Goal: Information Seeking & Learning: Learn about a topic

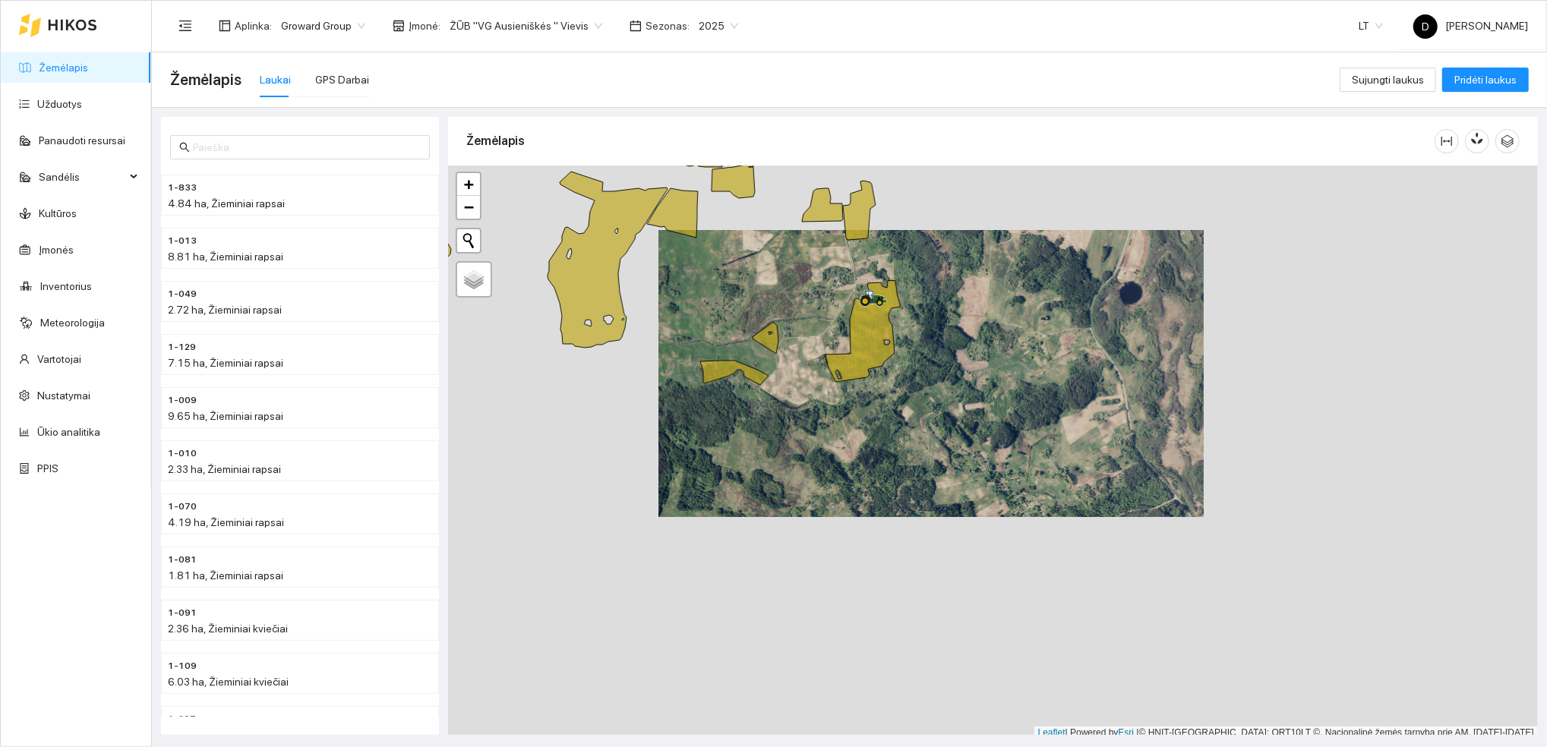
scroll to position [4, 0]
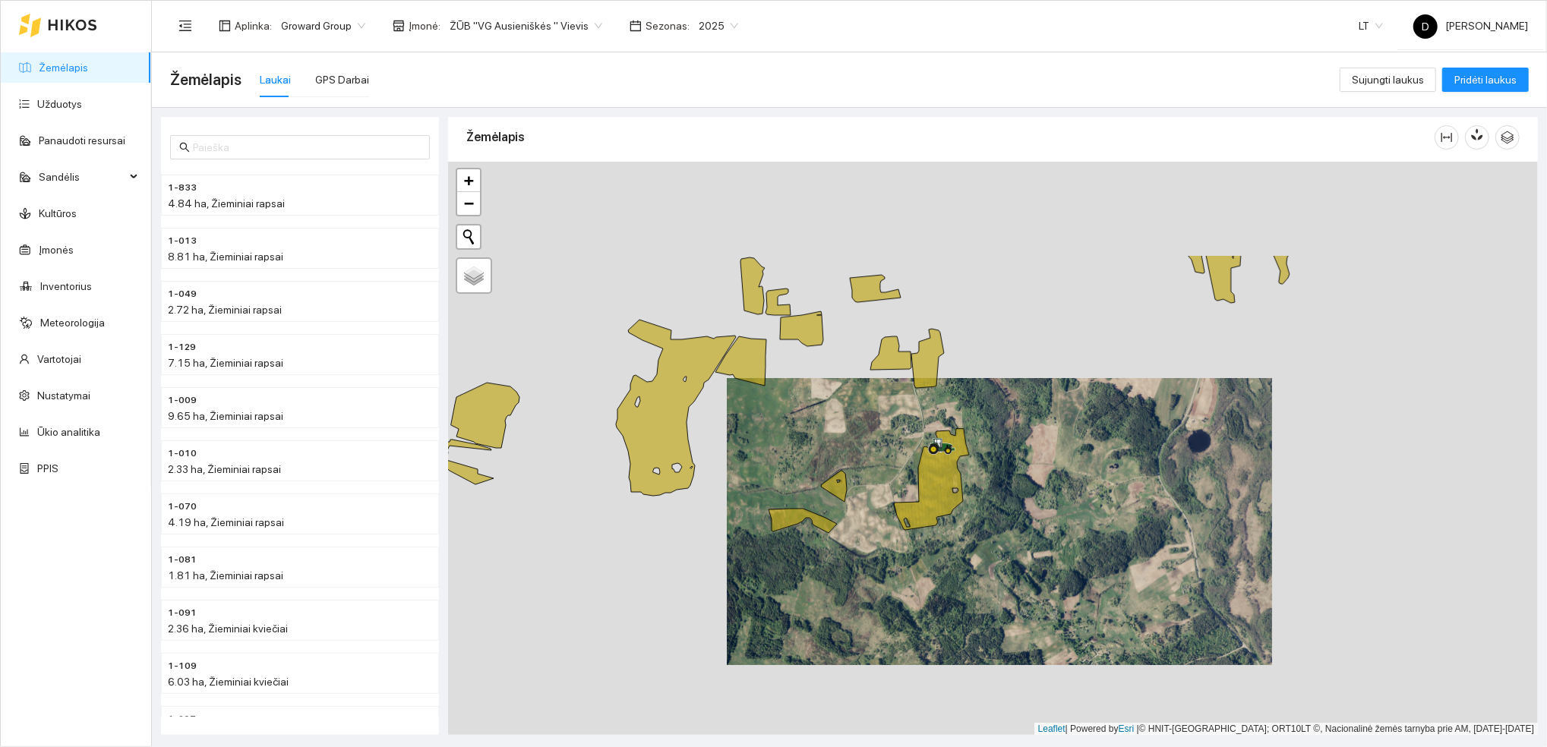
drag, startPoint x: 839, startPoint y: 270, endPoint x: 908, endPoint y: 424, distance: 168.7
click at [908, 424] on div at bounding box center [993, 449] width 1090 height 574
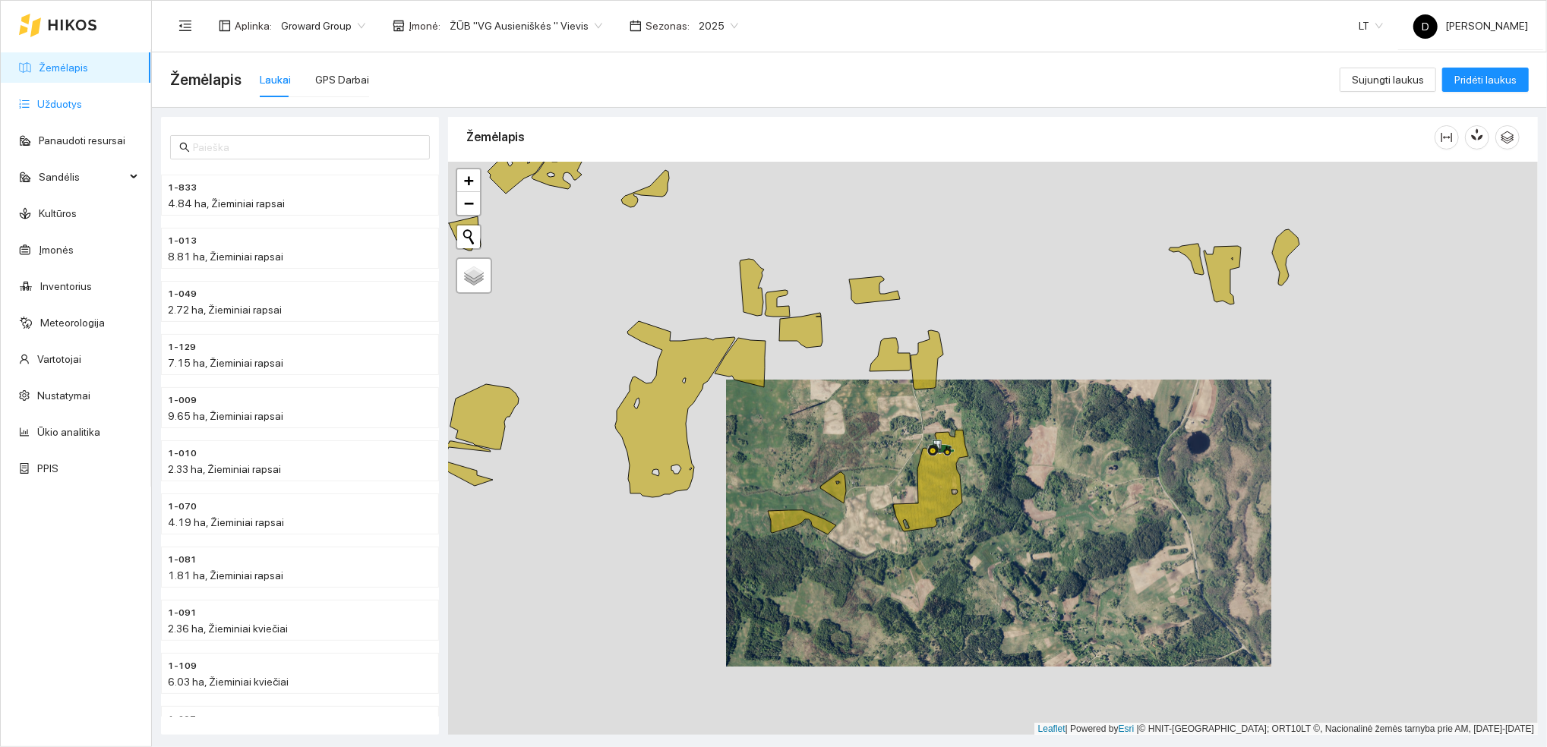
click at [50, 102] on link "Užduotys" at bounding box center [59, 104] width 45 height 12
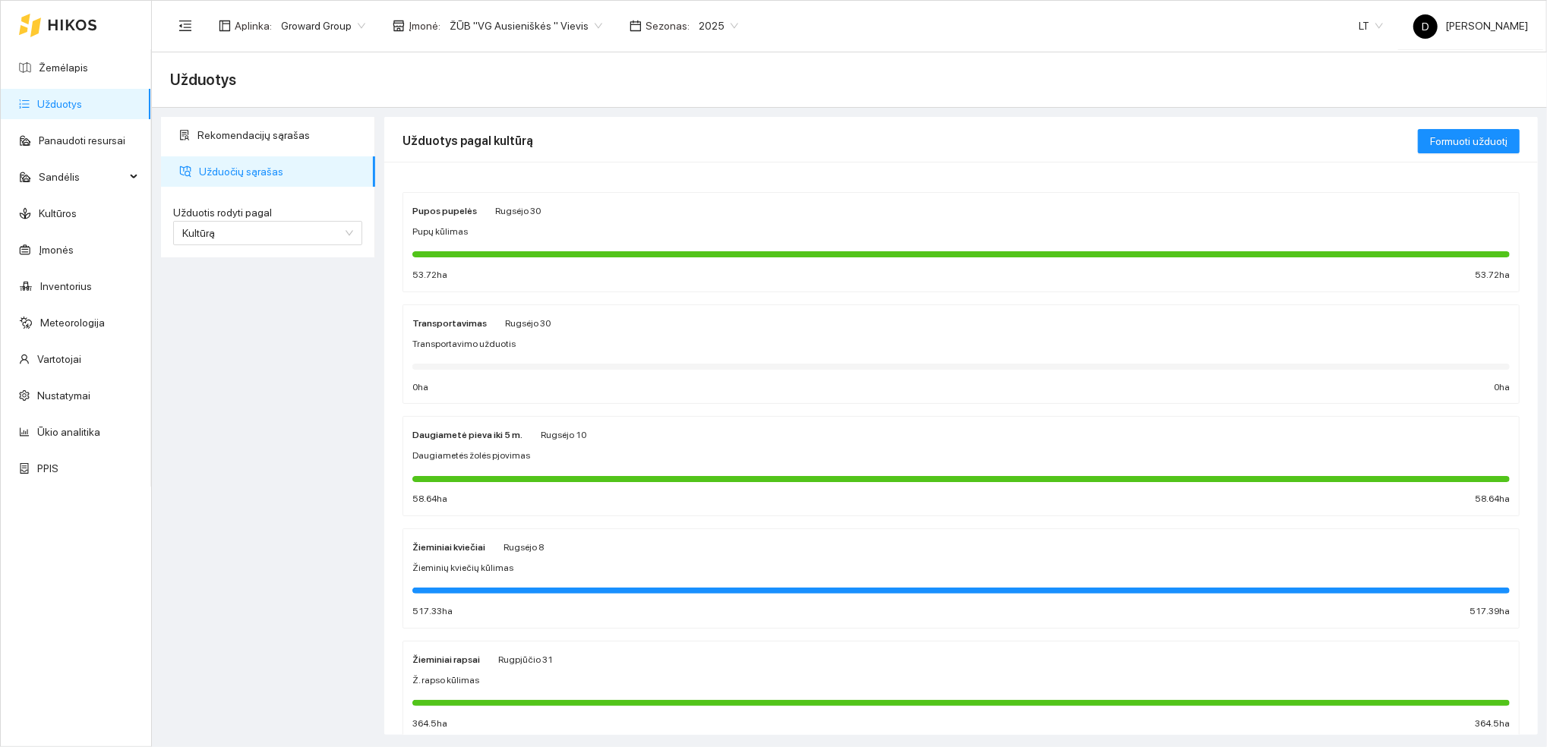
click at [757, 254] on div at bounding box center [961, 254] width 1098 height 6
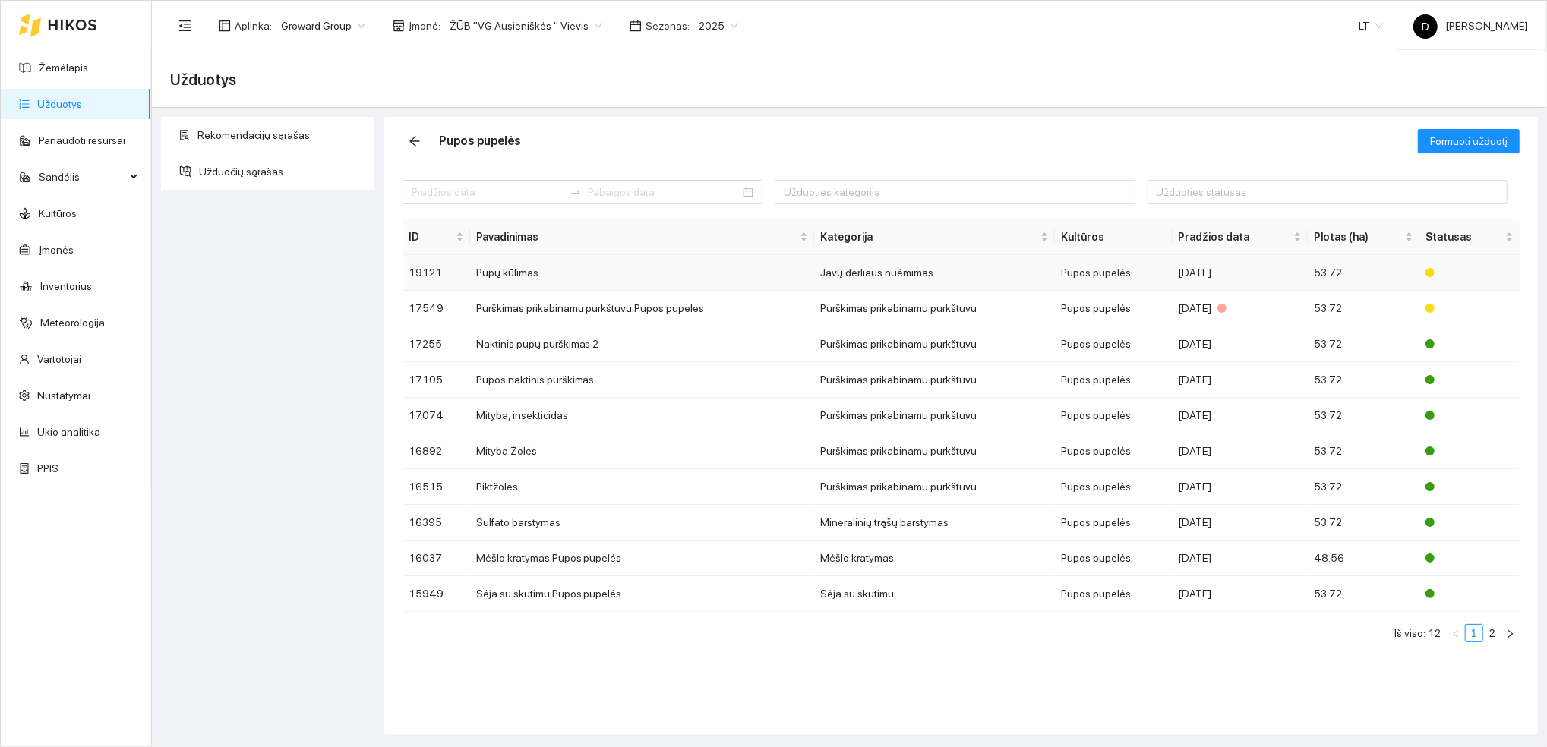
click at [584, 276] on td "Pupų kūlimas" at bounding box center [642, 273] width 344 height 36
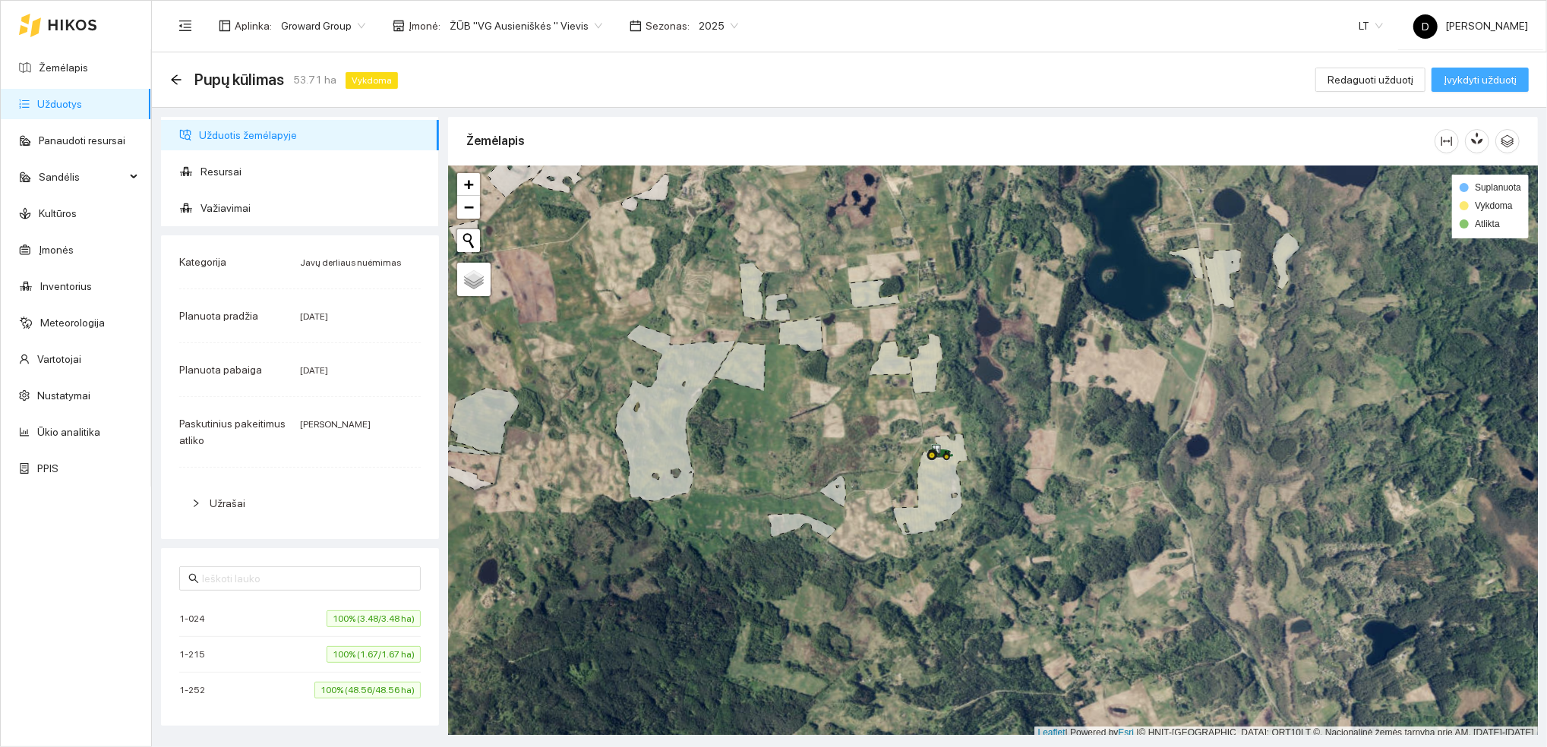
click at [1480, 77] on span "Įvykdyti užduotį" at bounding box center [1480, 79] width 73 height 17
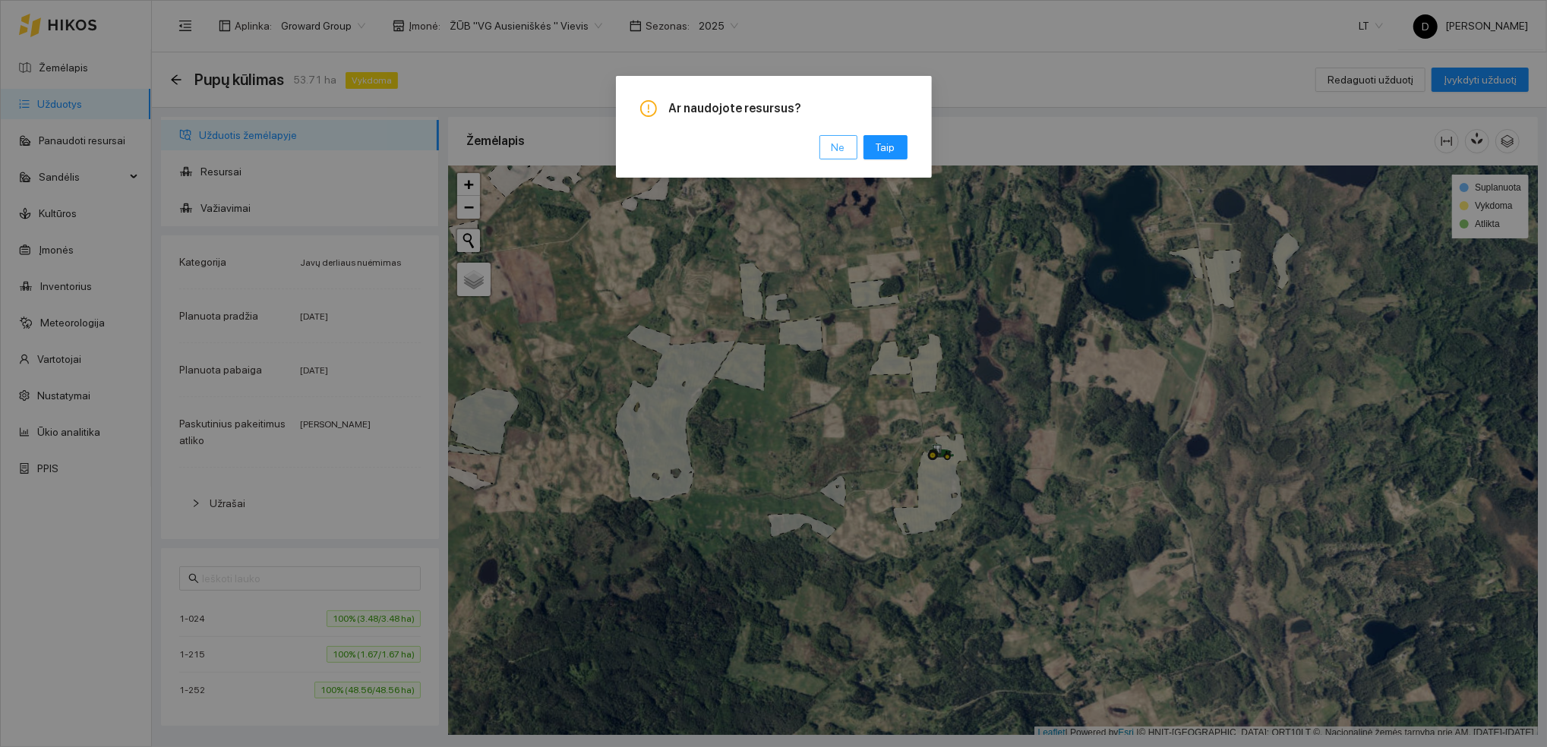
click at [839, 144] on span "Ne" at bounding box center [839, 147] width 14 height 17
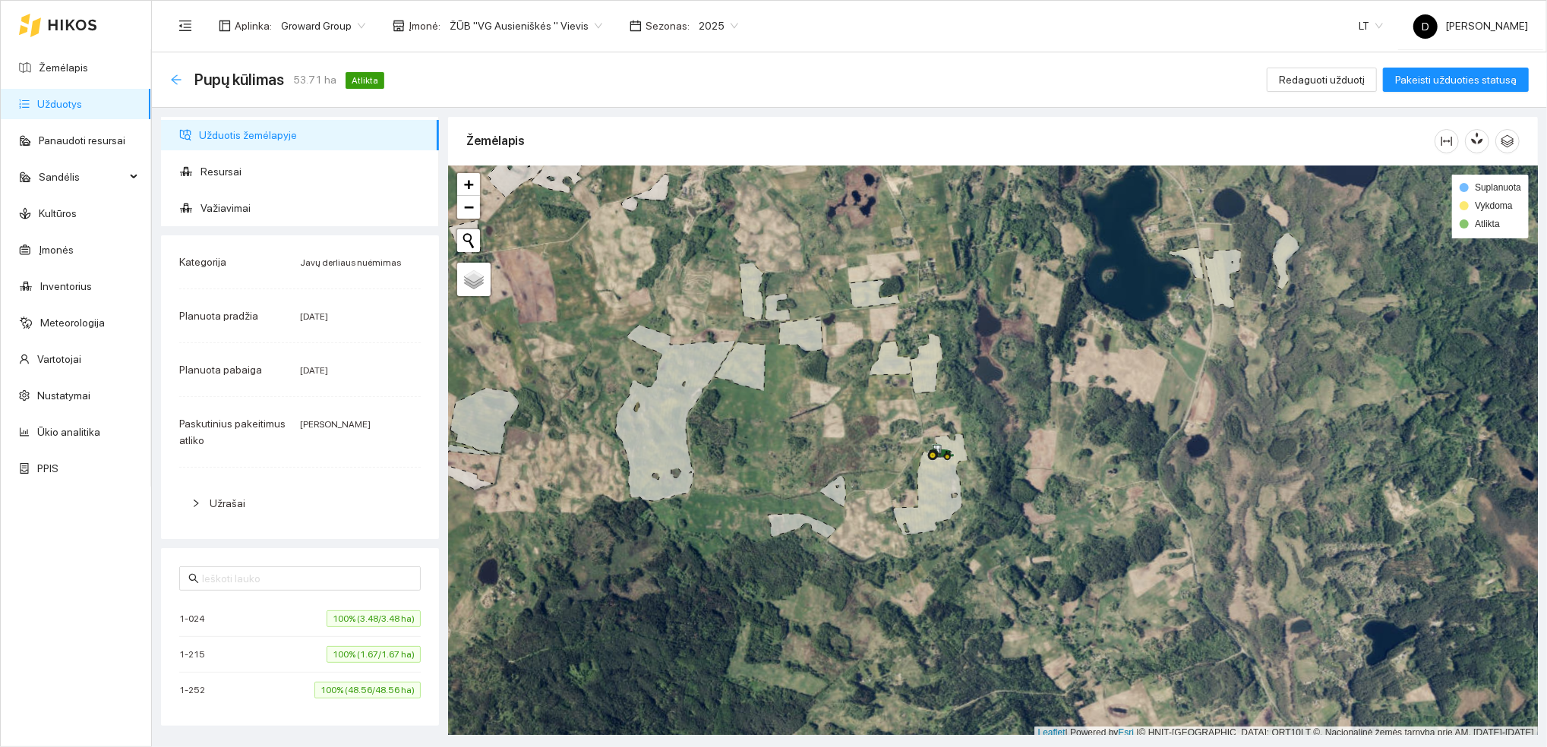
click at [175, 77] on icon "arrow-left" at bounding box center [176, 80] width 12 height 12
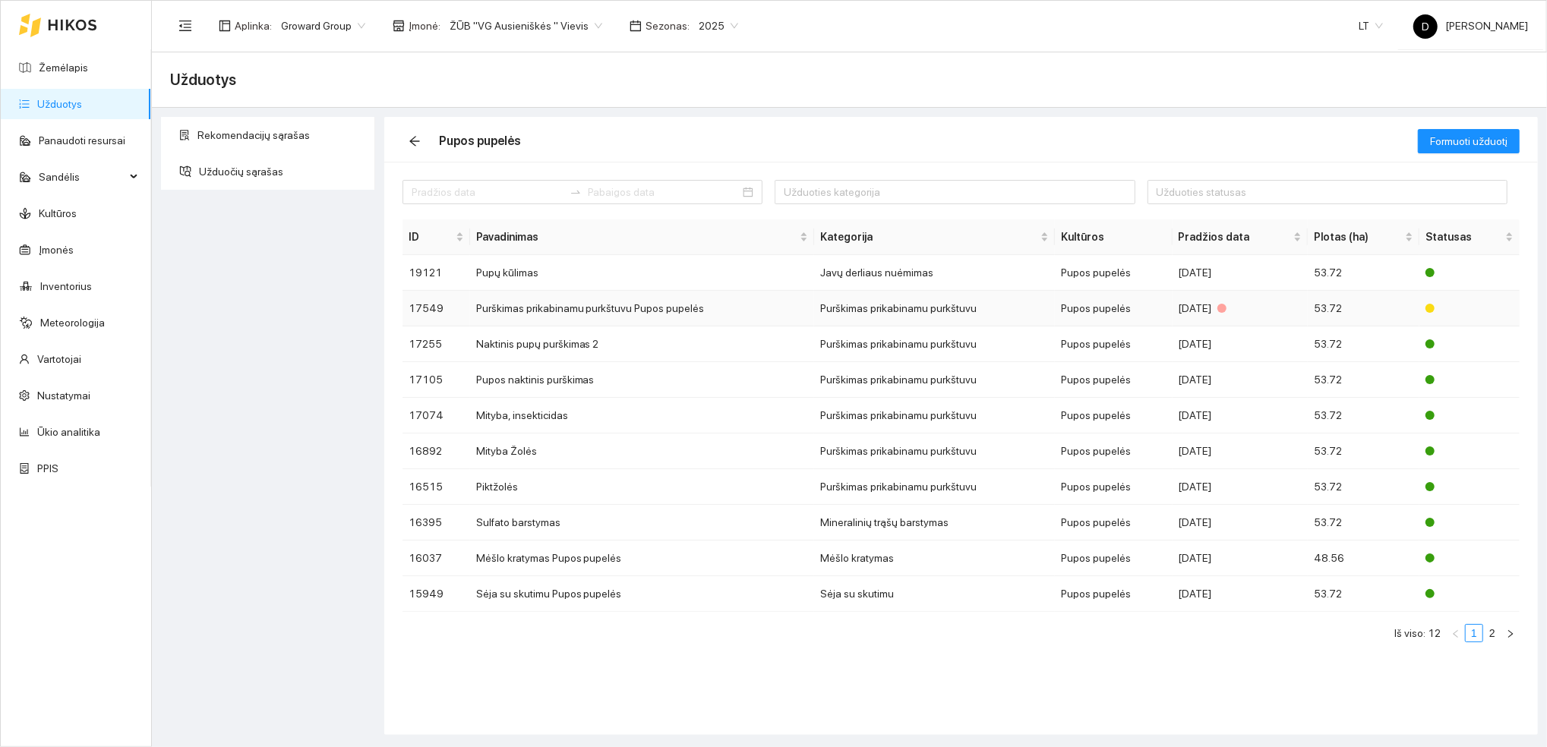
click at [785, 308] on td "Purškimas prikabinamu purkštuvu Pupos pupelės" at bounding box center [642, 309] width 344 height 36
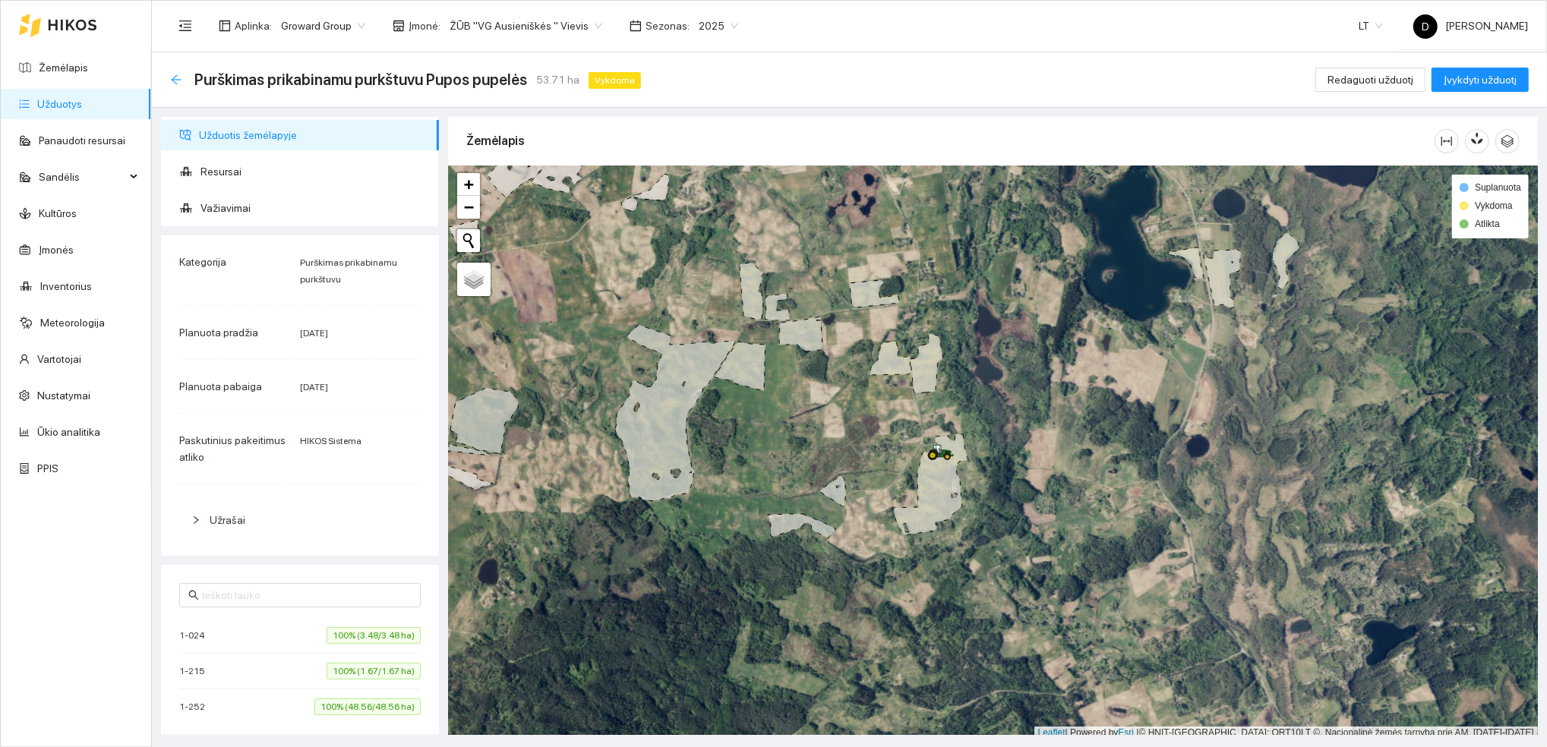
click at [175, 80] on icon "arrow-left" at bounding box center [176, 79] width 10 height 10
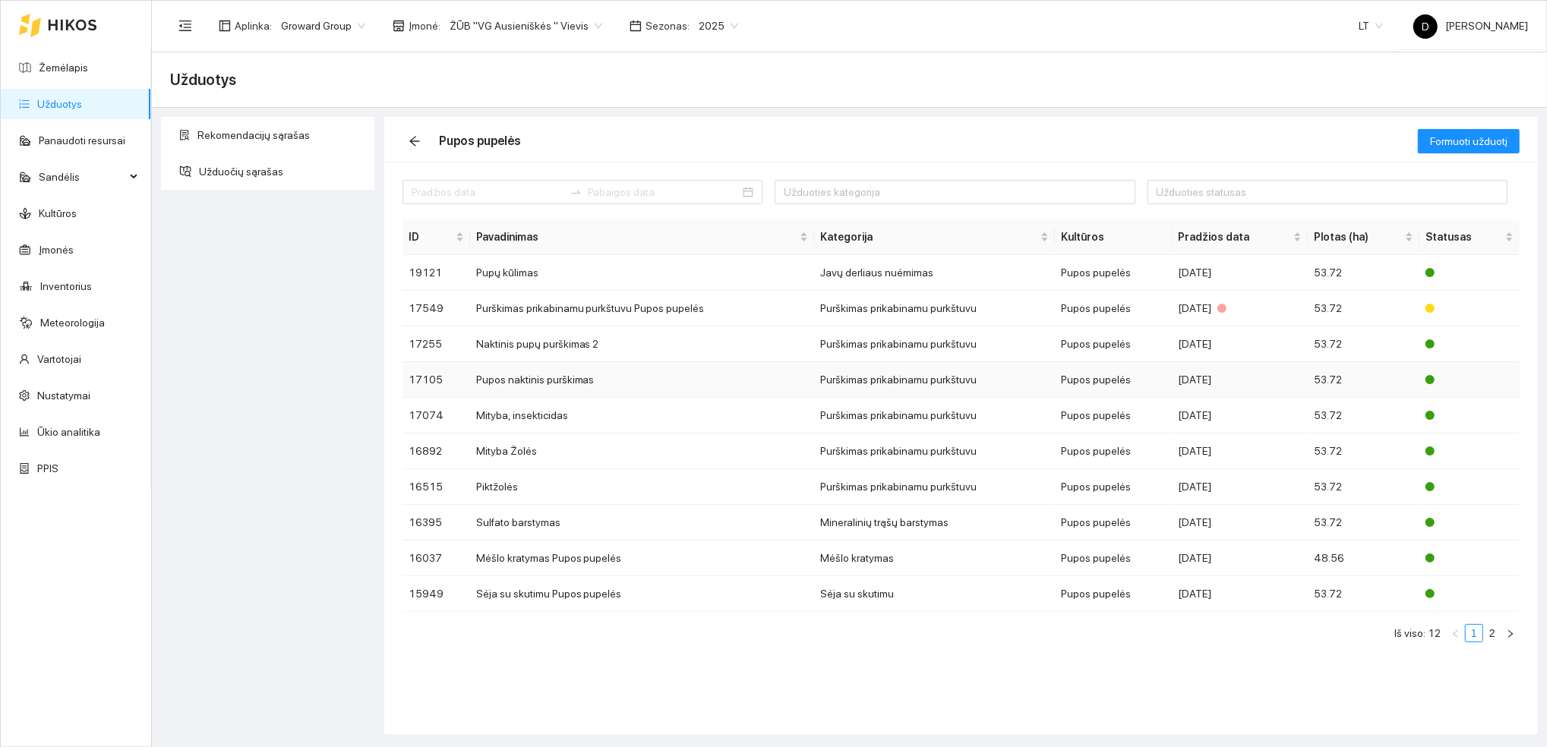
click at [662, 378] on td "Pupos naktinis purškimas" at bounding box center [642, 380] width 344 height 36
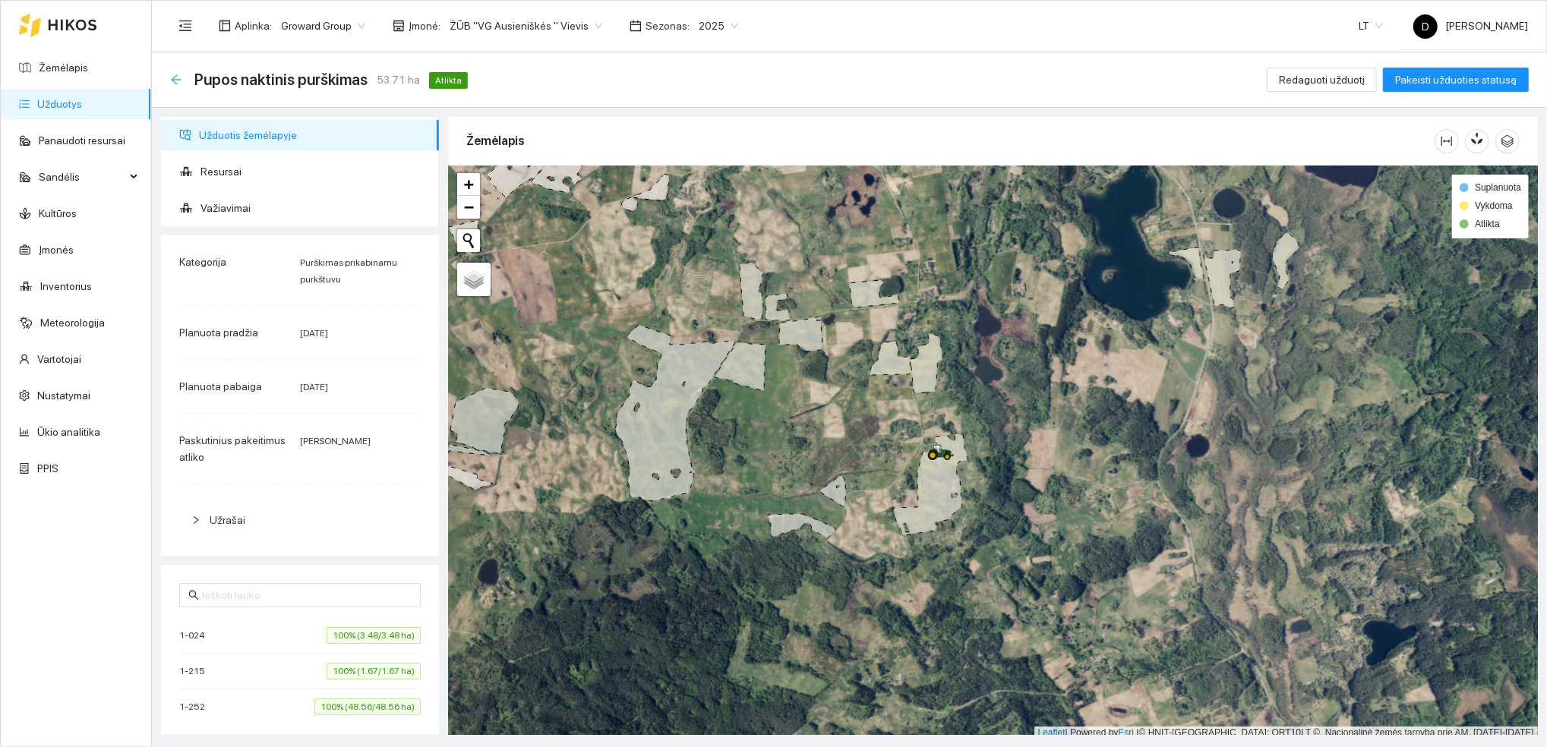
click at [173, 77] on icon "arrow-left" at bounding box center [176, 79] width 10 height 10
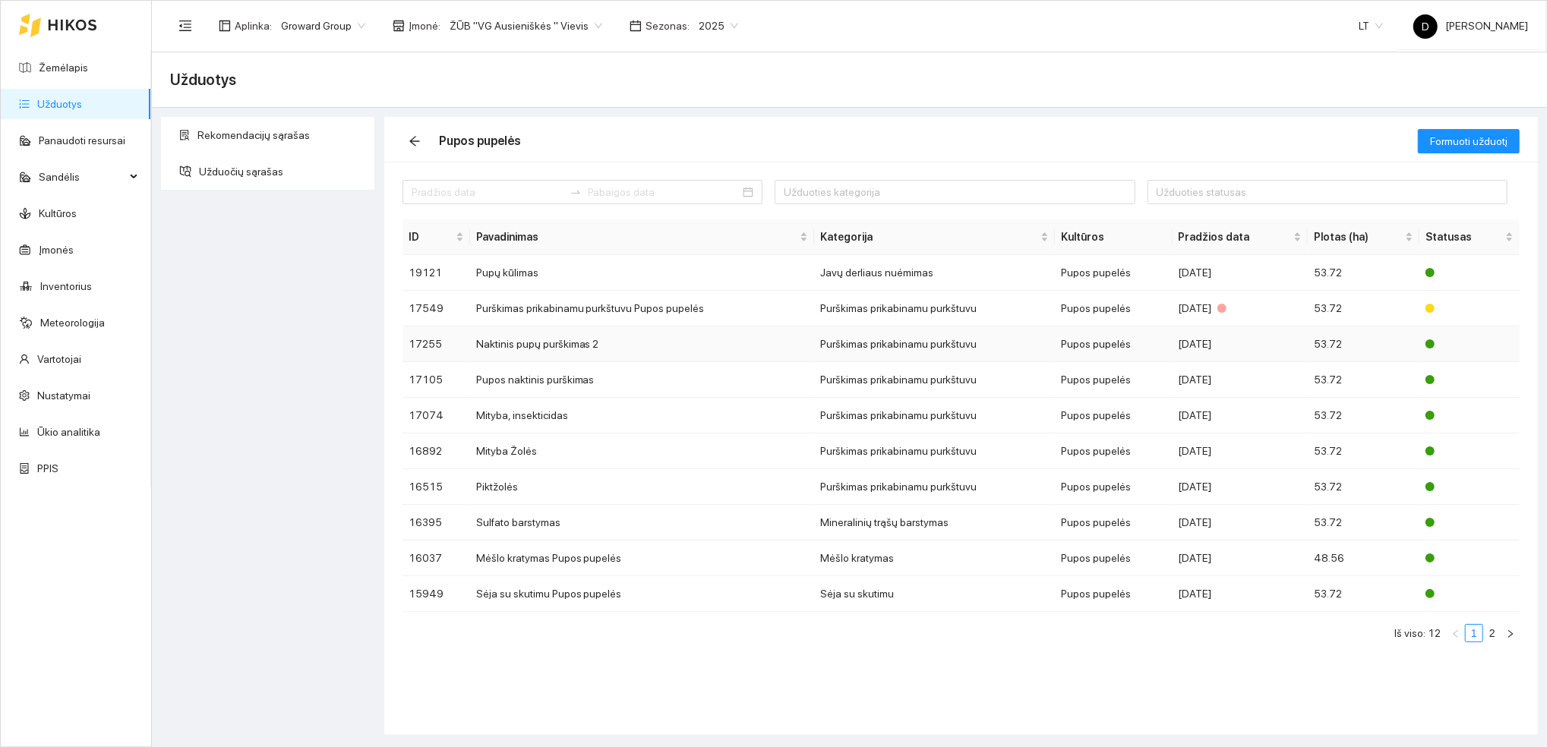
click at [555, 343] on td "Naktinis pupų purškimas 2" at bounding box center [642, 345] width 344 height 36
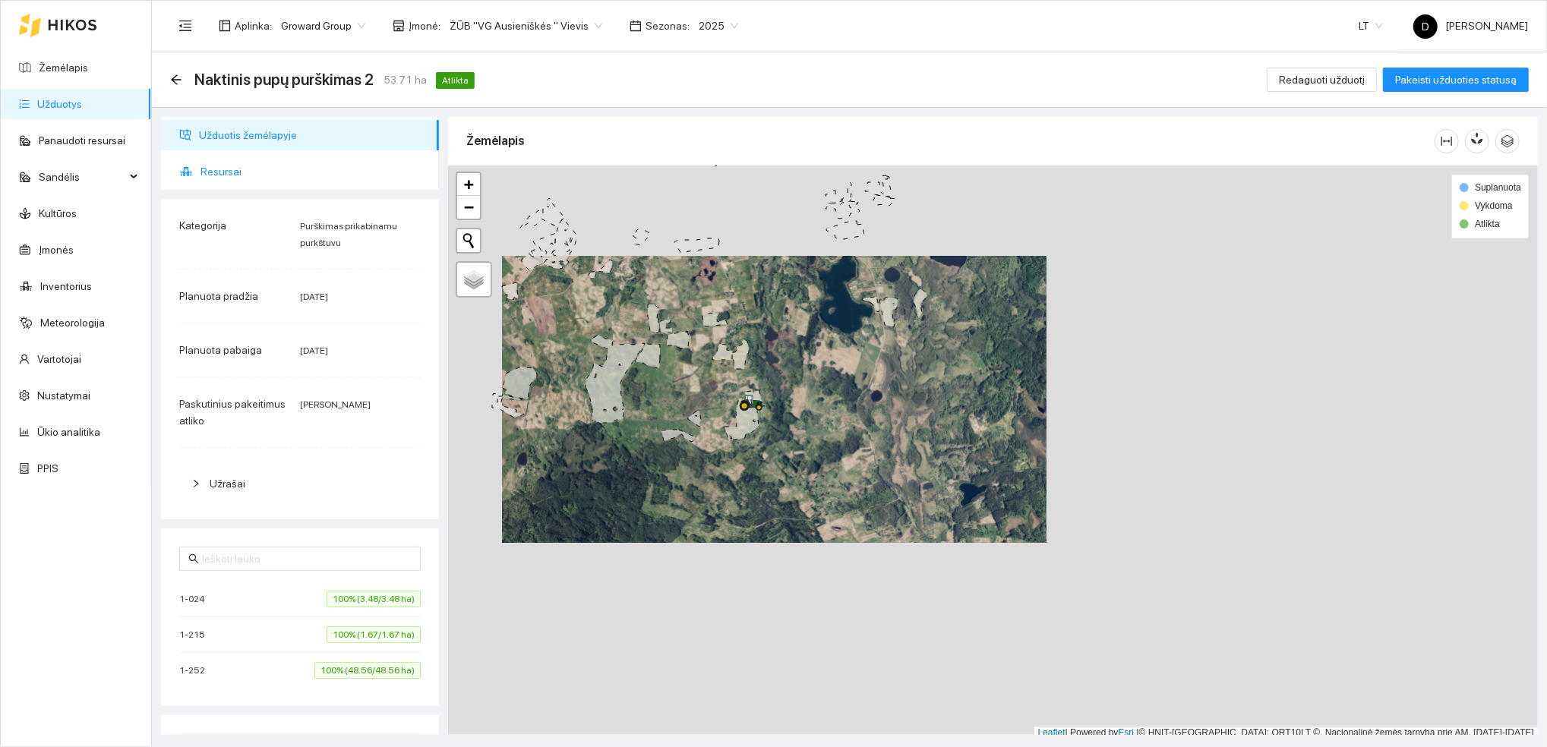
click at [216, 177] on span "Resursai" at bounding box center [314, 171] width 226 height 30
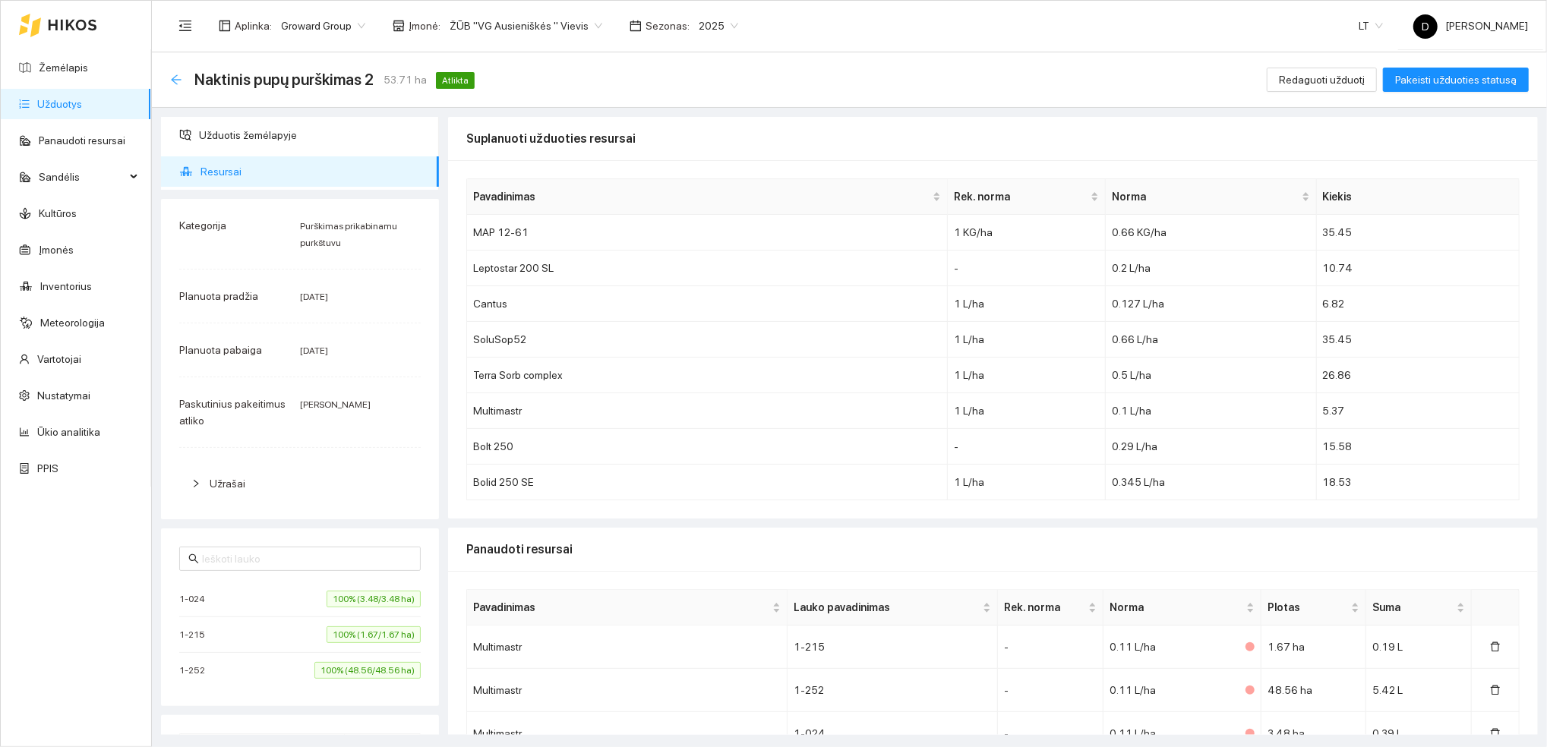
click at [173, 77] on icon "arrow-left" at bounding box center [176, 79] width 10 height 10
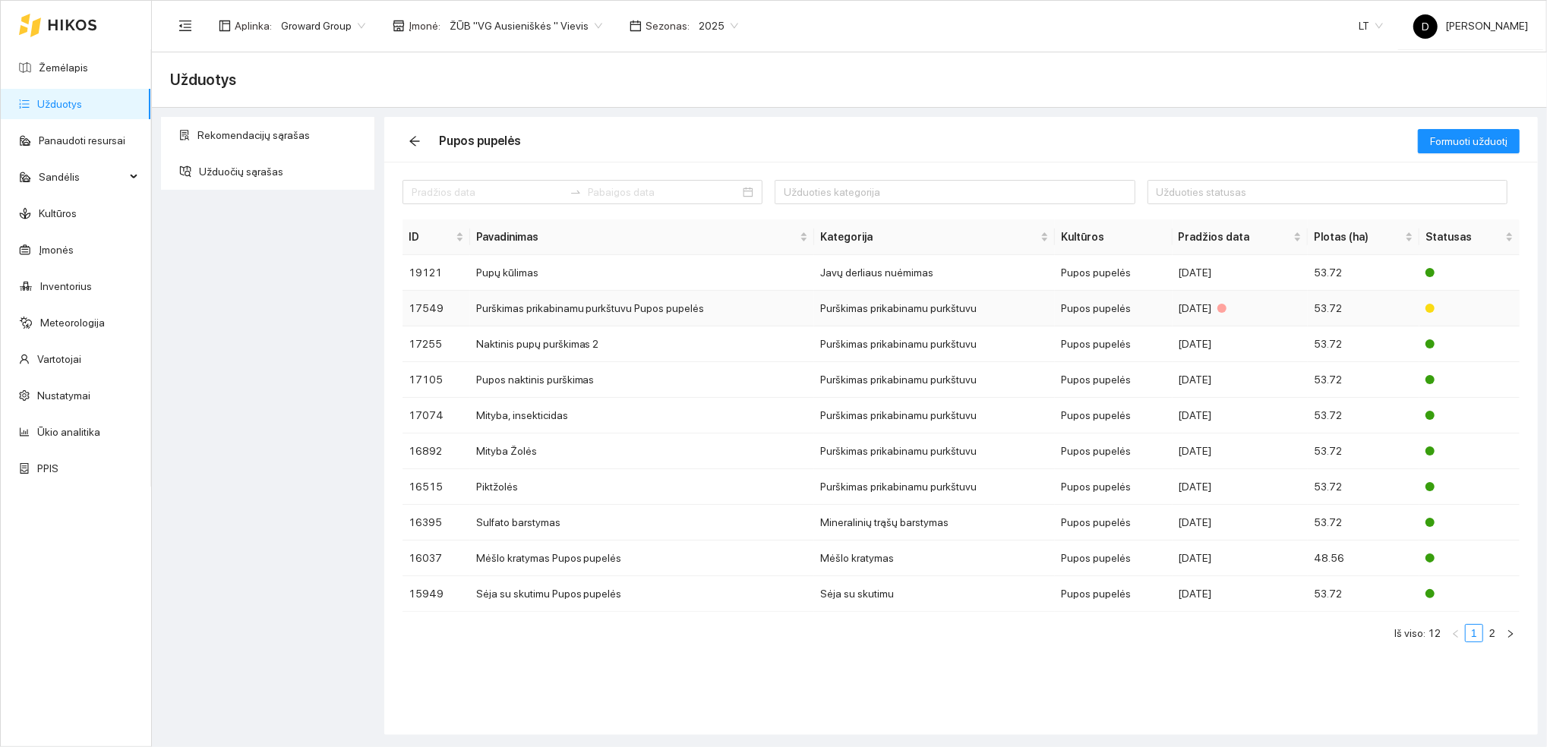
click at [590, 310] on td "Purškimas prikabinamu purkštuvu Pupos pupelės" at bounding box center [642, 309] width 344 height 36
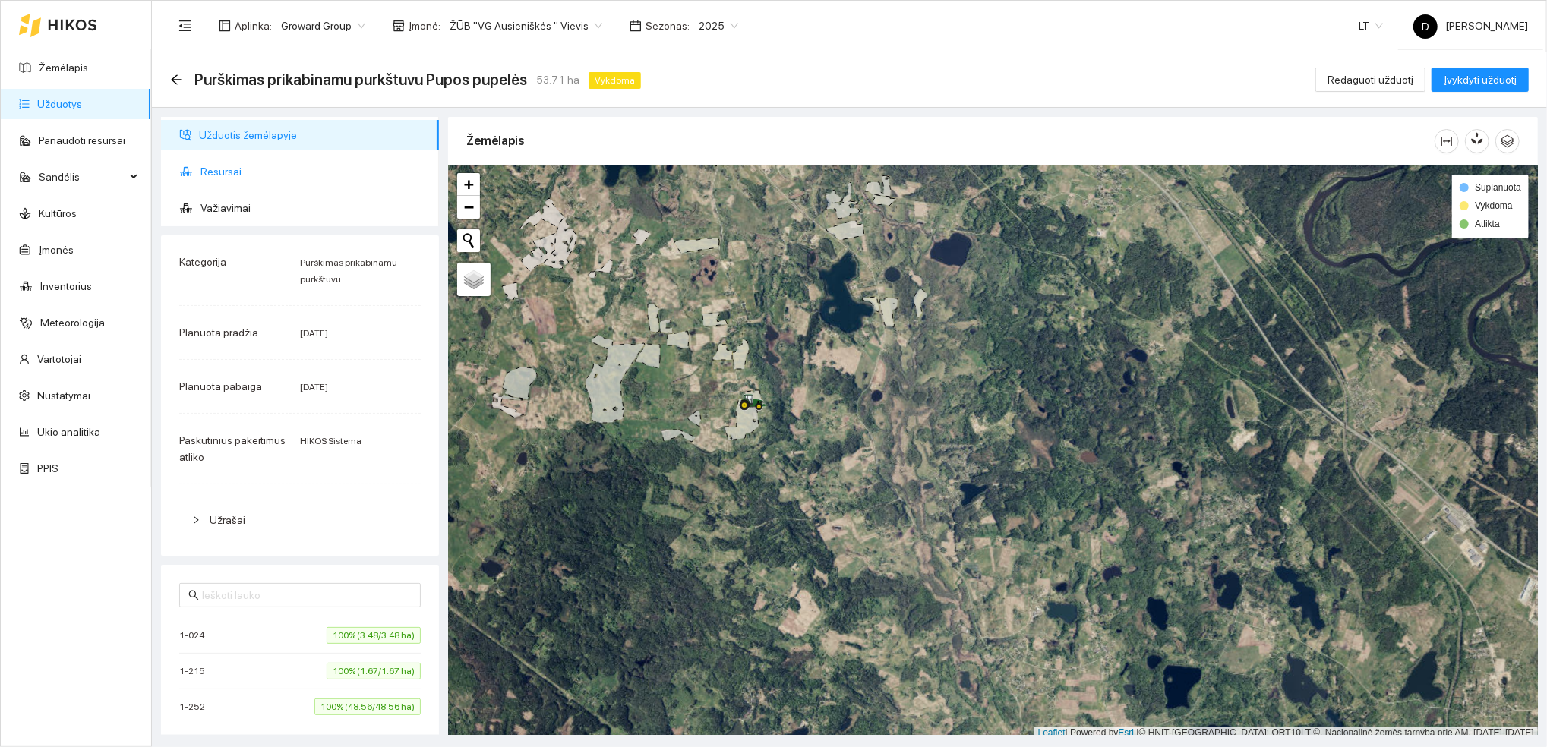
click at [232, 175] on span "Resursai" at bounding box center [314, 171] width 226 height 30
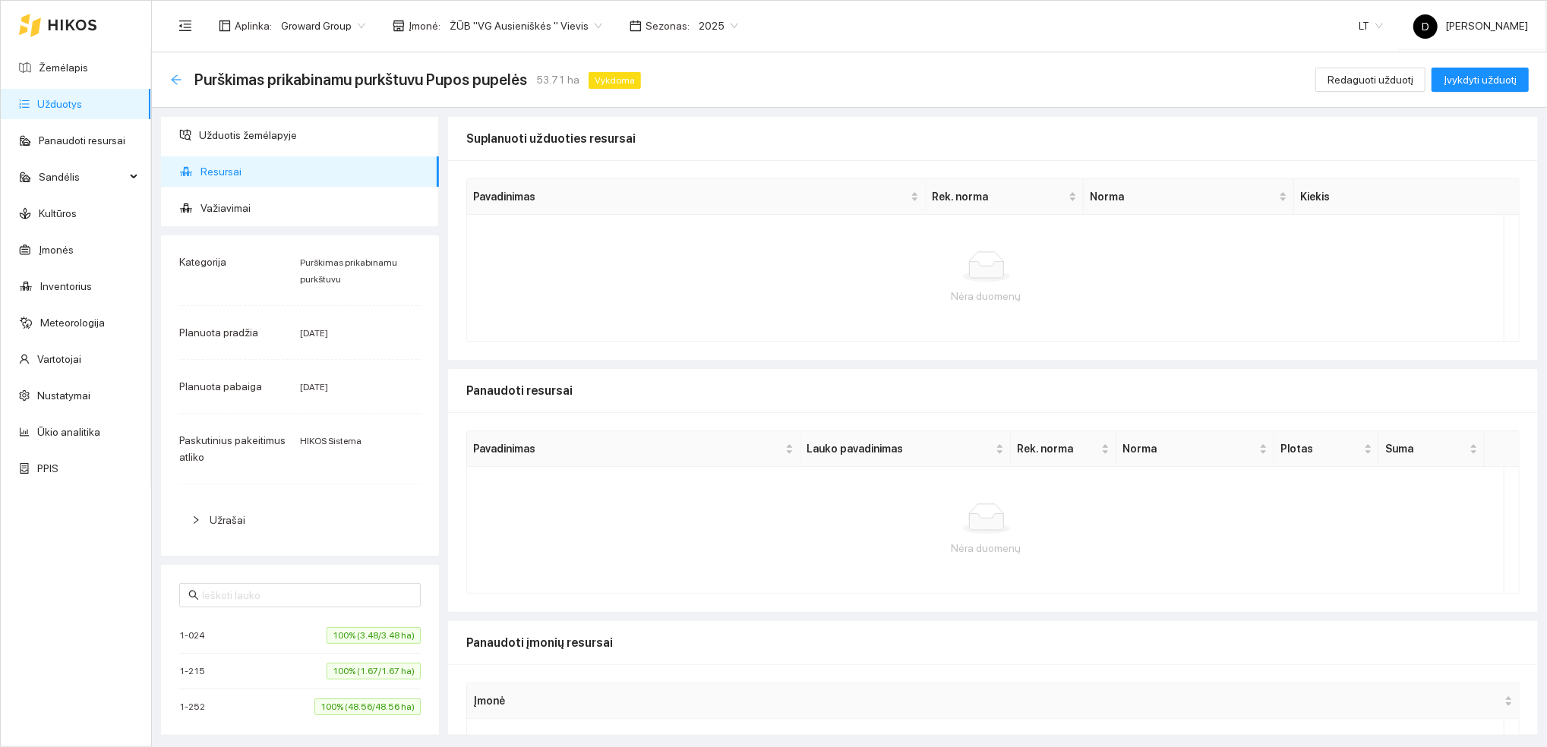
click at [175, 77] on icon "arrow-left" at bounding box center [176, 80] width 12 height 12
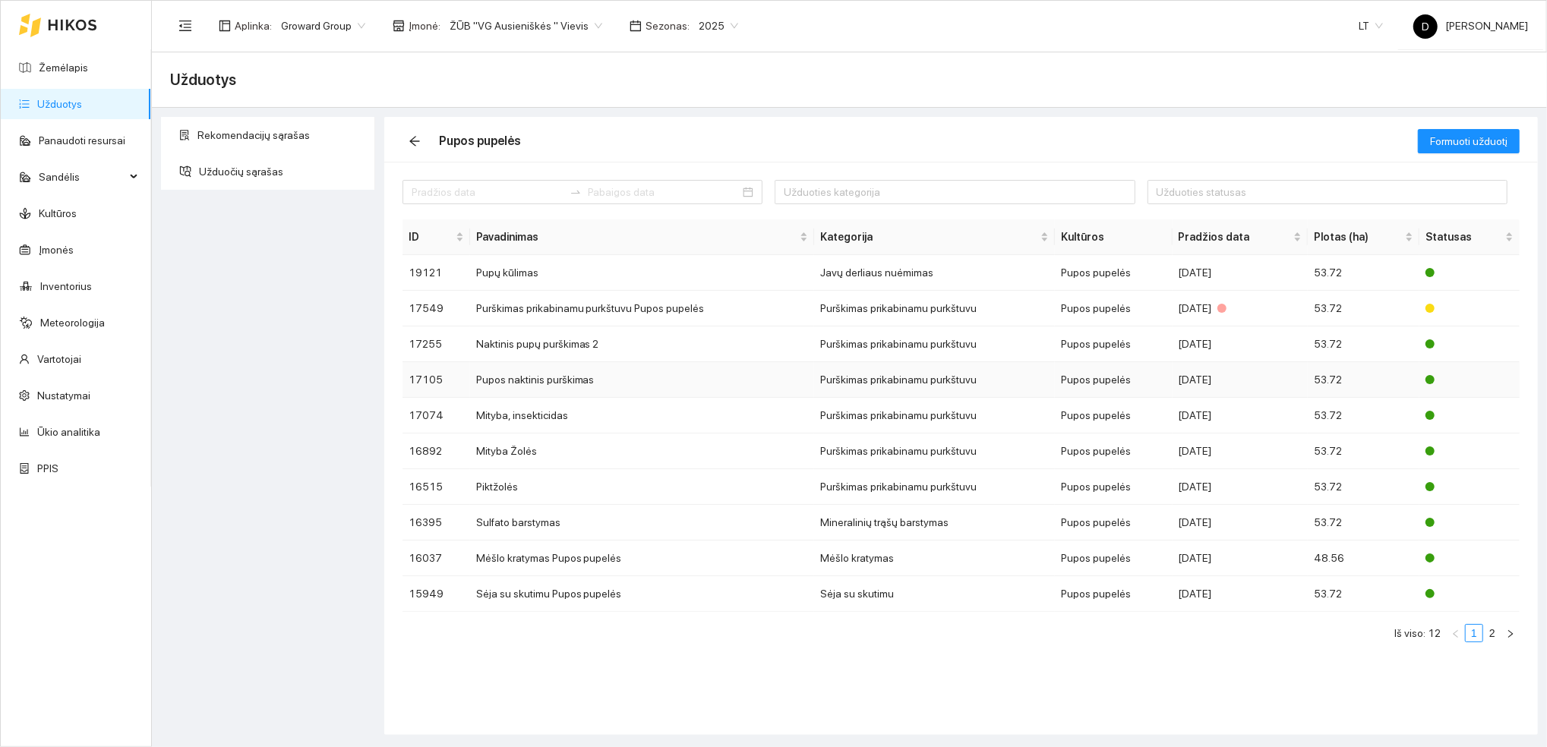
click at [716, 386] on td "Pupos naktinis purškimas" at bounding box center [642, 380] width 344 height 36
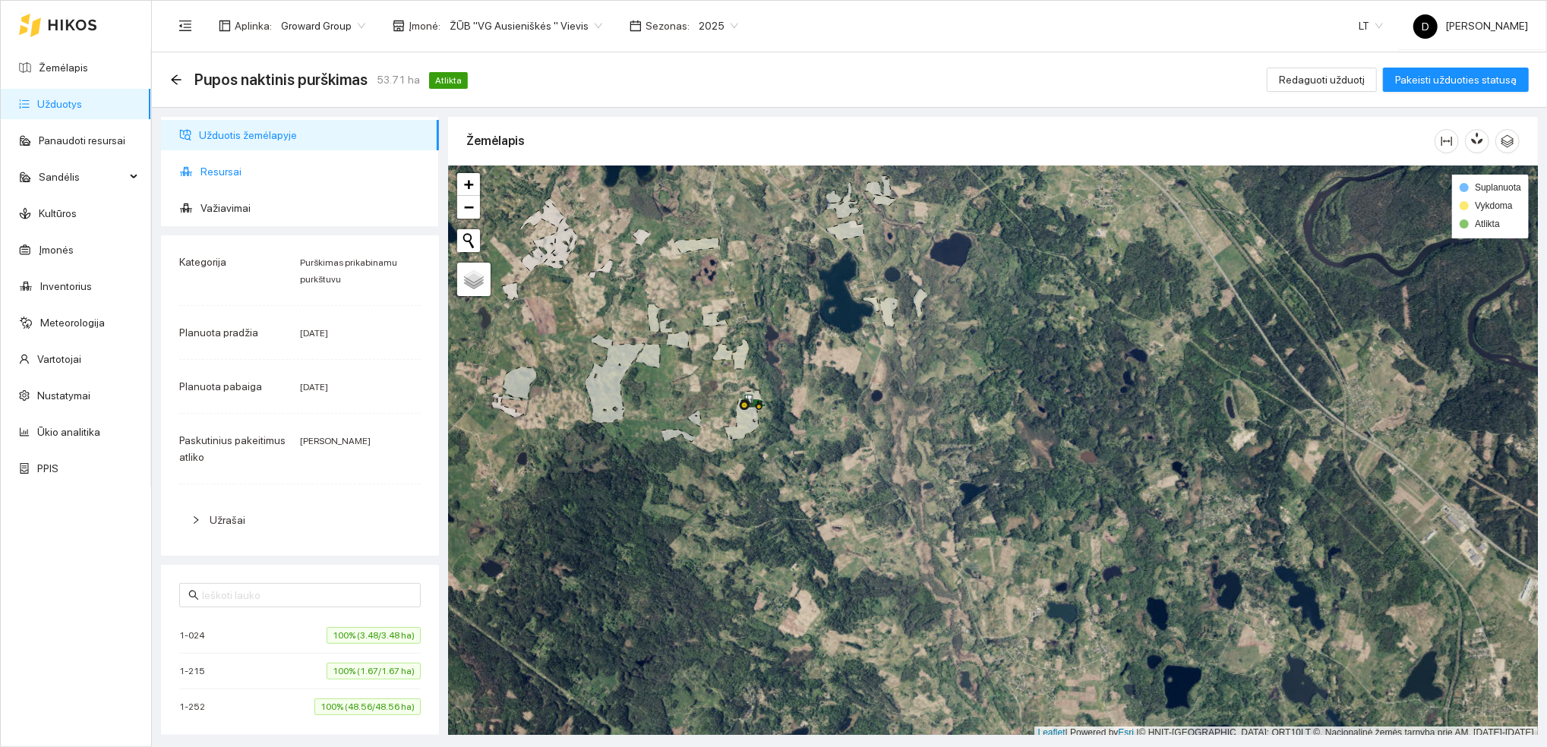
click at [242, 172] on span "Resursai" at bounding box center [314, 171] width 226 height 30
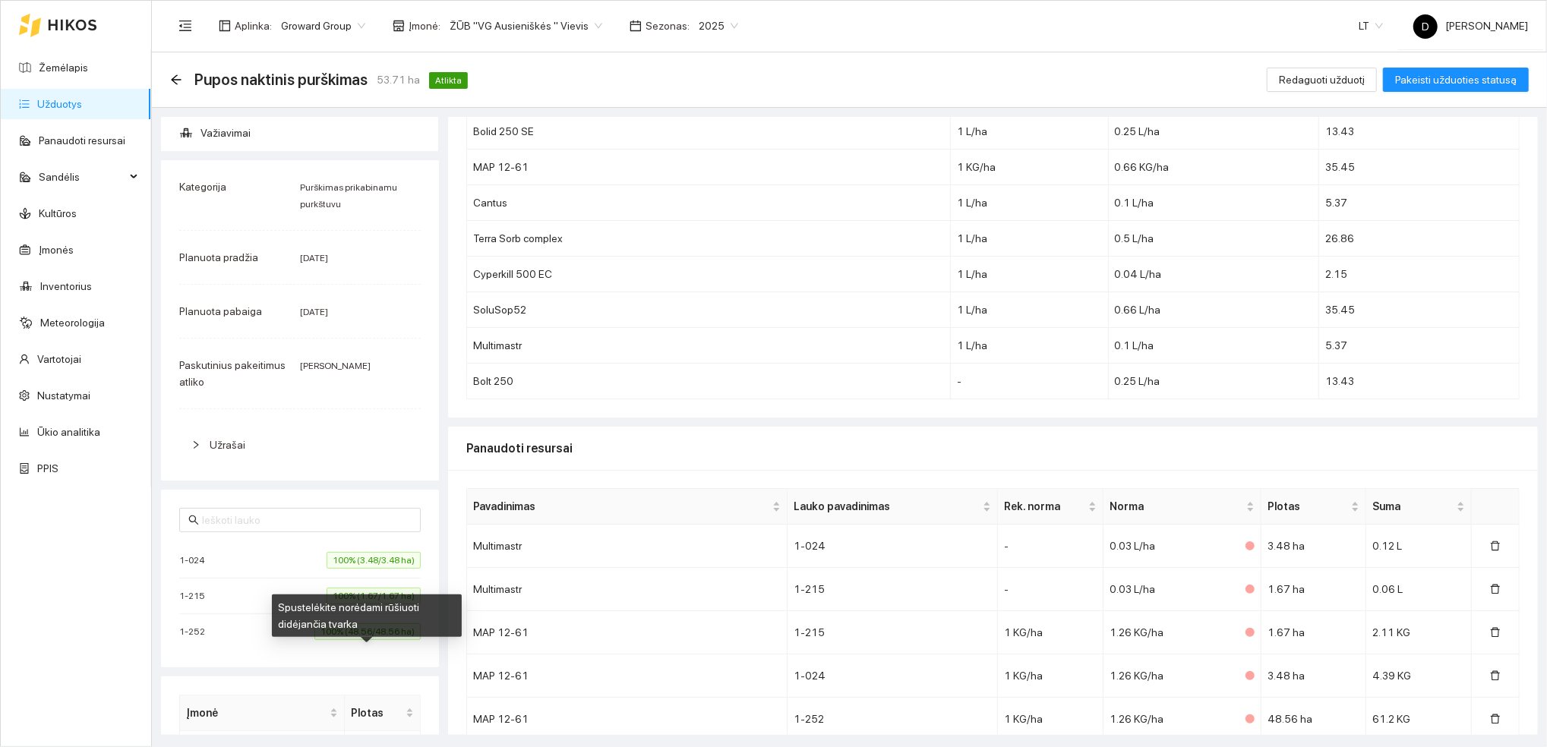
scroll to position [45, 0]
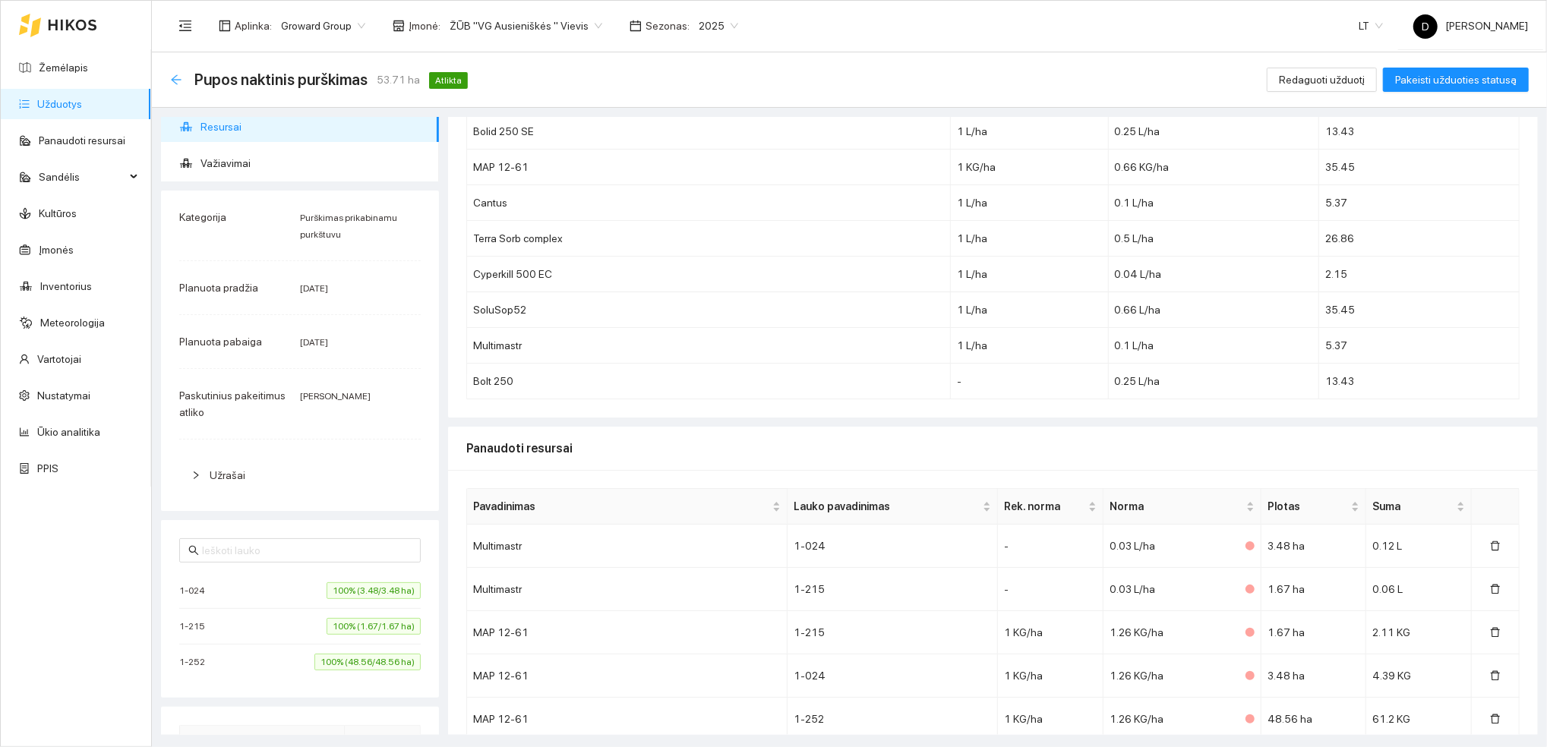
click at [170, 80] on icon "arrow-left" at bounding box center [176, 80] width 12 height 12
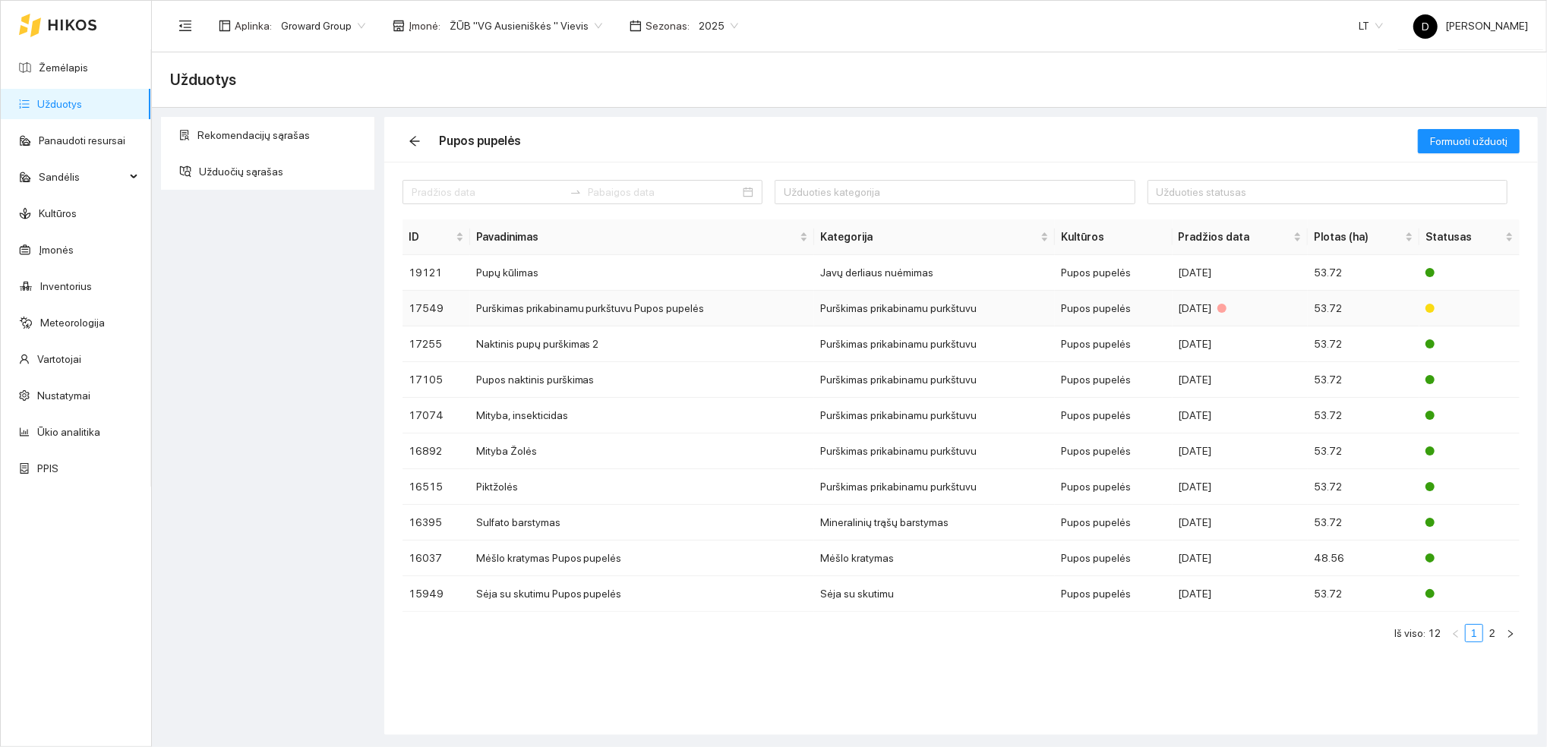
click at [605, 311] on td "Purškimas prikabinamu purkštuvu Pupos pupelės" at bounding box center [642, 309] width 344 height 36
click at [273, 365] on div "Rekomendacijų sąrašas Užduočių sąrašas" at bounding box center [267, 426] width 223 height 618
click at [713, 21] on span "2025" at bounding box center [718, 25] width 39 height 23
click at [687, 199] on div "2026" at bounding box center [701, 202] width 39 height 17
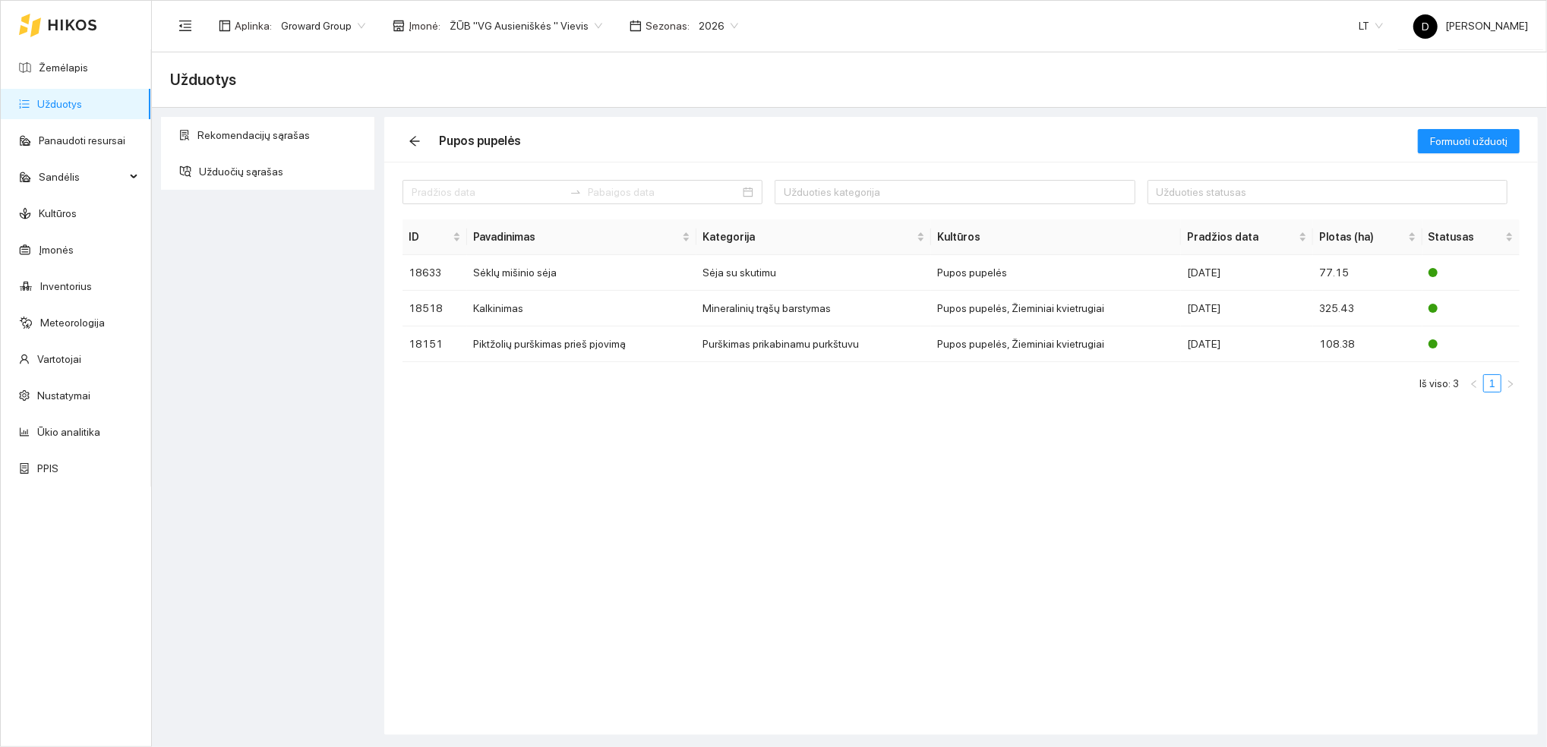
click at [61, 102] on link "Užduotys" at bounding box center [59, 104] width 45 height 12
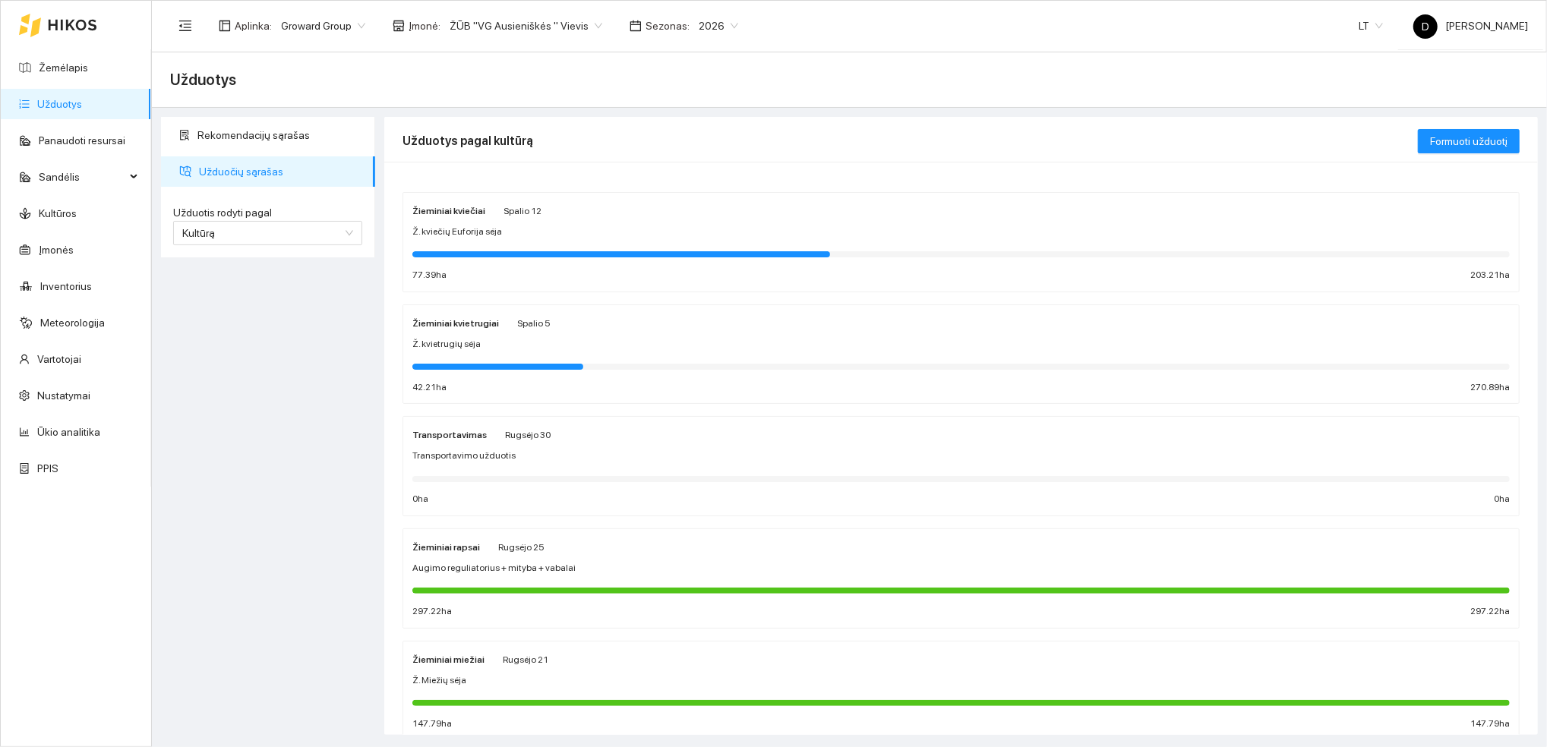
click at [513, 245] on div at bounding box center [961, 253] width 1098 height 17
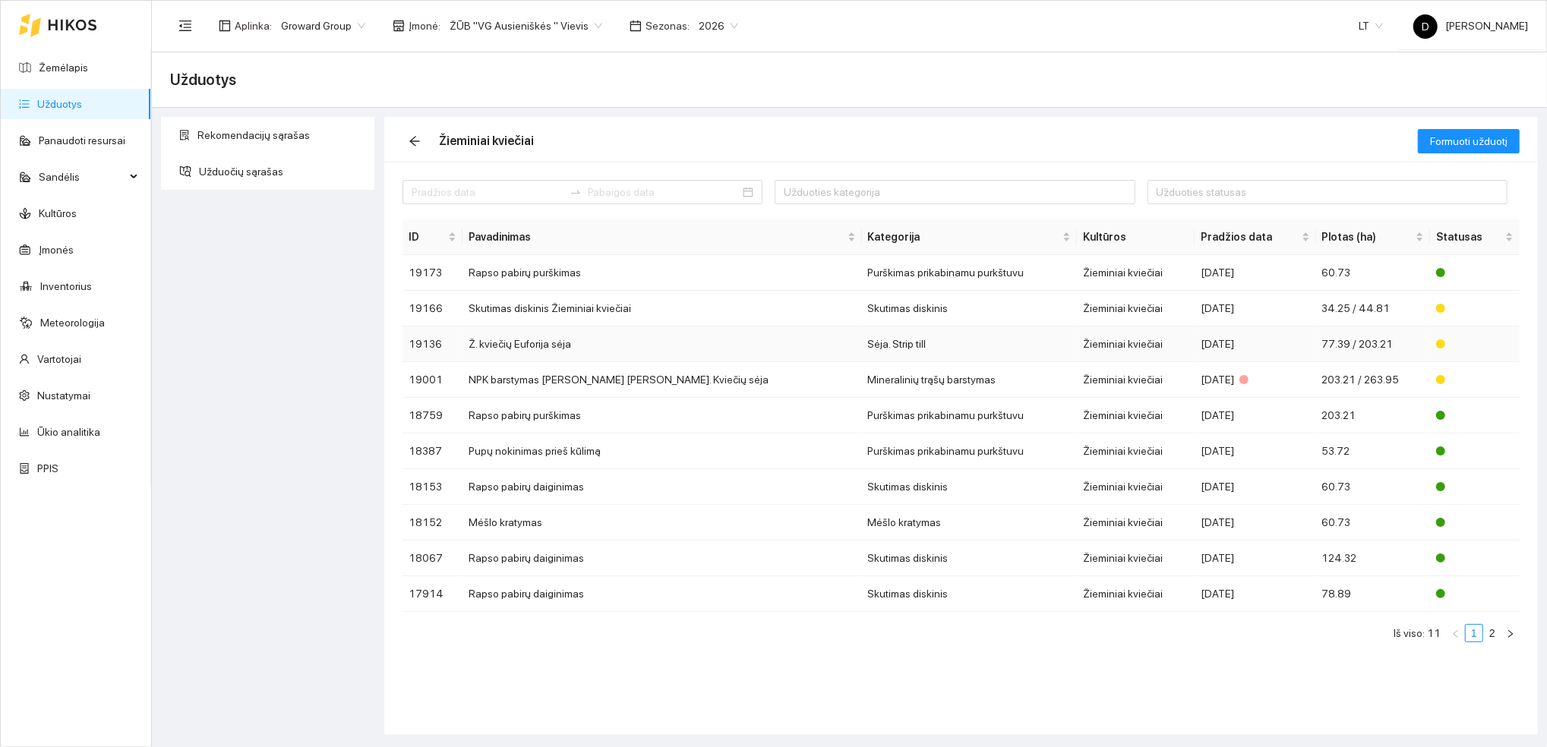
click at [543, 344] on td "Ž. kviečių Euforija sėja" at bounding box center [662, 345] width 399 height 36
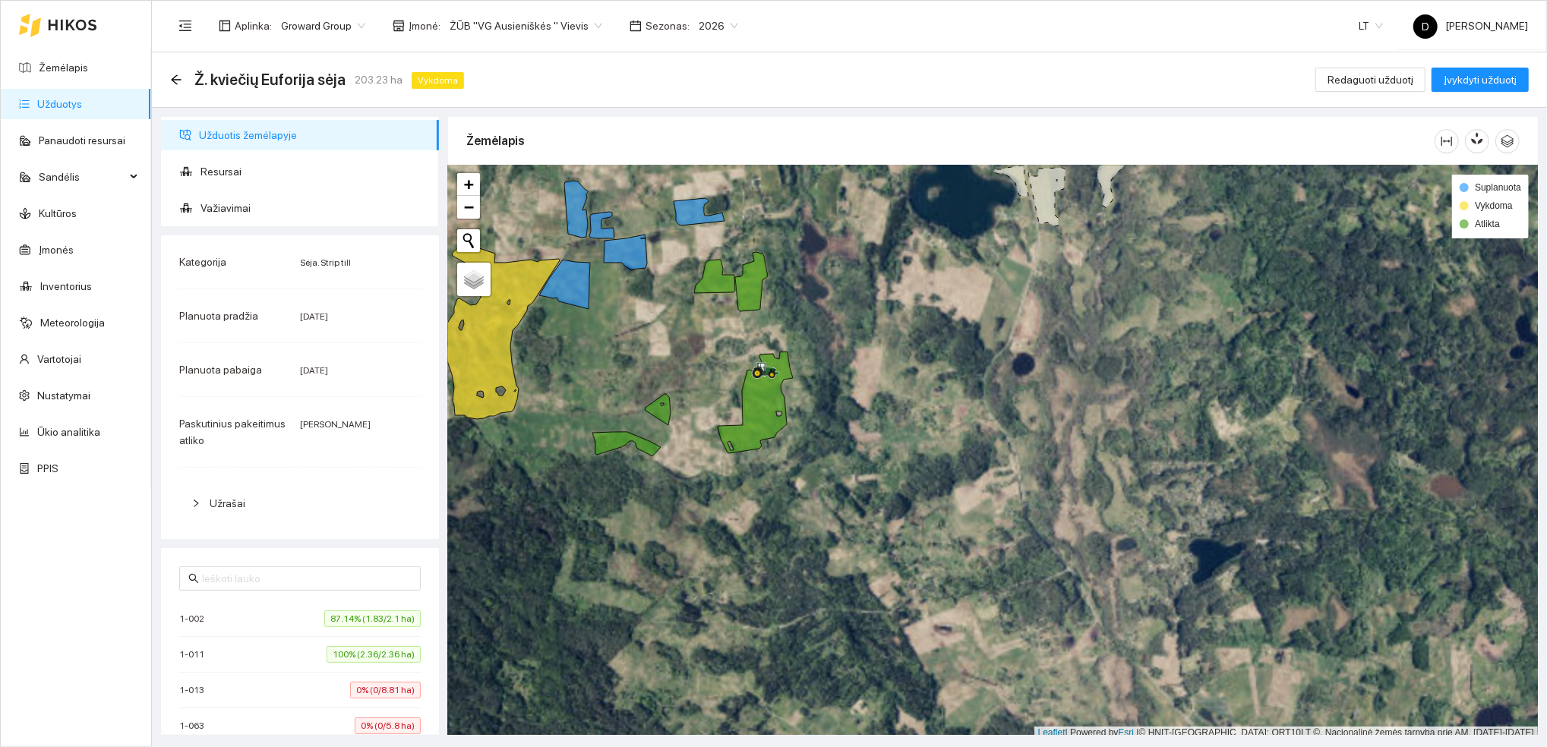
scroll to position [4, 0]
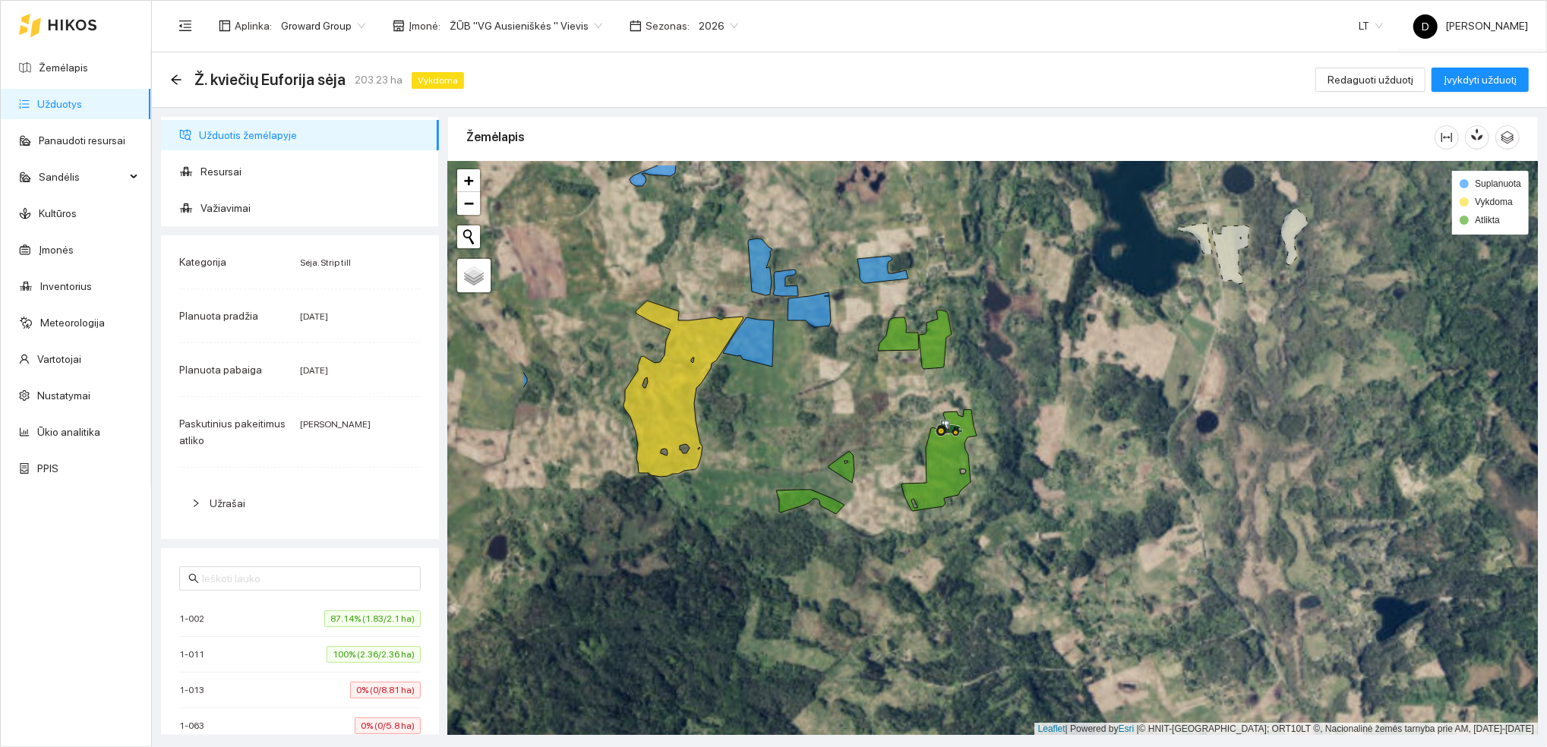
drag, startPoint x: 665, startPoint y: 355, endPoint x: 848, endPoint y: 416, distance: 193.8
click at [848, 416] on div at bounding box center [993, 449] width 1090 height 574
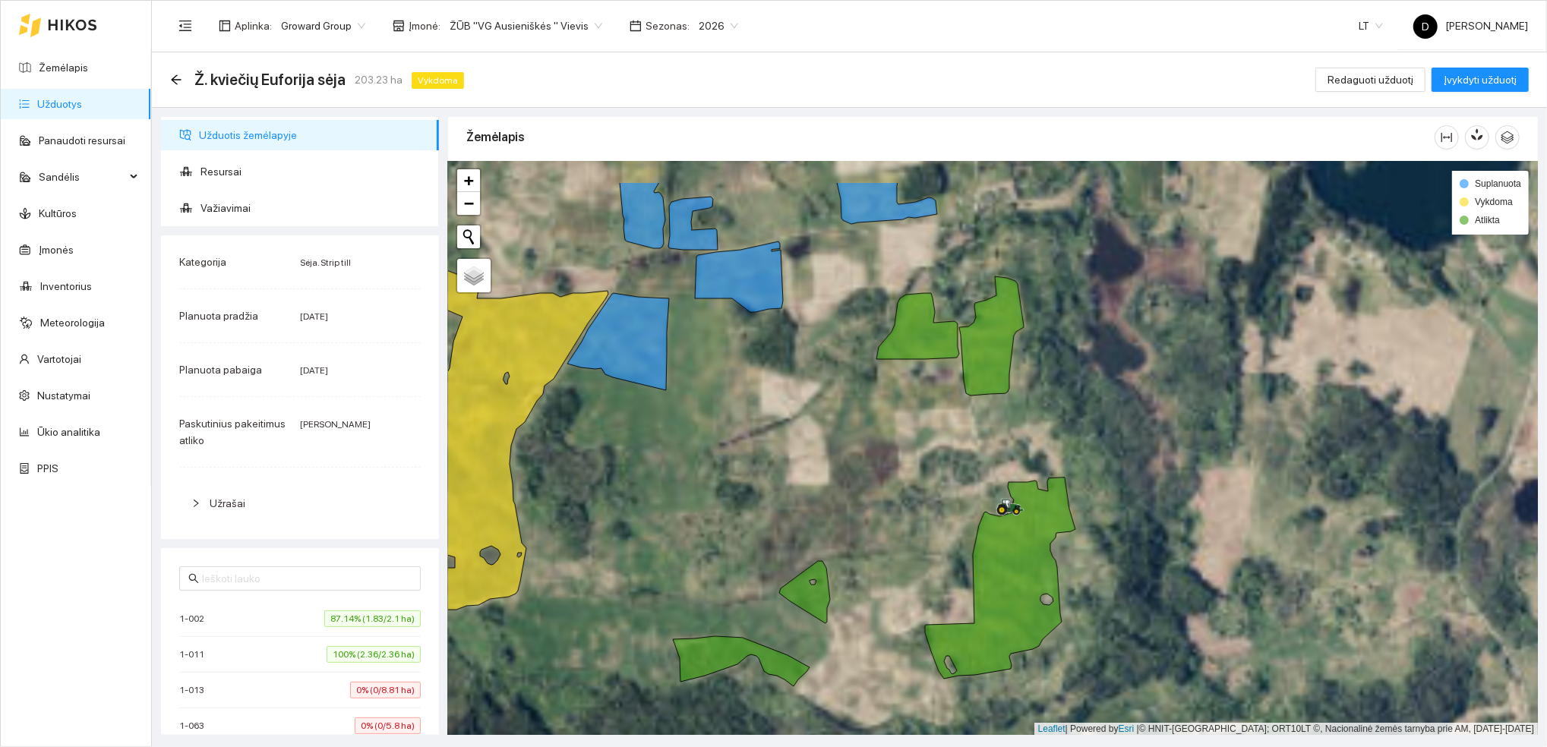
drag, startPoint x: 880, startPoint y: 402, endPoint x: 857, endPoint y: 481, distance: 82.4
click at [858, 482] on div at bounding box center [993, 449] width 1090 height 574
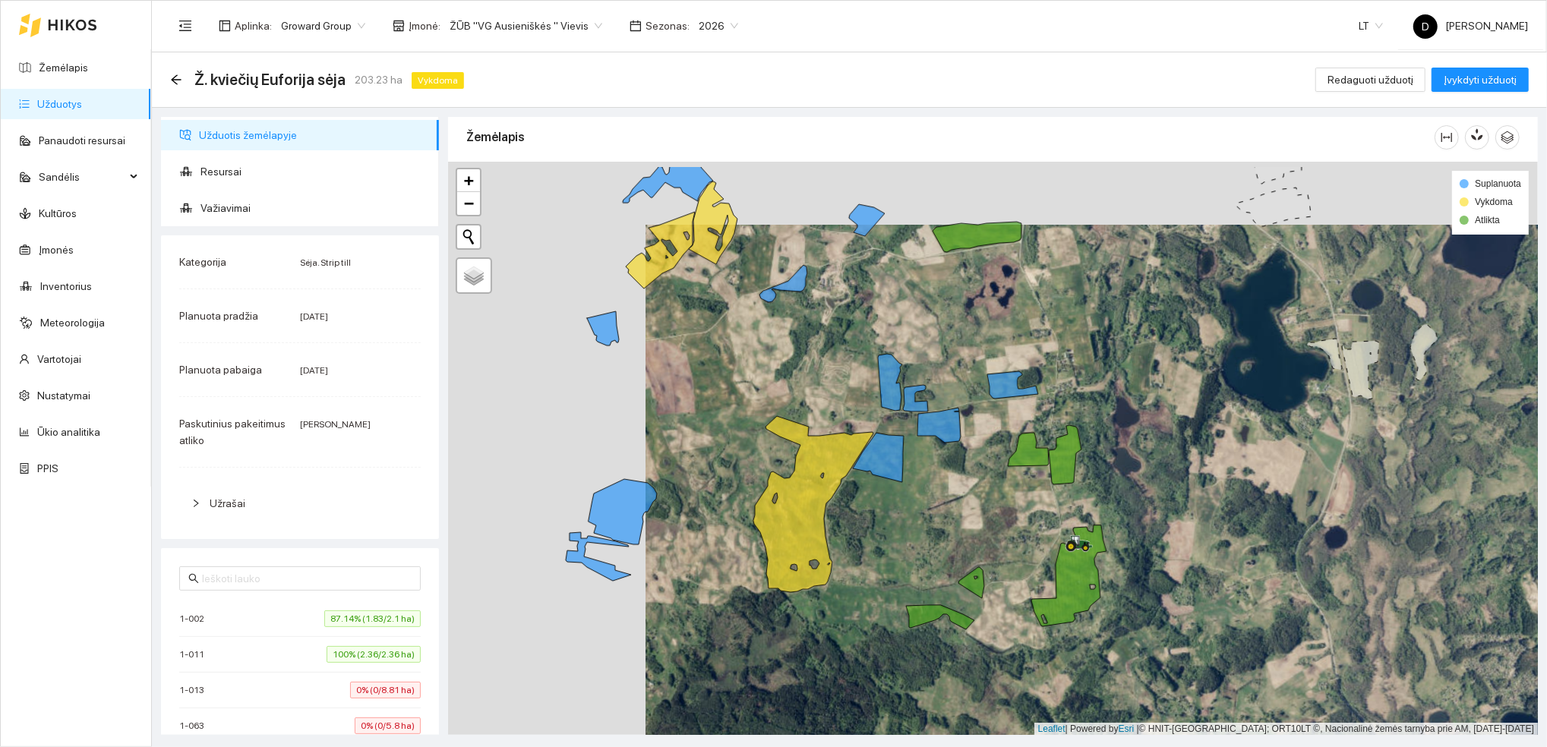
drag, startPoint x: 754, startPoint y: 460, endPoint x: 948, endPoint y: 520, distance: 203.3
click at [949, 520] on div at bounding box center [993, 449] width 1090 height 574
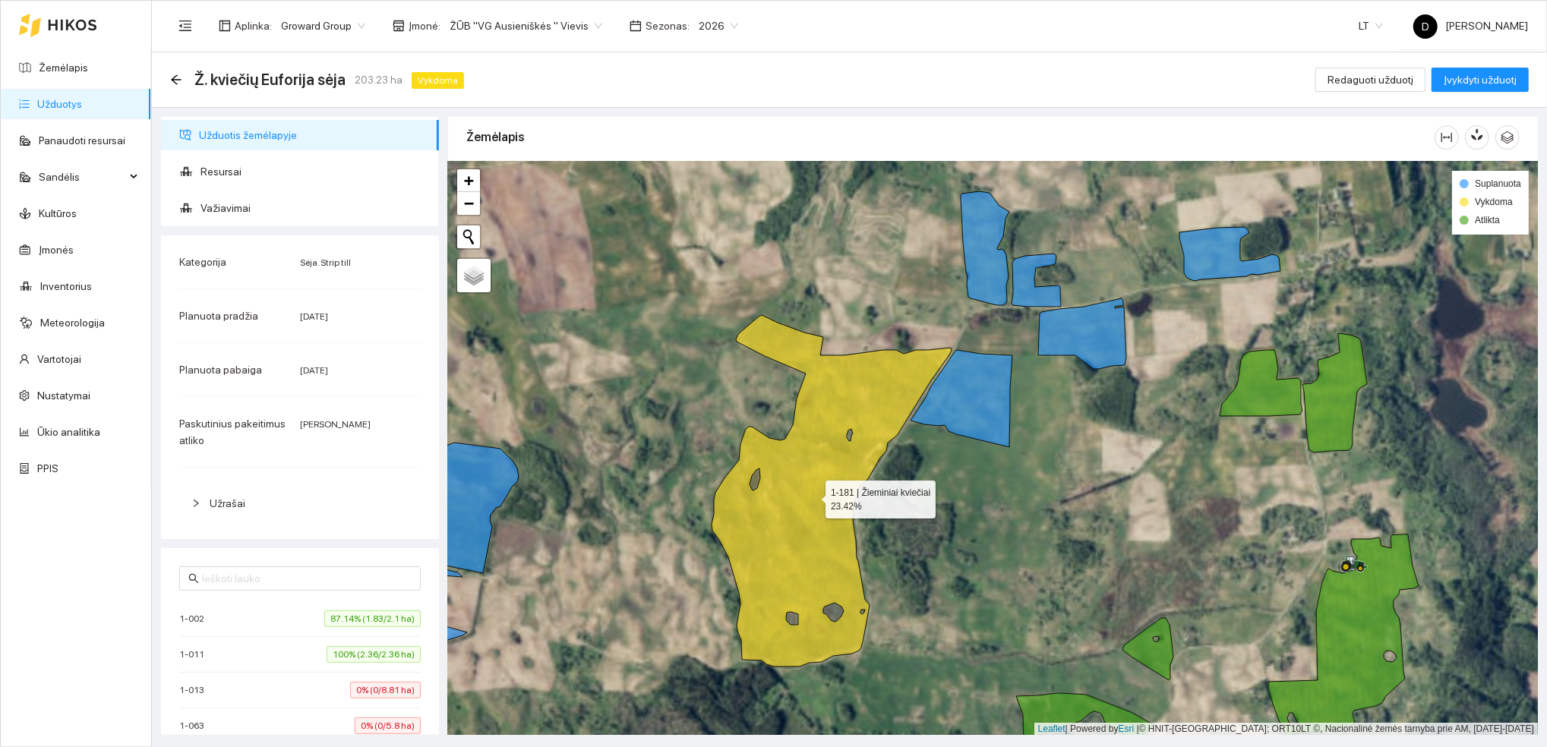
click at [791, 506] on icon at bounding box center [832, 491] width 240 height 352
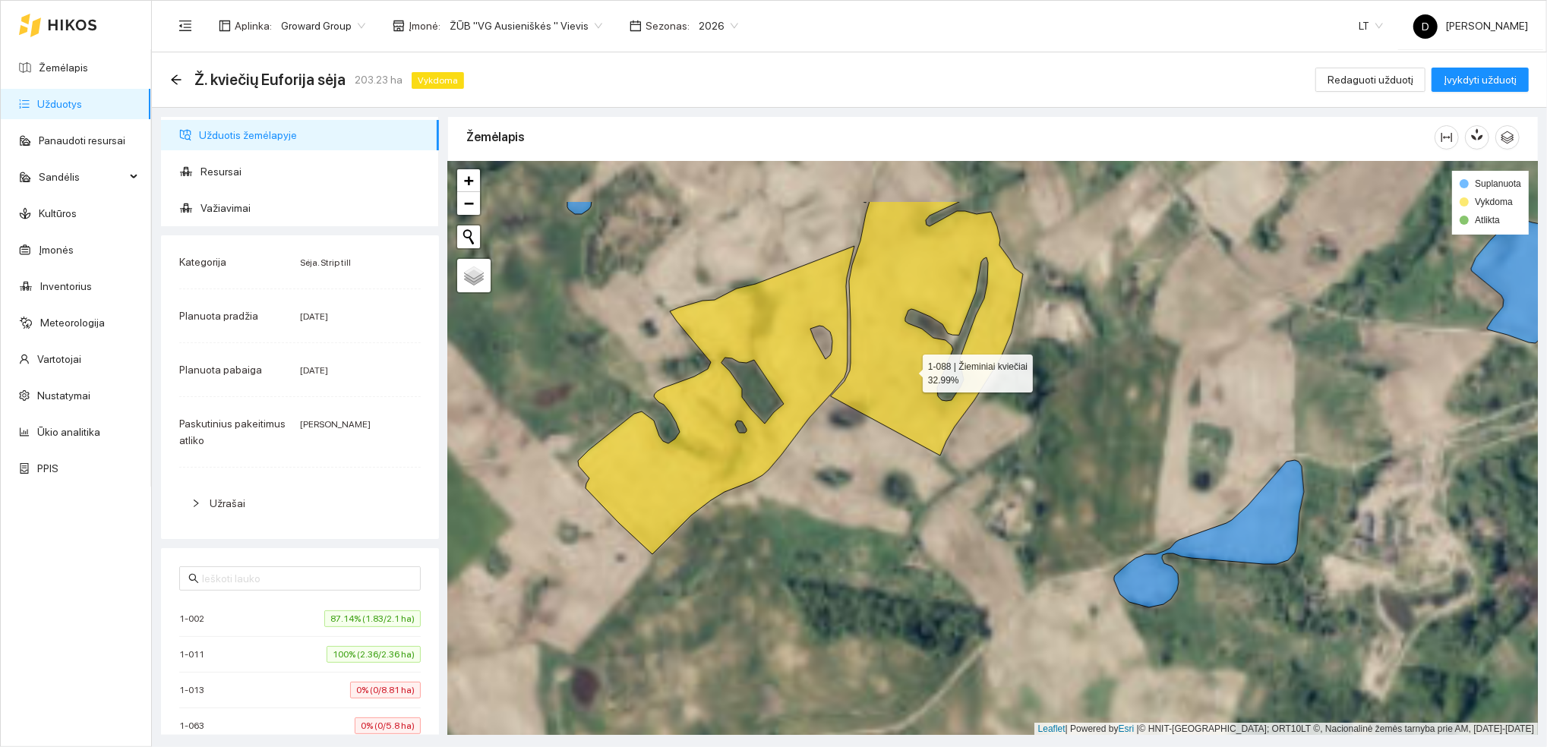
drag, startPoint x: 697, startPoint y: 271, endPoint x: 908, endPoint y: 369, distance: 233.5
click at [908, 369] on icon at bounding box center [927, 328] width 192 height 254
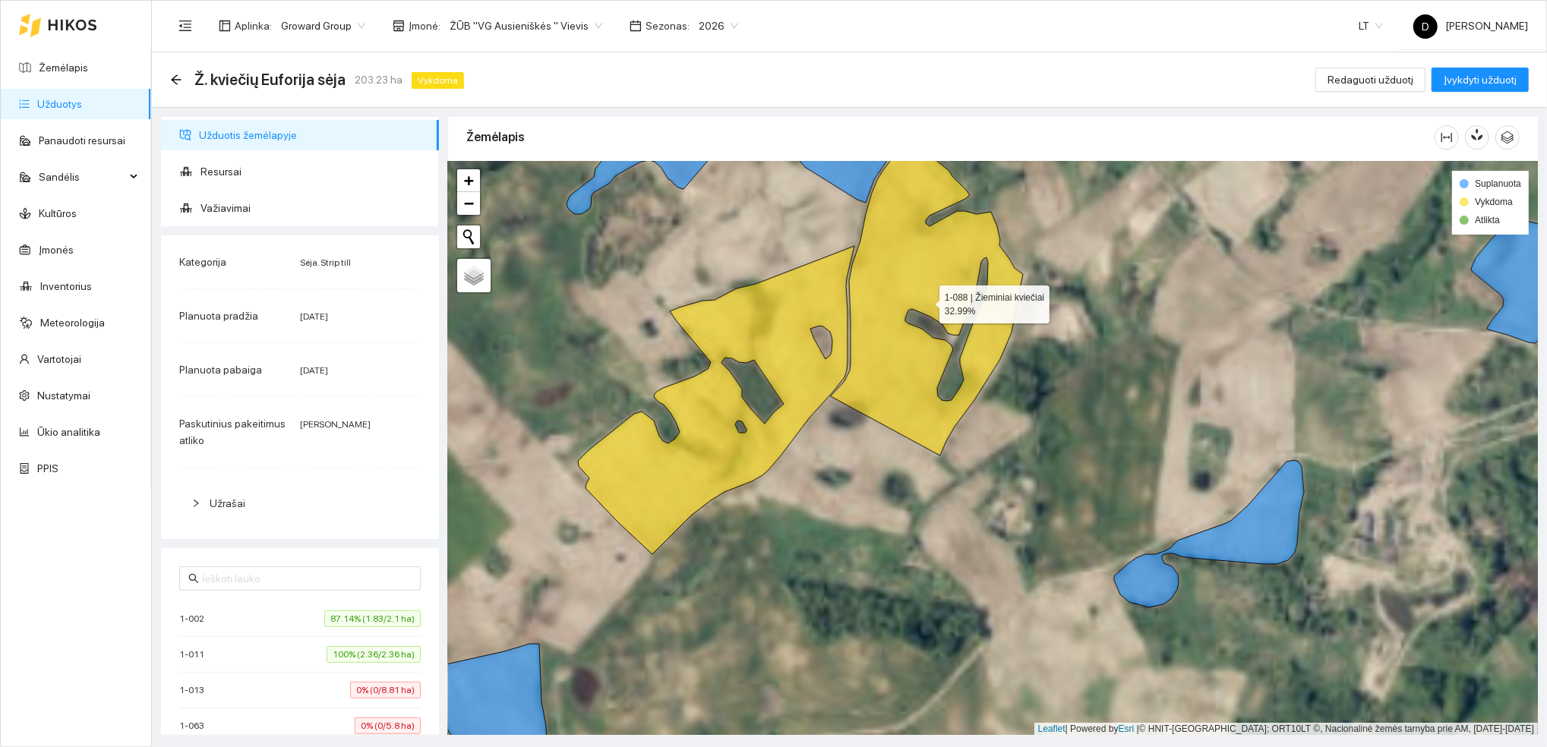
click at [906, 368] on icon at bounding box center [927, 291] width 192 height 330
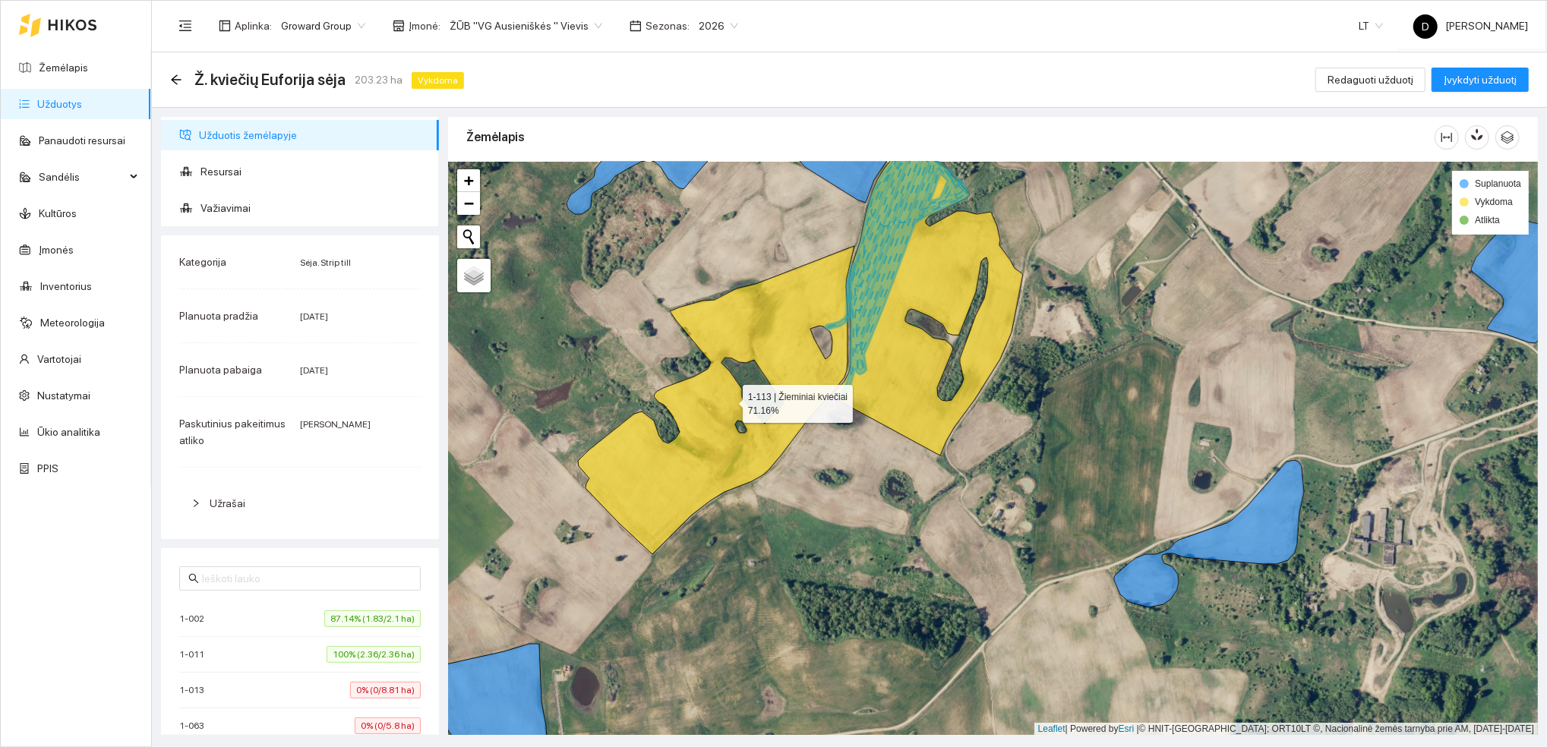
click at [764, 308] on icon at bounding box center [716, 400] width 276 height 308
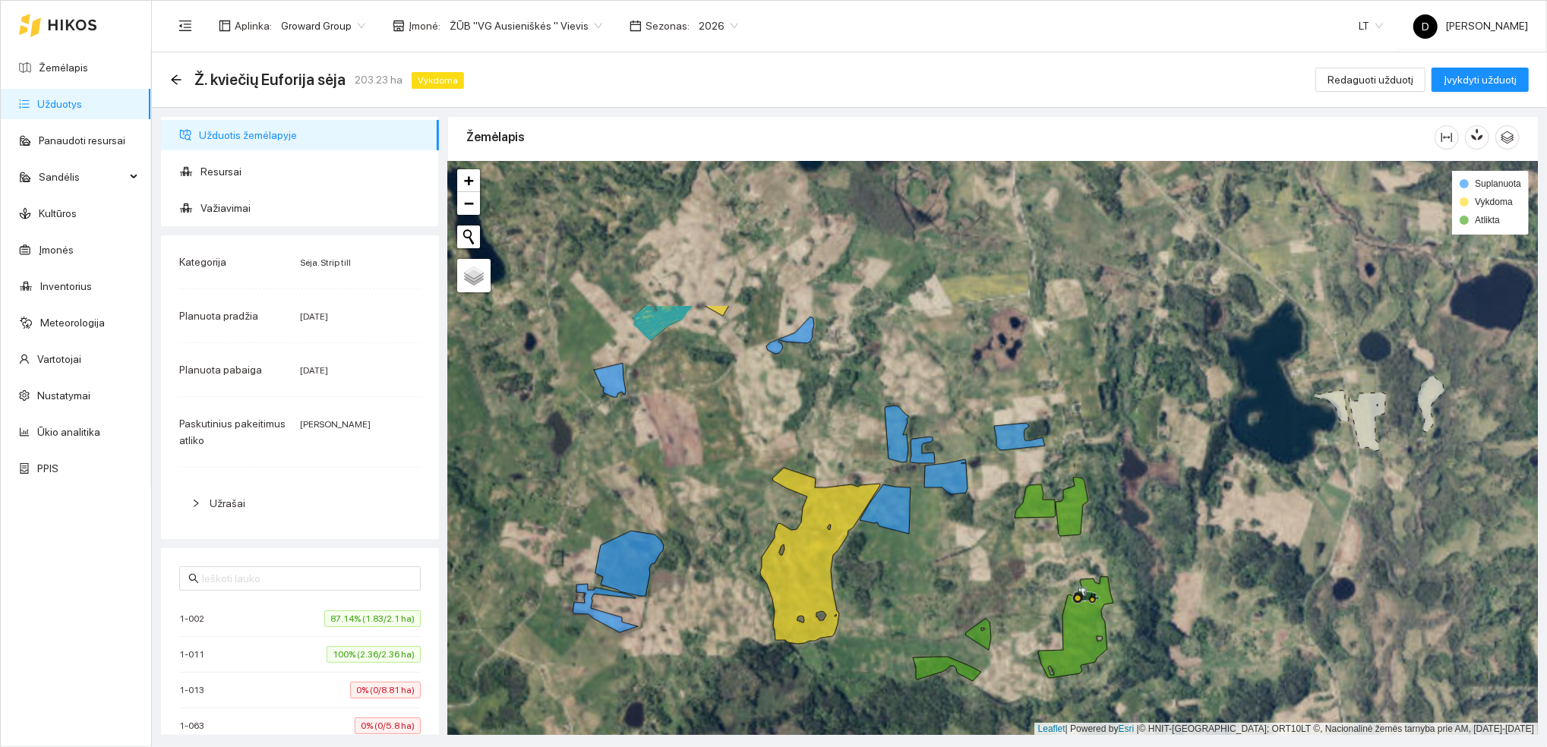
drag, startPoint x: 854, startPoint y: 347, endPoint x: 883, endPoint y: 549, distance: 204.1
click at [883, 549] on div at bounding box center [993, 449] width 1090 height 574
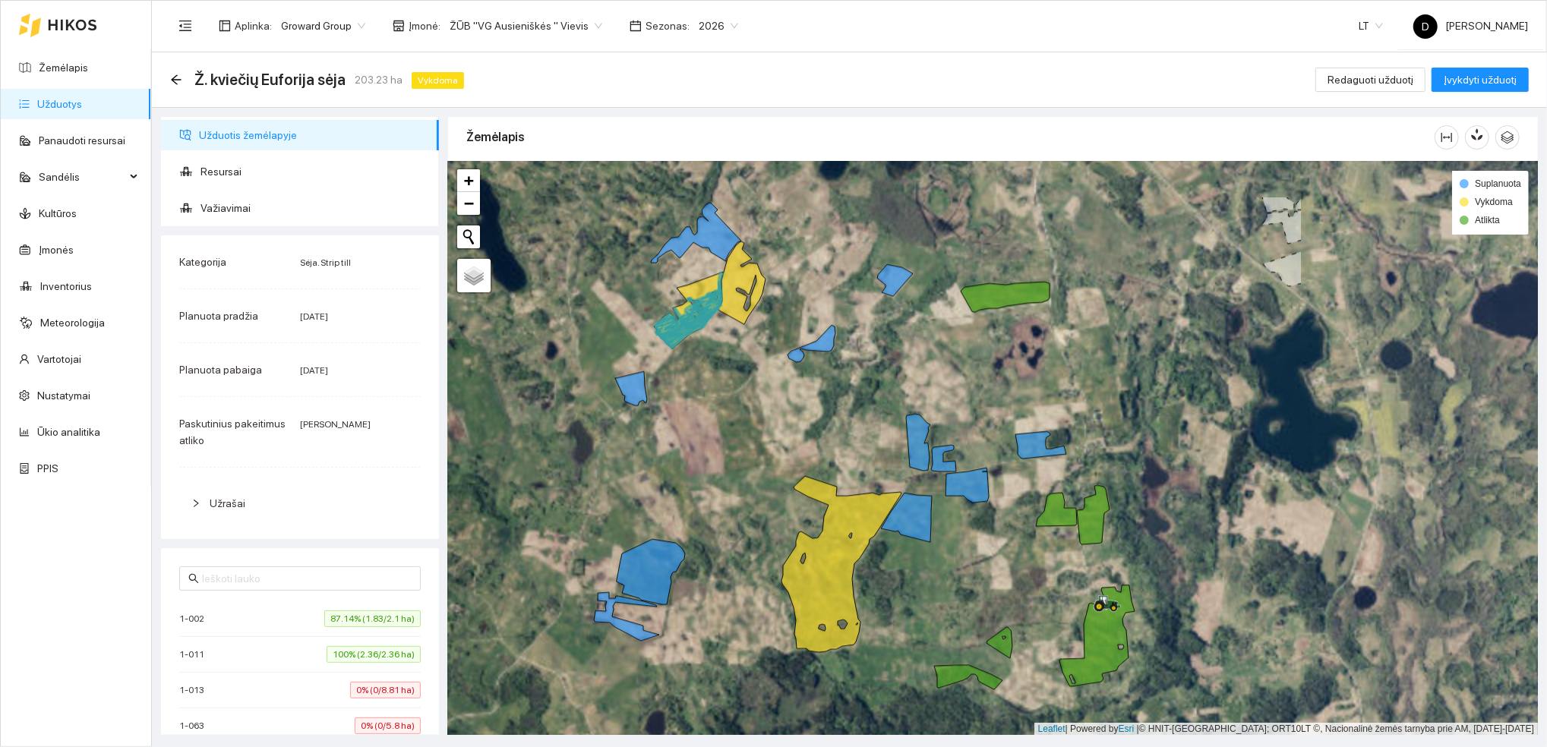
drag, startPoint x: 864, startPoint y: 349, endPoint x: 517, endPoint y: 442, distance: 359.5
click at [517, 442] on div at bounding box center [993, 449] width 1090 height 574
click at [174, 81] on icon "arrow-left" at bounding box center [176, 80] width 12 height 12
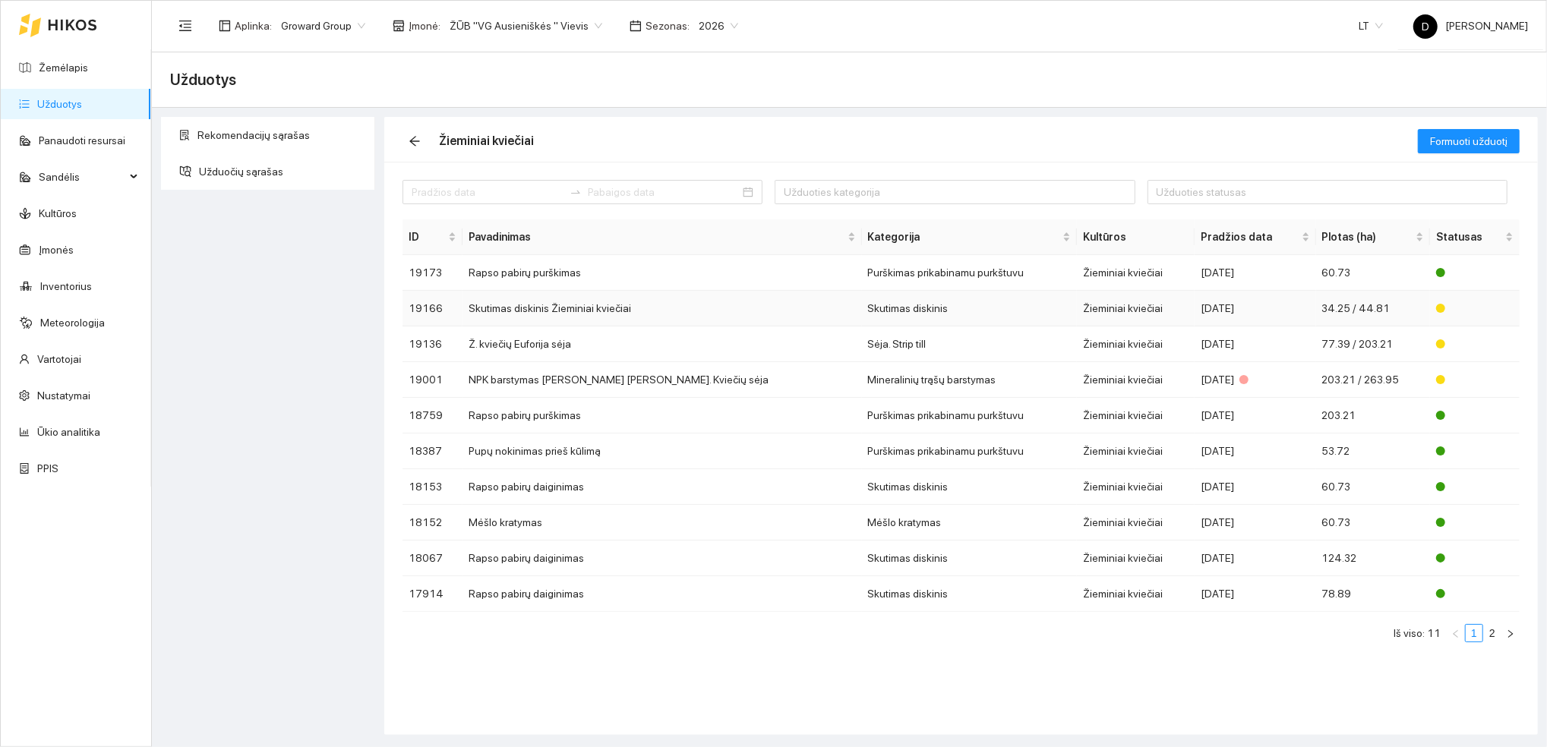
click at [573, 305] on td "Skutimas diskinis Žieminiai kviečiai" at bounding box center [662, 309] width 399 height 36
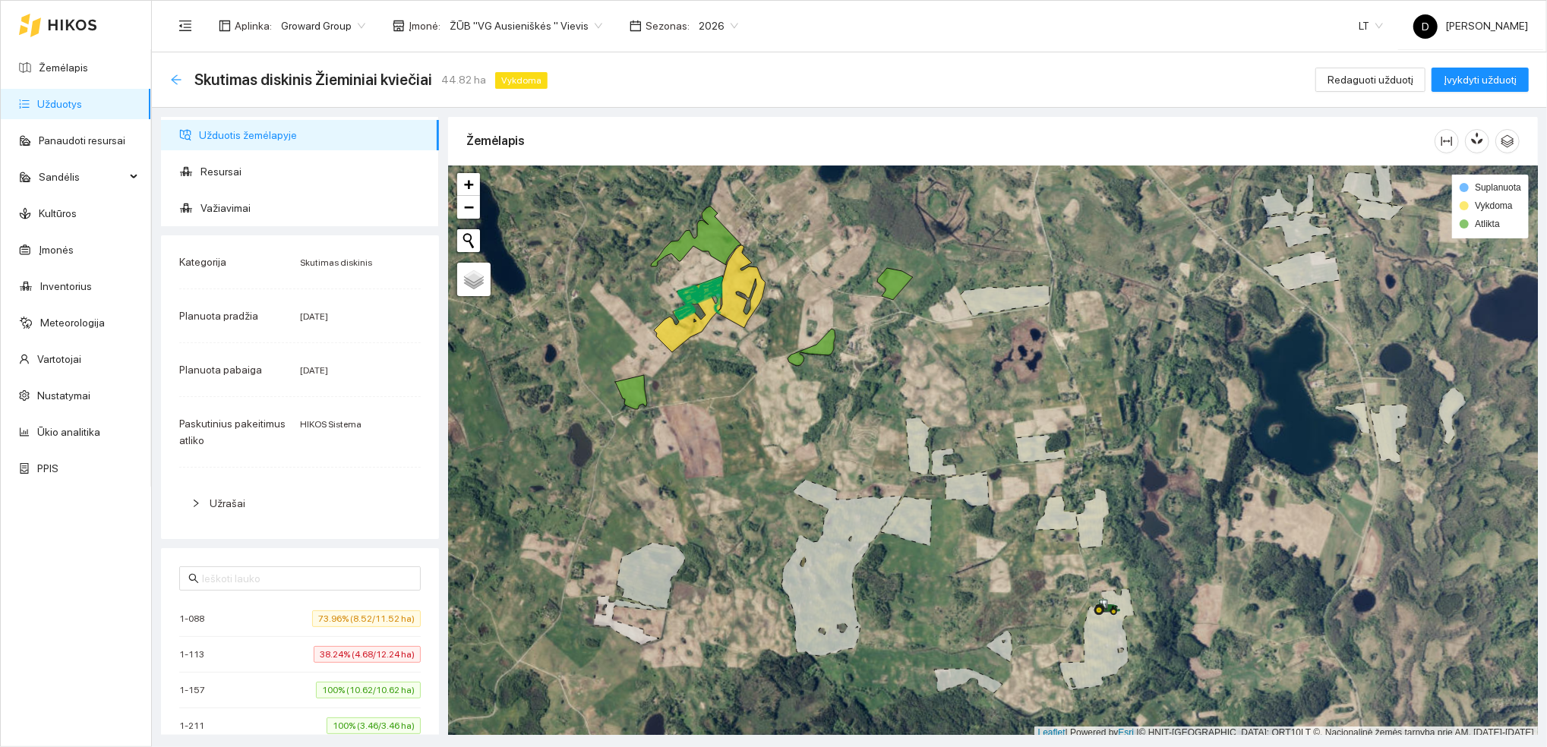
click at [176, 84] on icon "arrow-left" at bounding box center [176, 79] width 10 height 10
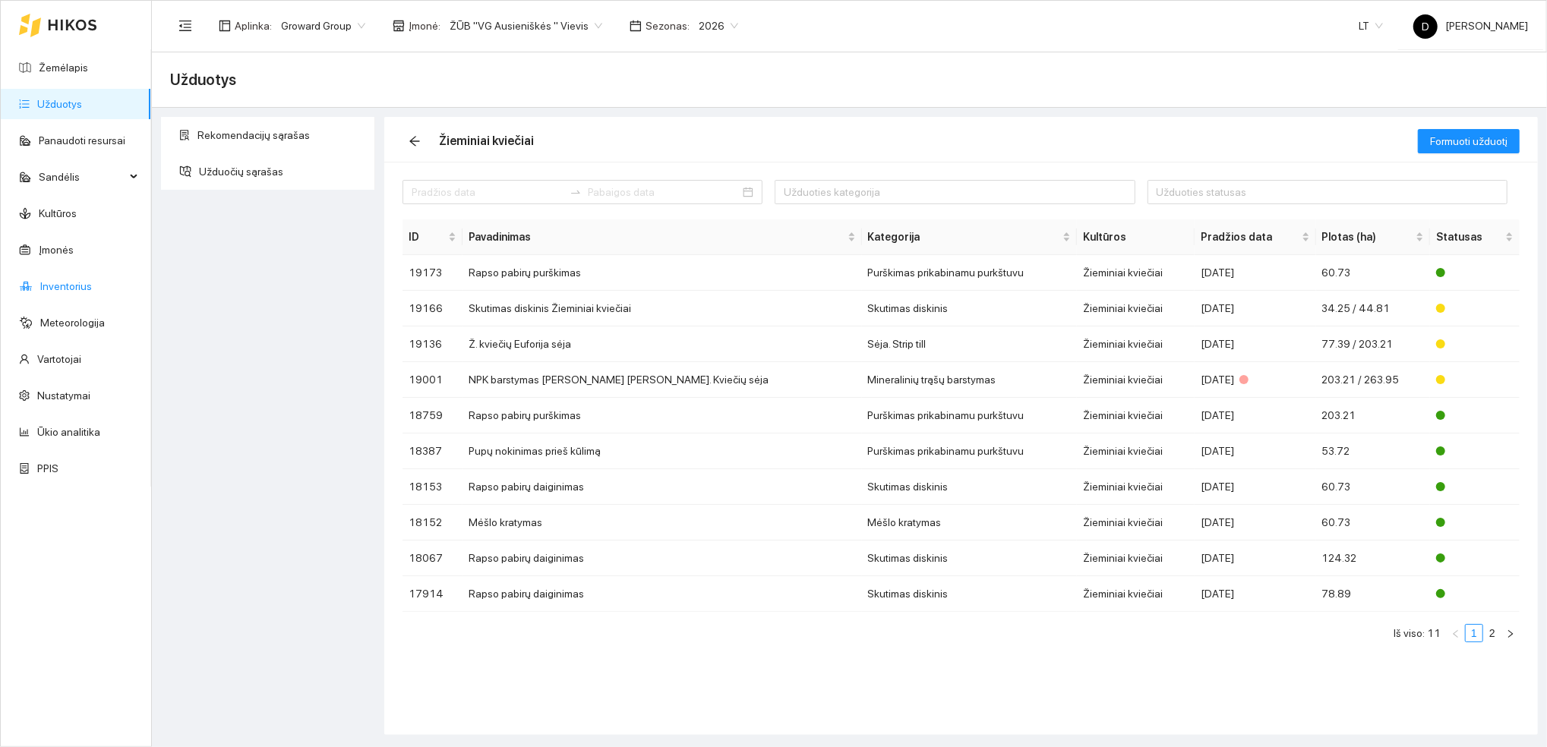
click at [63, 286] on link "Inventorius" at bounding box center [66, 286] width 52 height 12
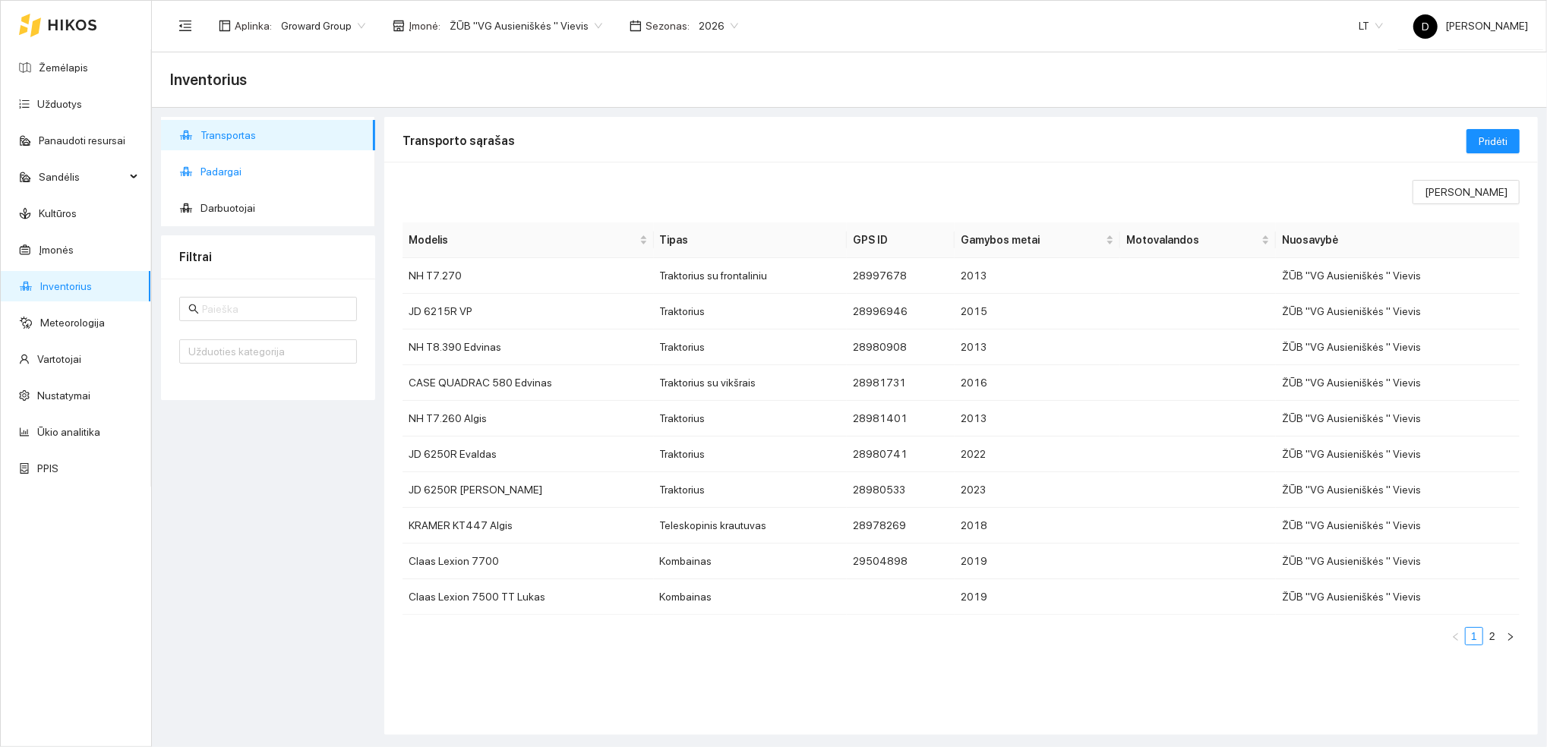
click at [216, 172] on span "Padargai" at bounding box center [282, 171] width 163 height 30
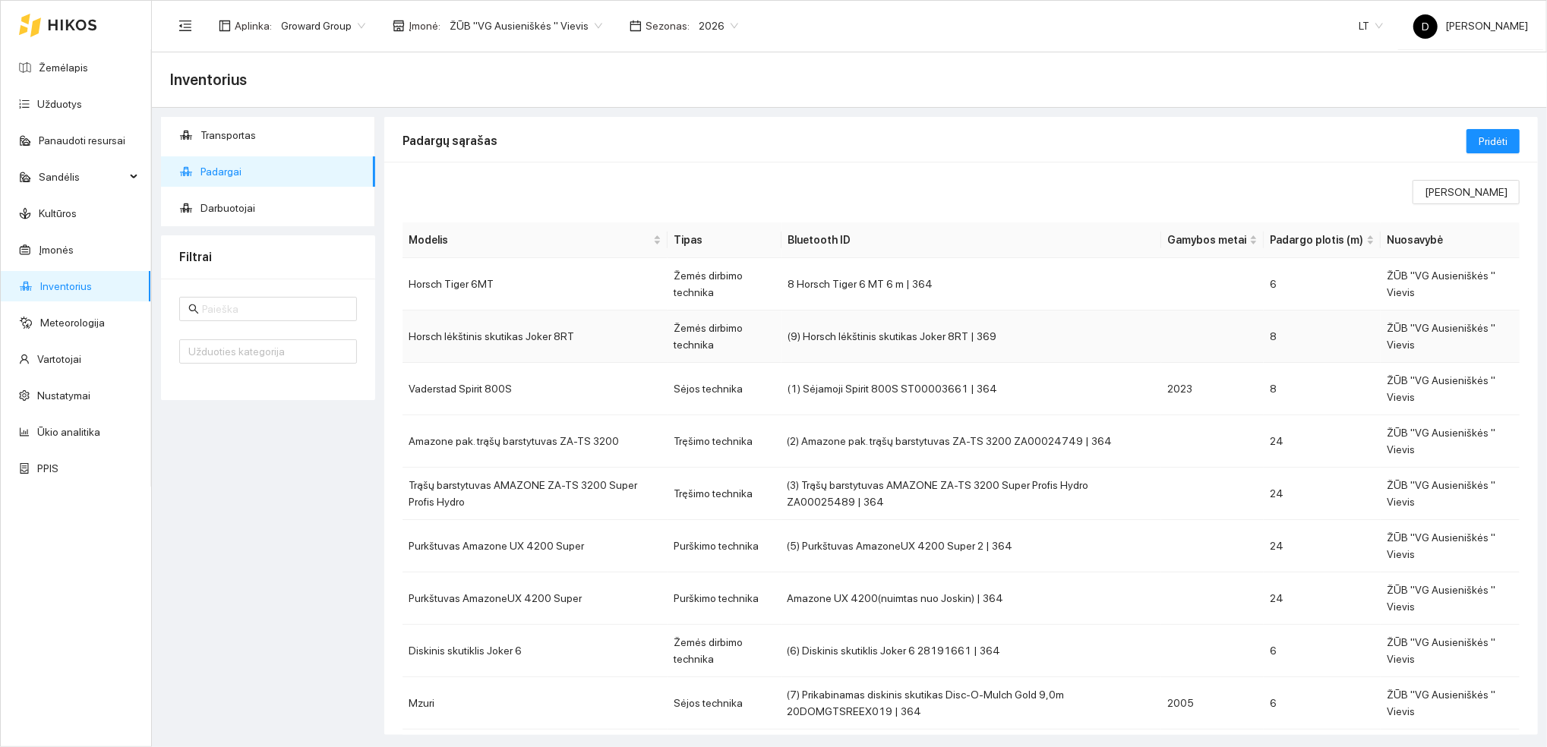
click at [608, 343] on td "Horsch lėkštinis skutikas Joker 8RT" at bounding box center [535, 337] width 265 height 52
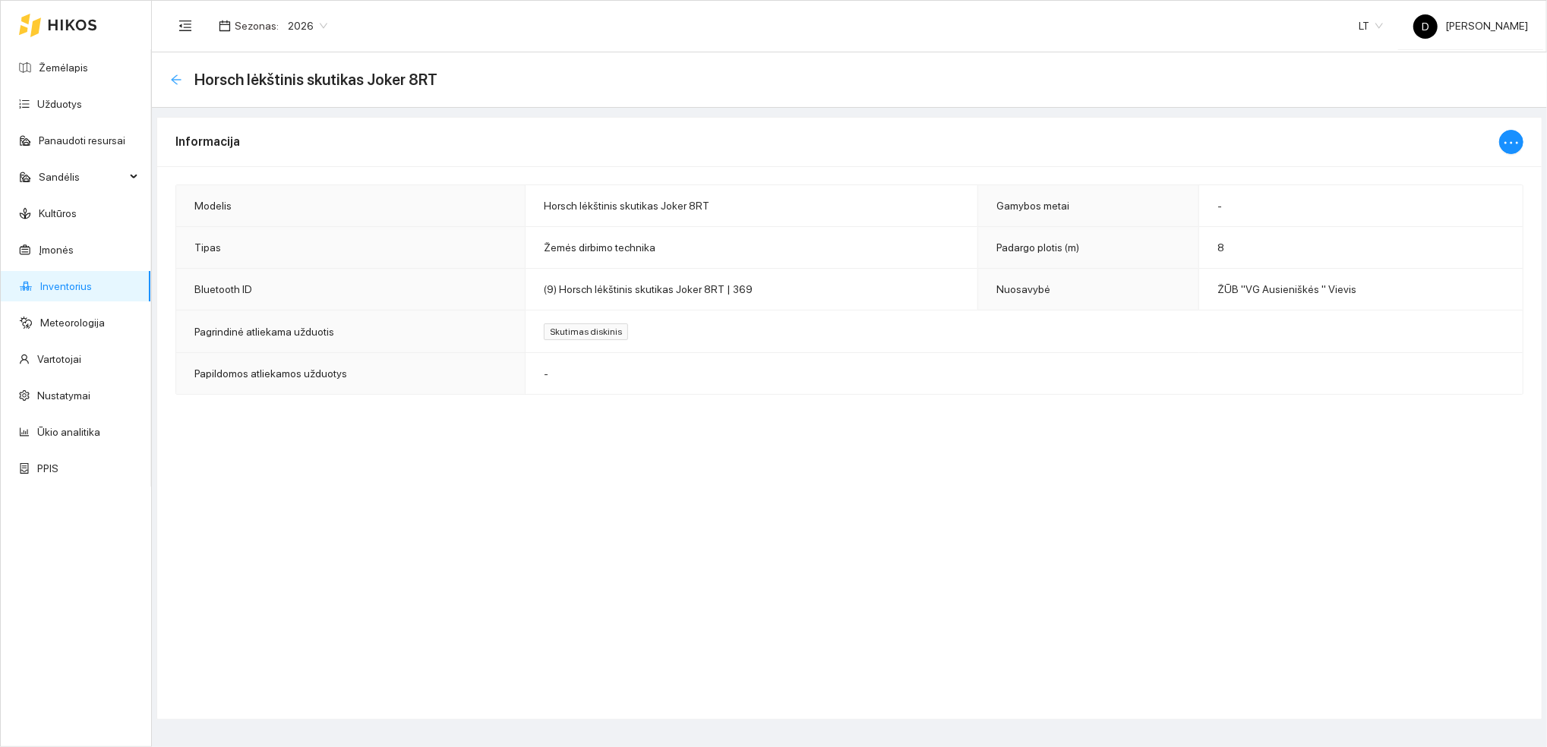
click at [179, 81] on icon "arrow-left" at bounding box center [176, 80] width 12 height 12
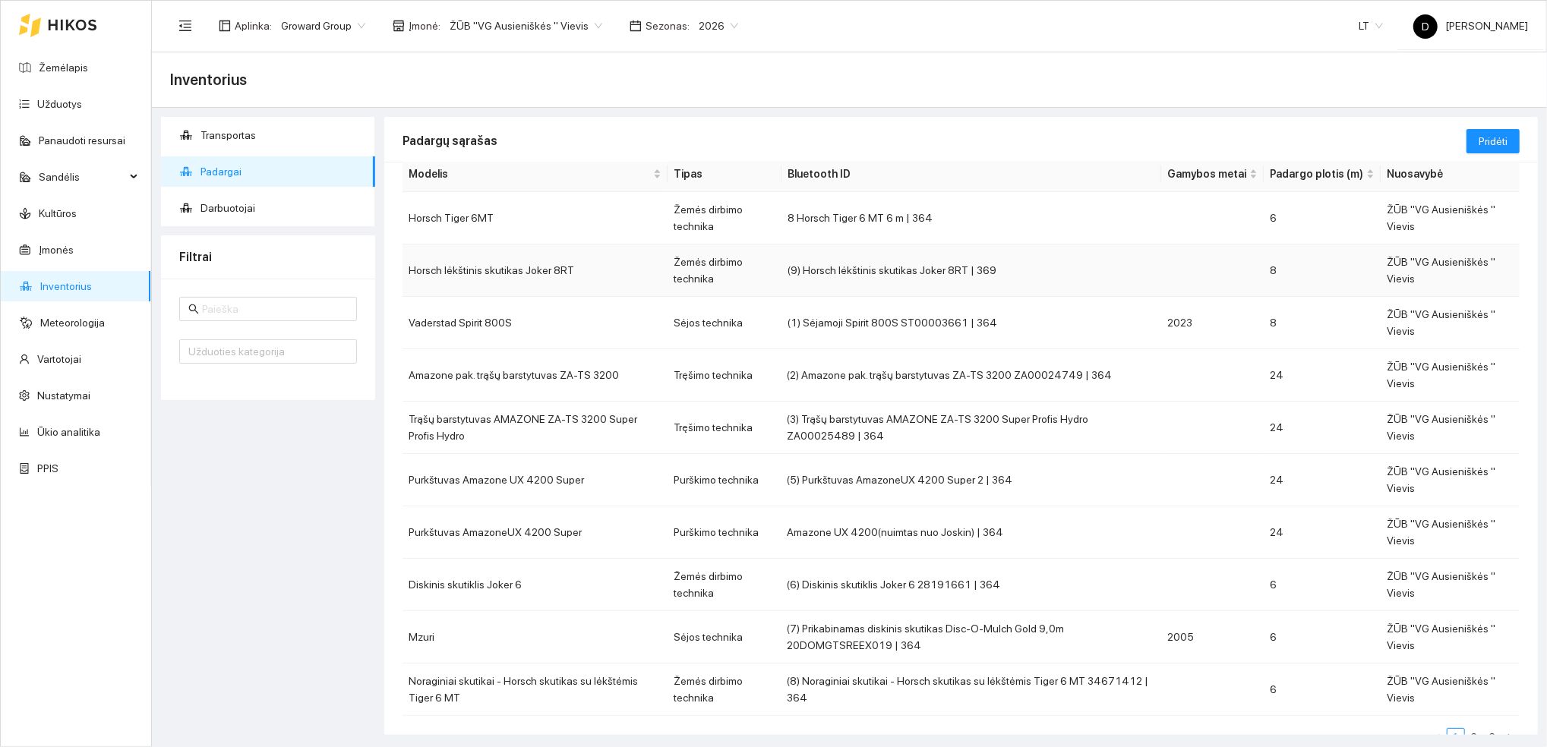
scroll to position [101, 0]
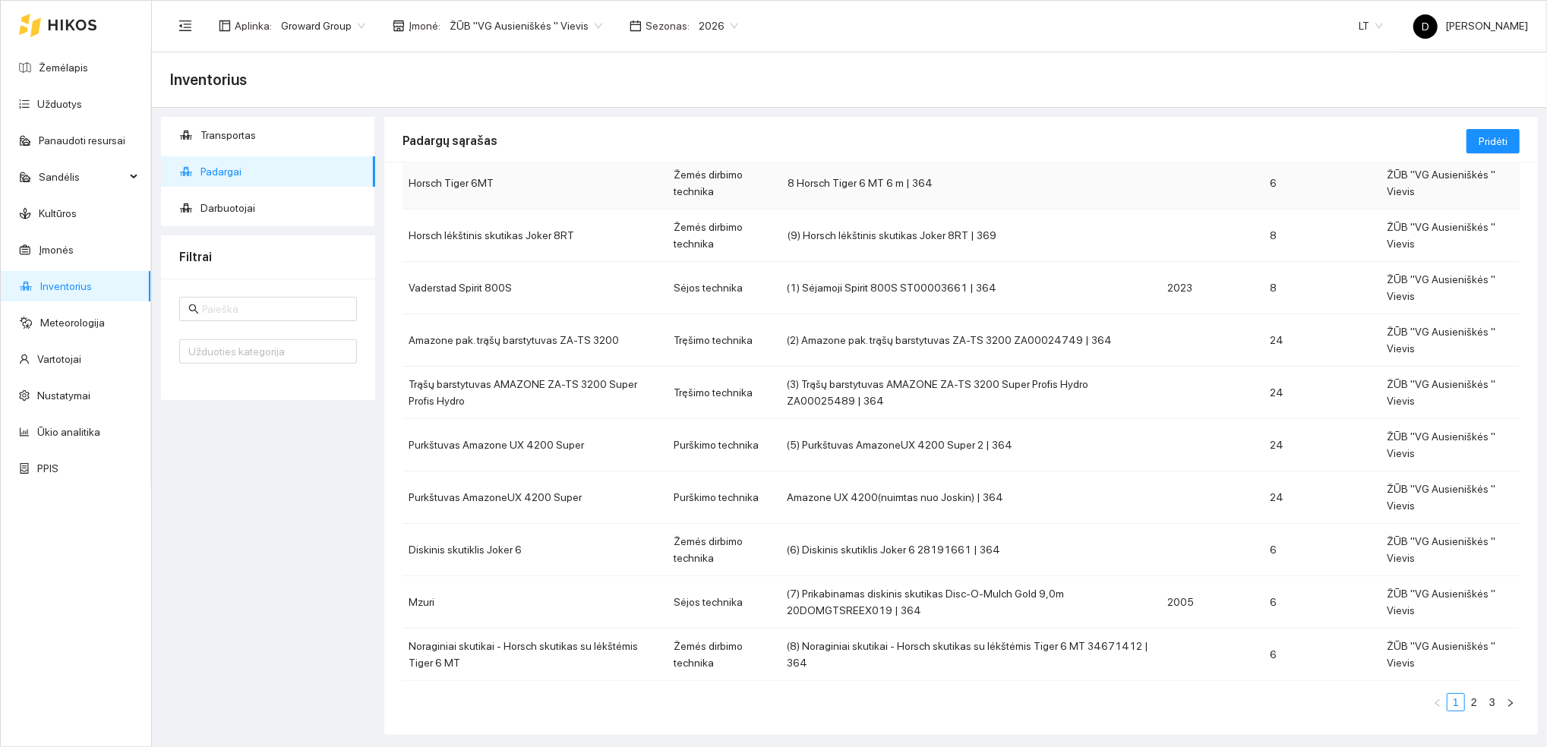
click at [444, 180] on td "Horsch Tiger 6MT" at bounding box center [535, 183] width 265 height 52
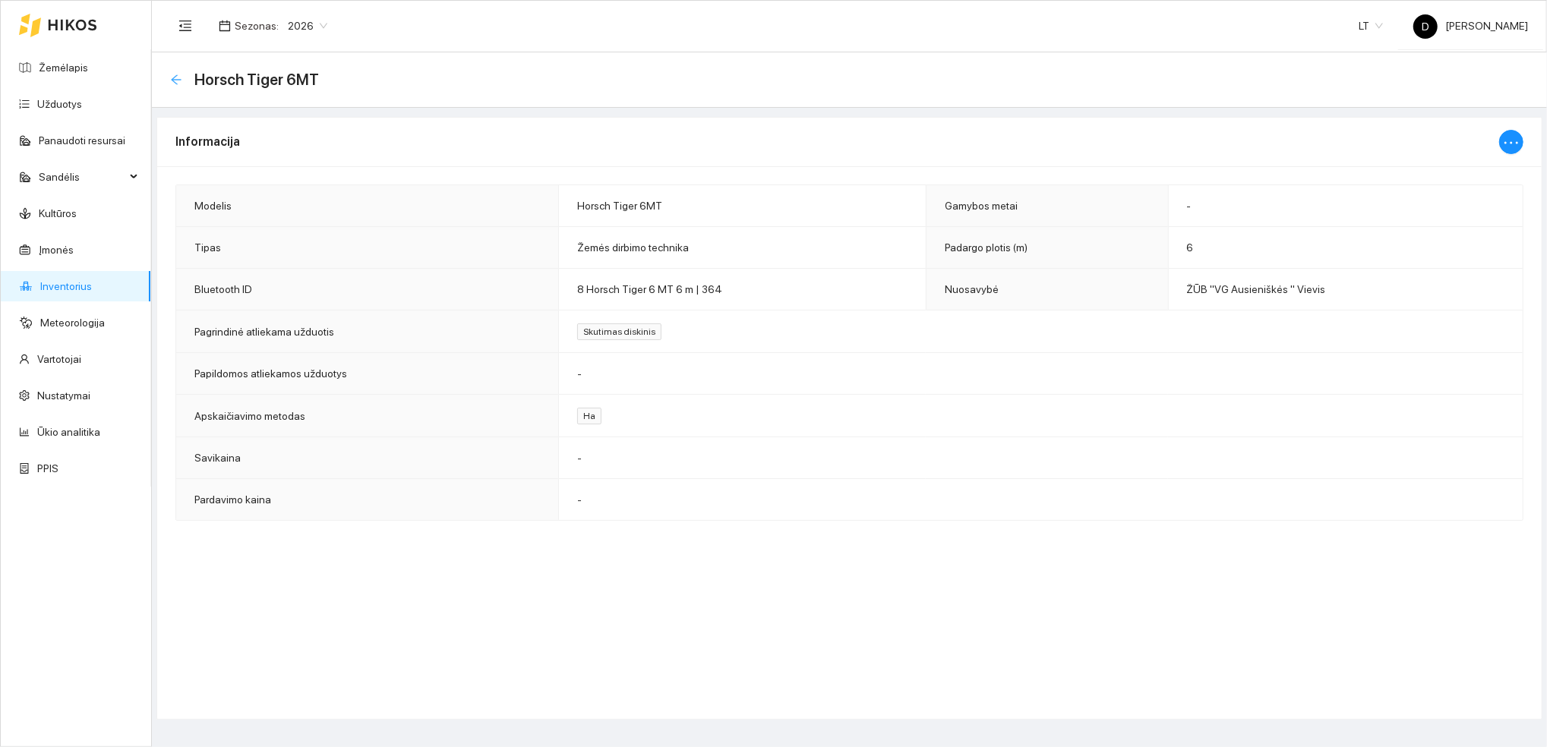
click at [176, 77] on icon "arrow-left" at bounding box center [176, 80] width 12 height 12
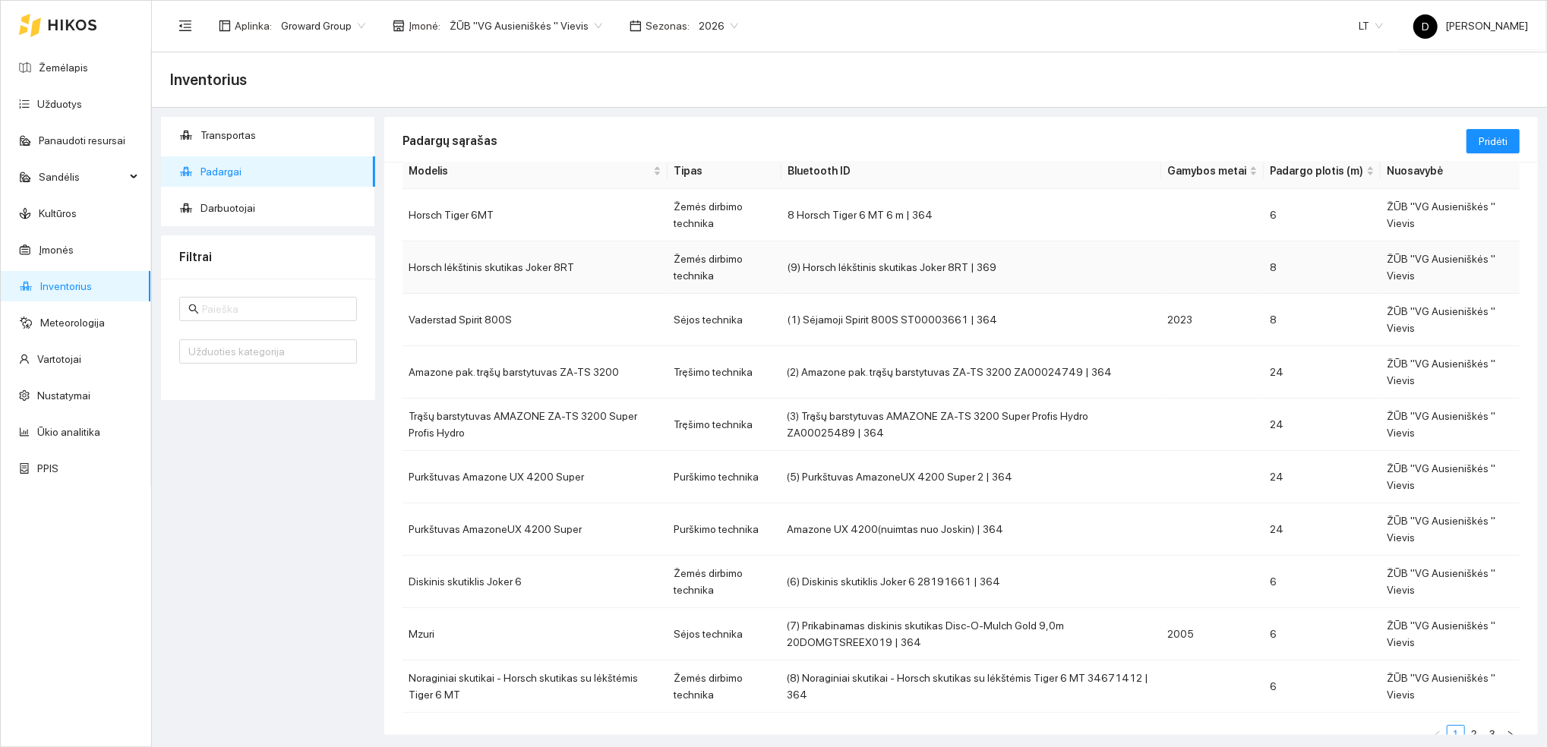
scroll to position [101, 0]
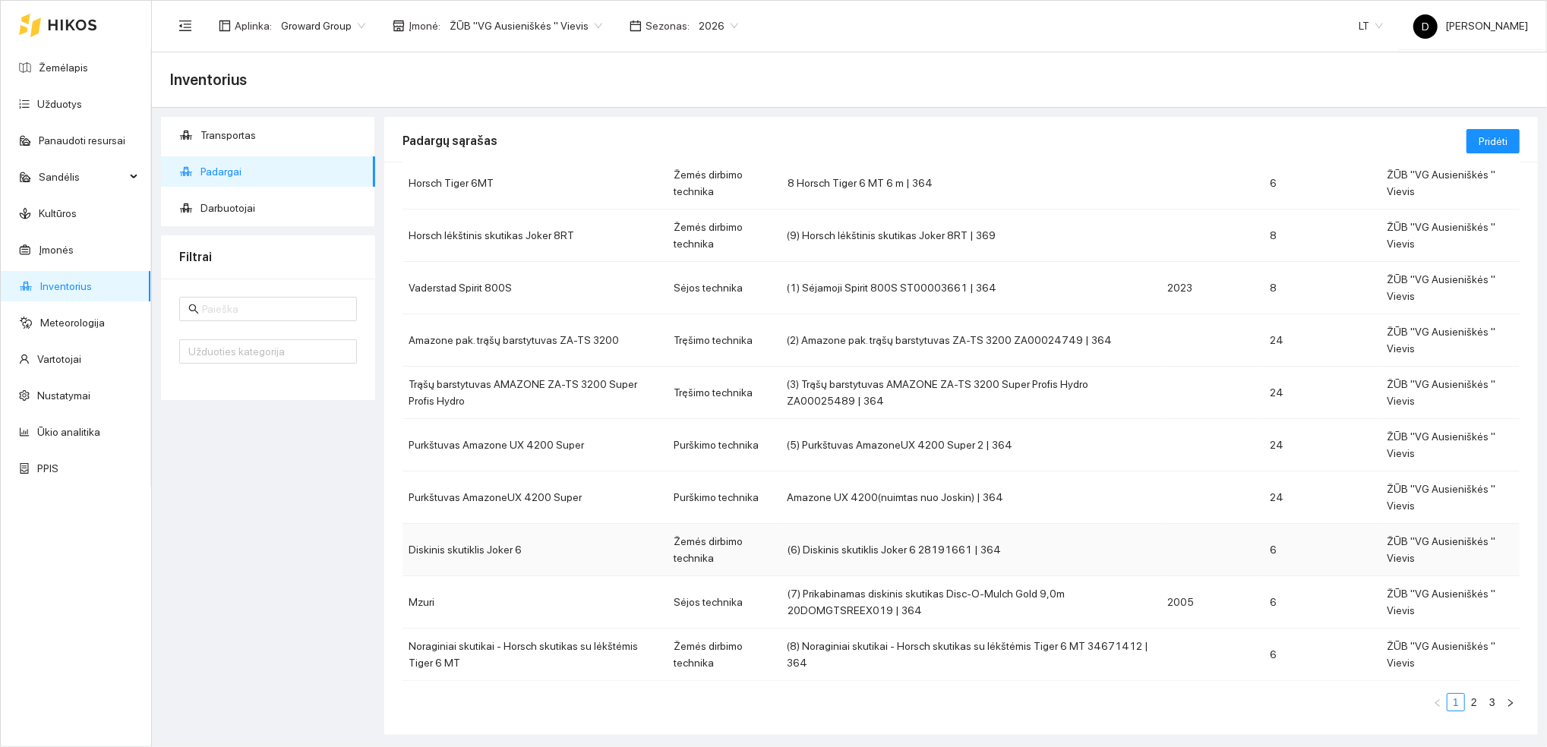
click at [494, 555] on td "Diskinis skutiklis Joker 6" at bounding box center [535, 550] width 265 height 52
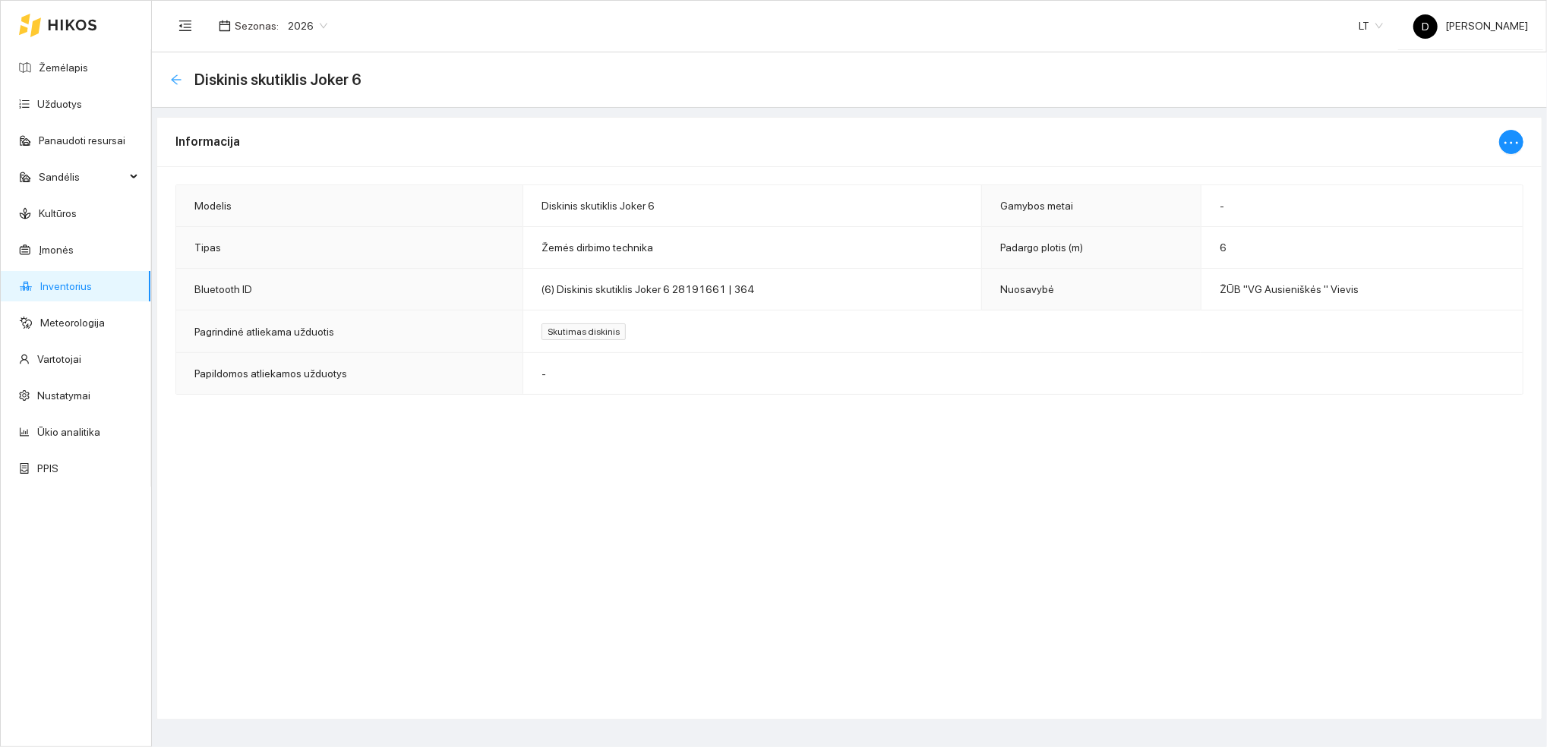
click at [171, 77] on icon "arrow-left" at bounding box center [176, 80] width 12 height 12
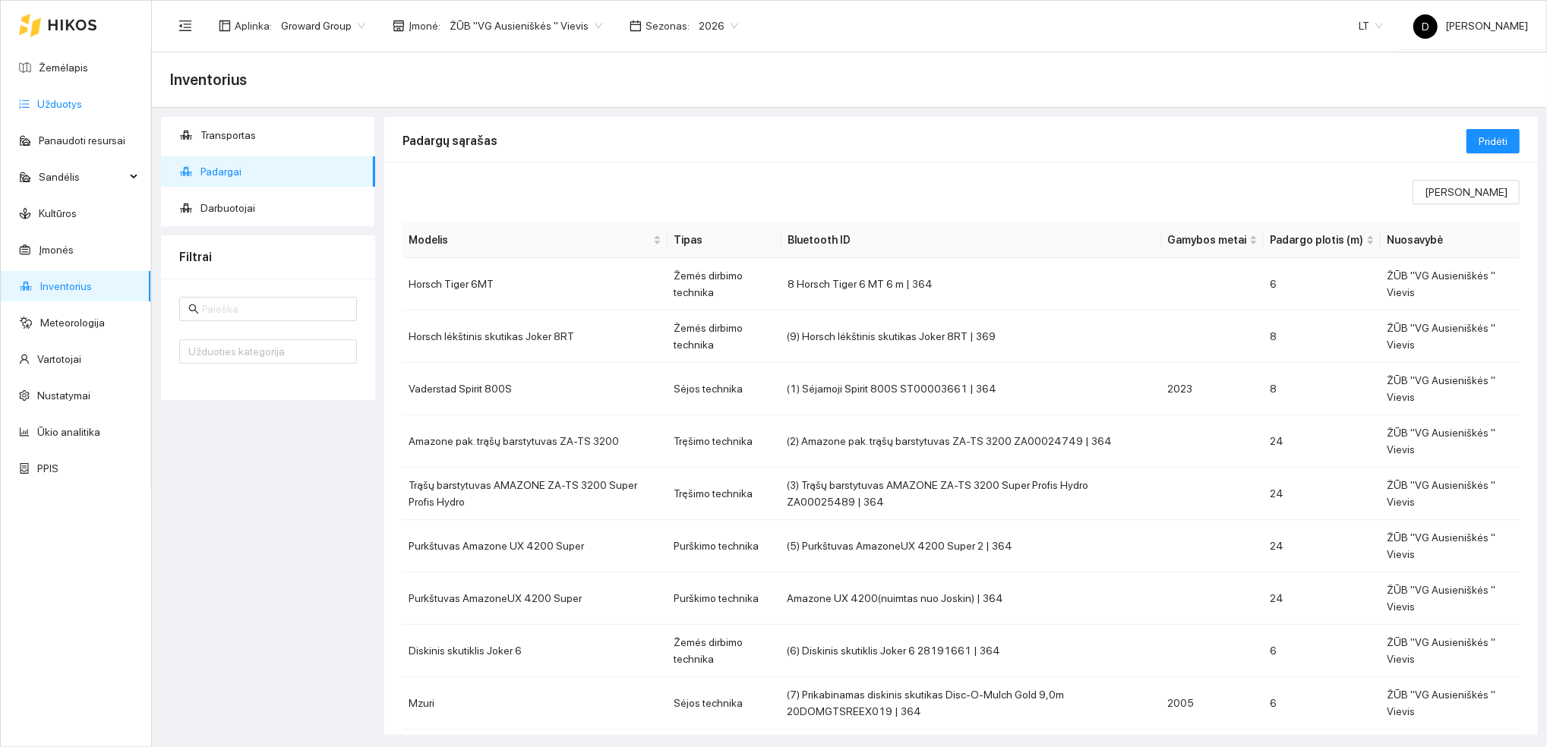
click at [65, 105] on link "Užduotys" at bounding box center [59, 104] width 45 height 12
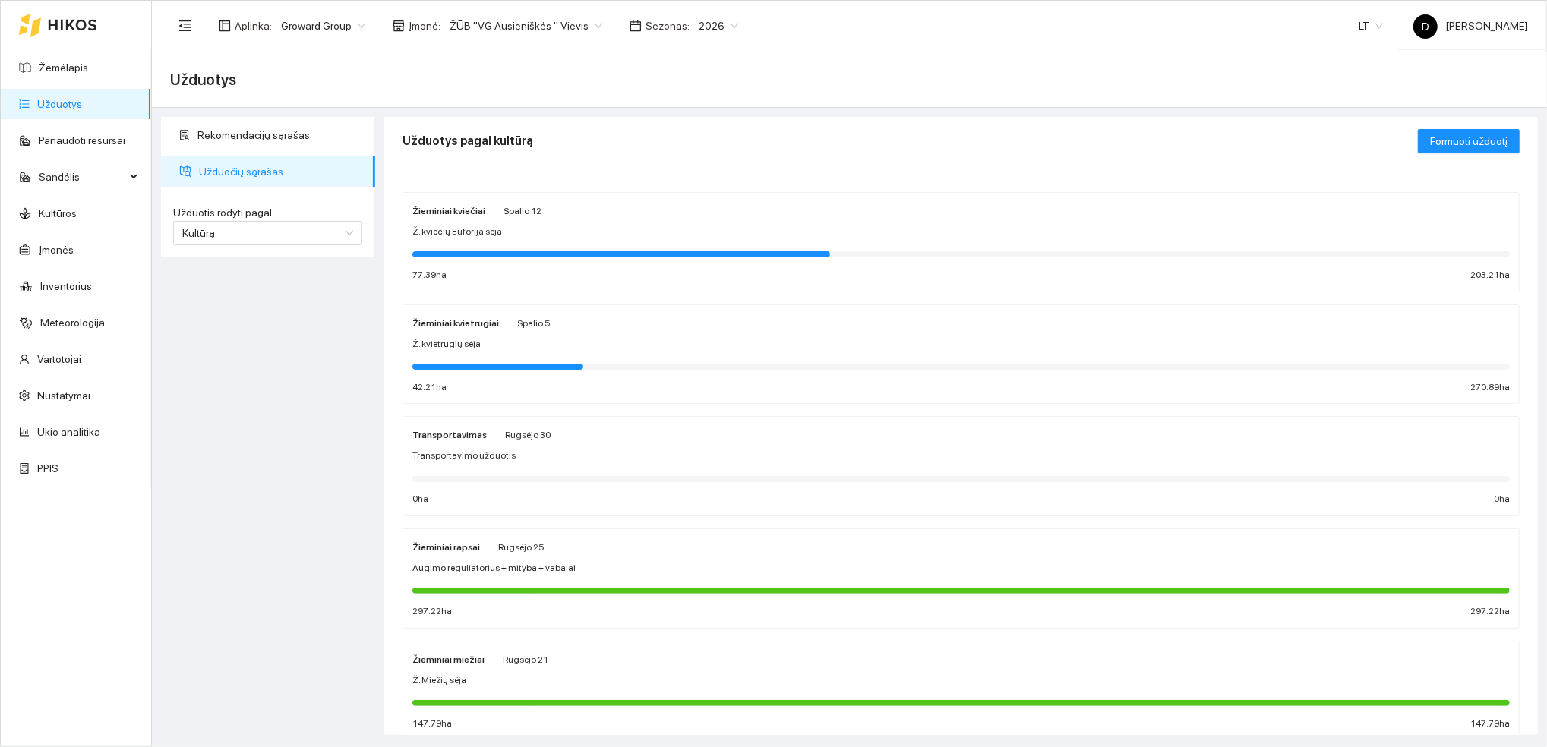
click at [482, 251] on div at bounding box center [621, 254] width 418 height 6
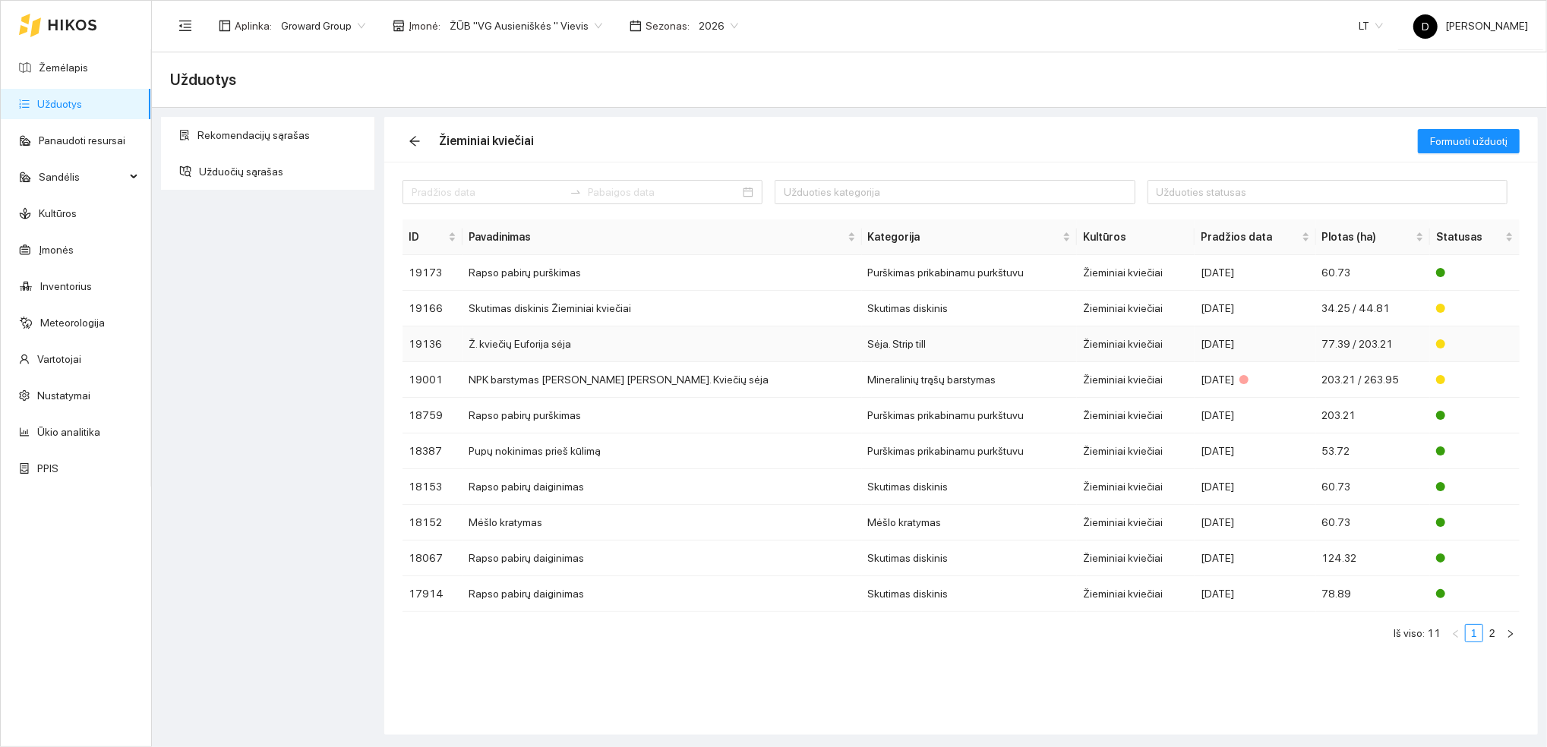
click at [547, 348] on td "Ž. kviečių Euforija sėja" at bounding box center [662, 345] width 399 height 36
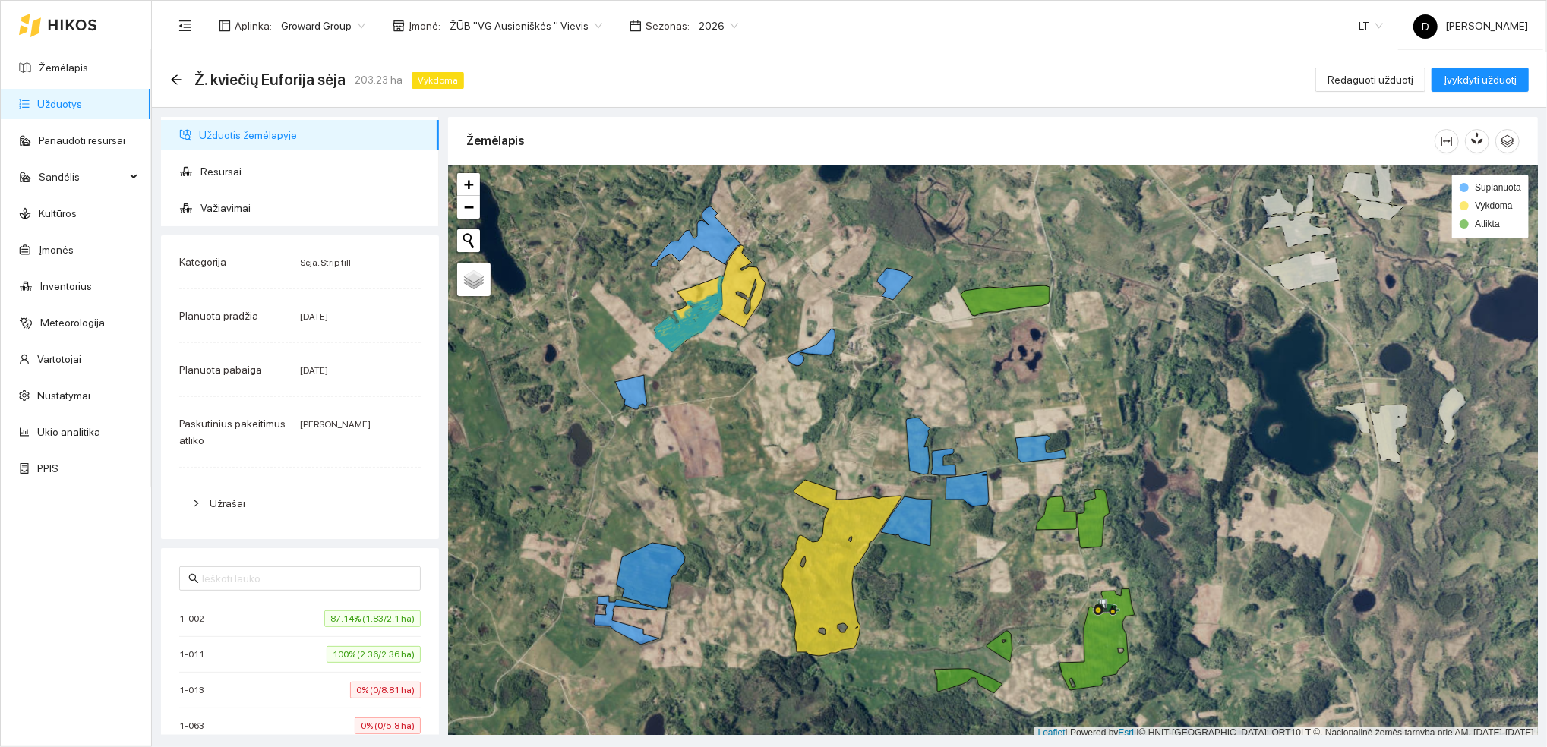
scroll to position [4, 0]
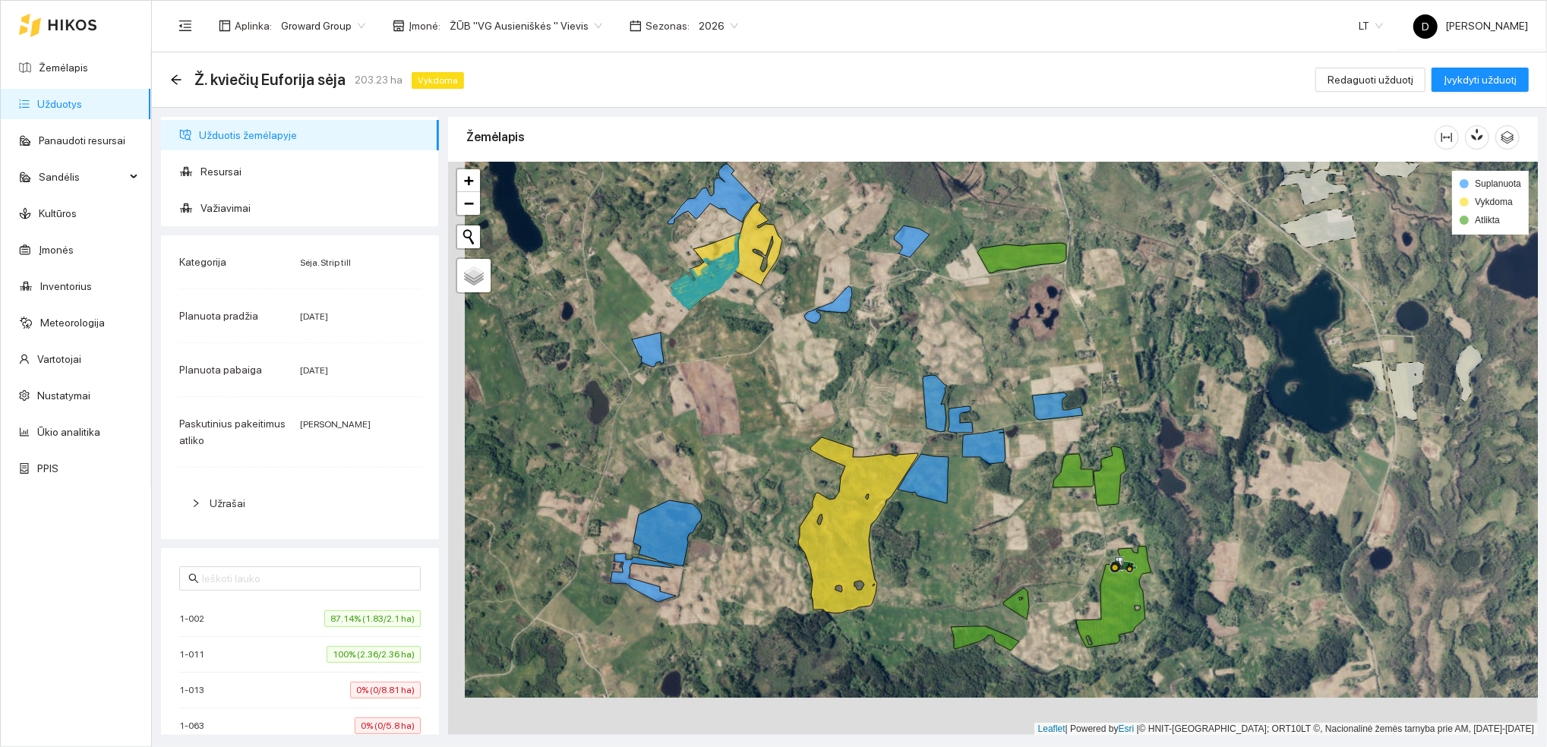
drag, startPoint x: 767, startPoint y: 457, endPoint x: 784, endPoint y: 423, distance: 37.4
click at [784, 423] on div at bounding box center [993, 449] width 1090 height 574
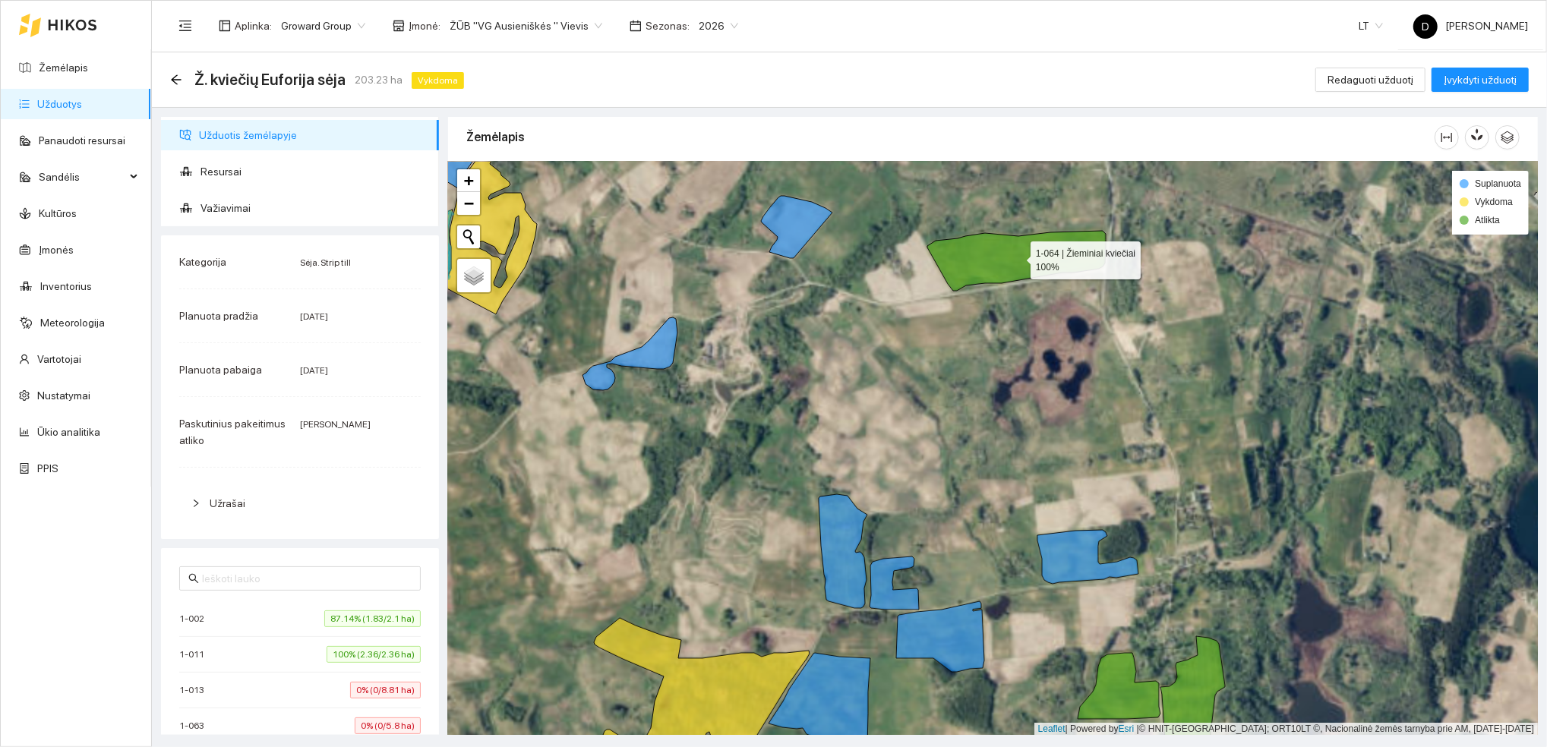
click at [1027, 256] on icon at bounding box center [1016, 261] width 179 height 60
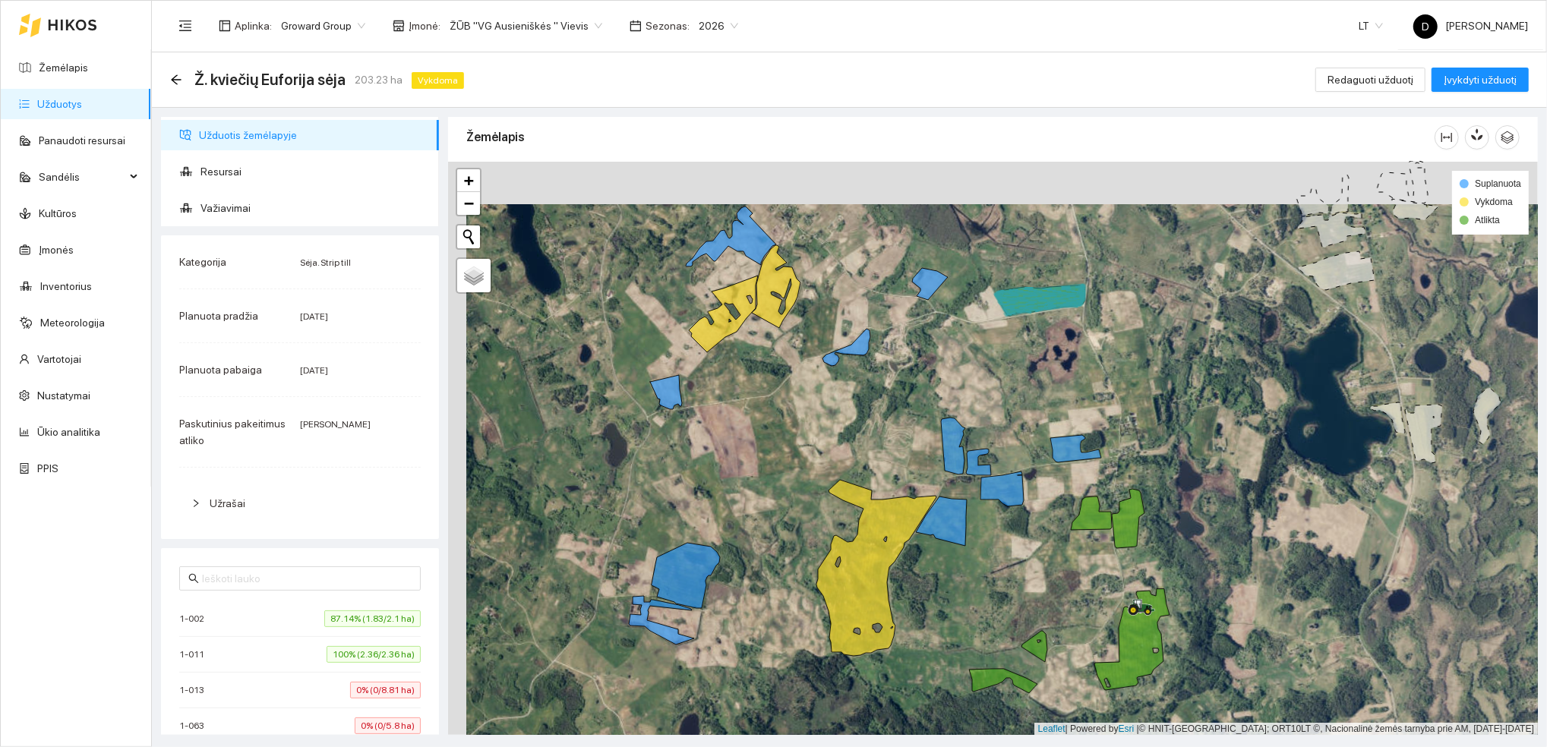
drag, startPoint x: 980, startPoint y: 319, endPoint x: 997, endPoint y: 355, distance: 40.1
click at [997, 361] on div at bounding box center [993, 449] width 1090 height 574
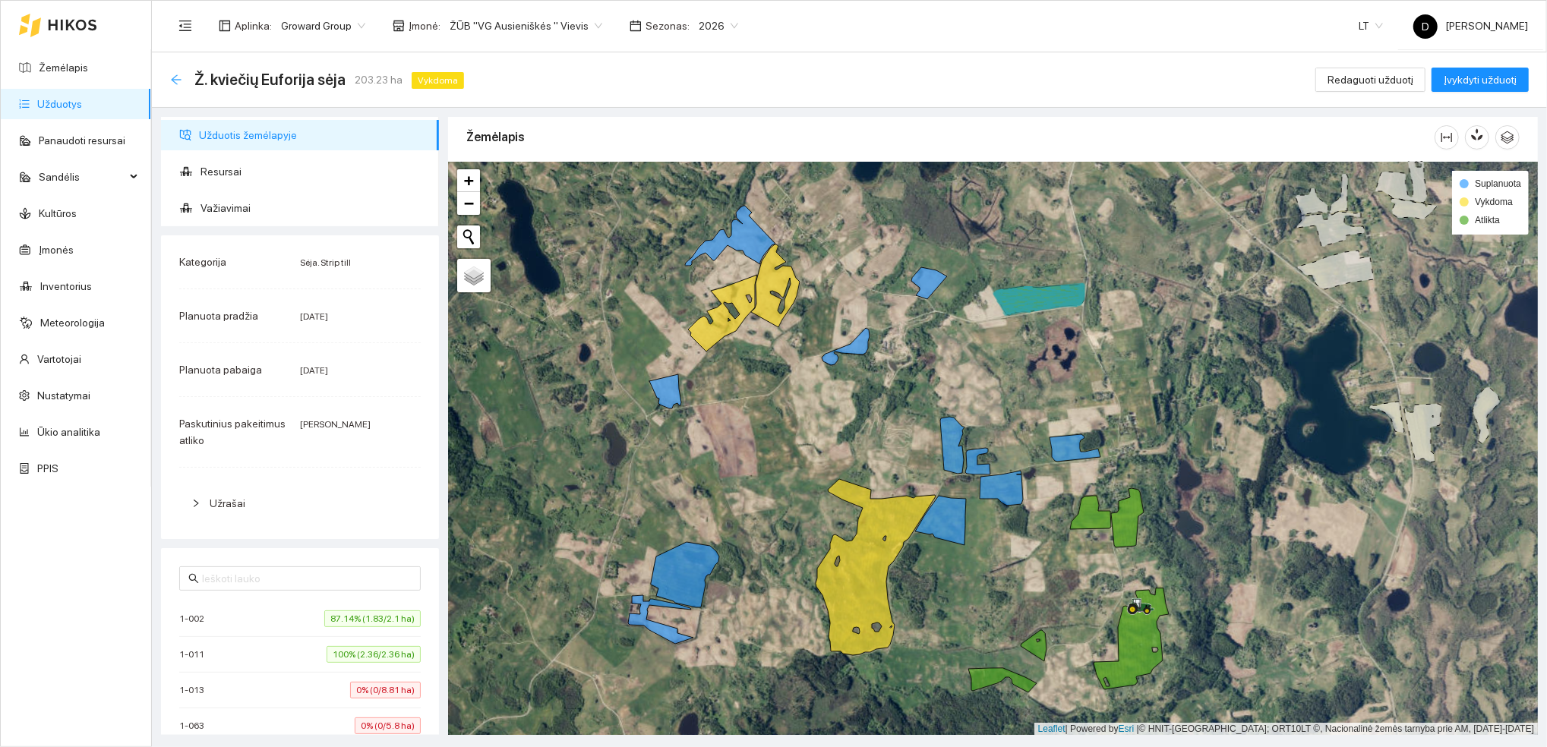
click at [175, 84] on icon "arrow-left" at bounding box center [176, 80] width 12 height 12
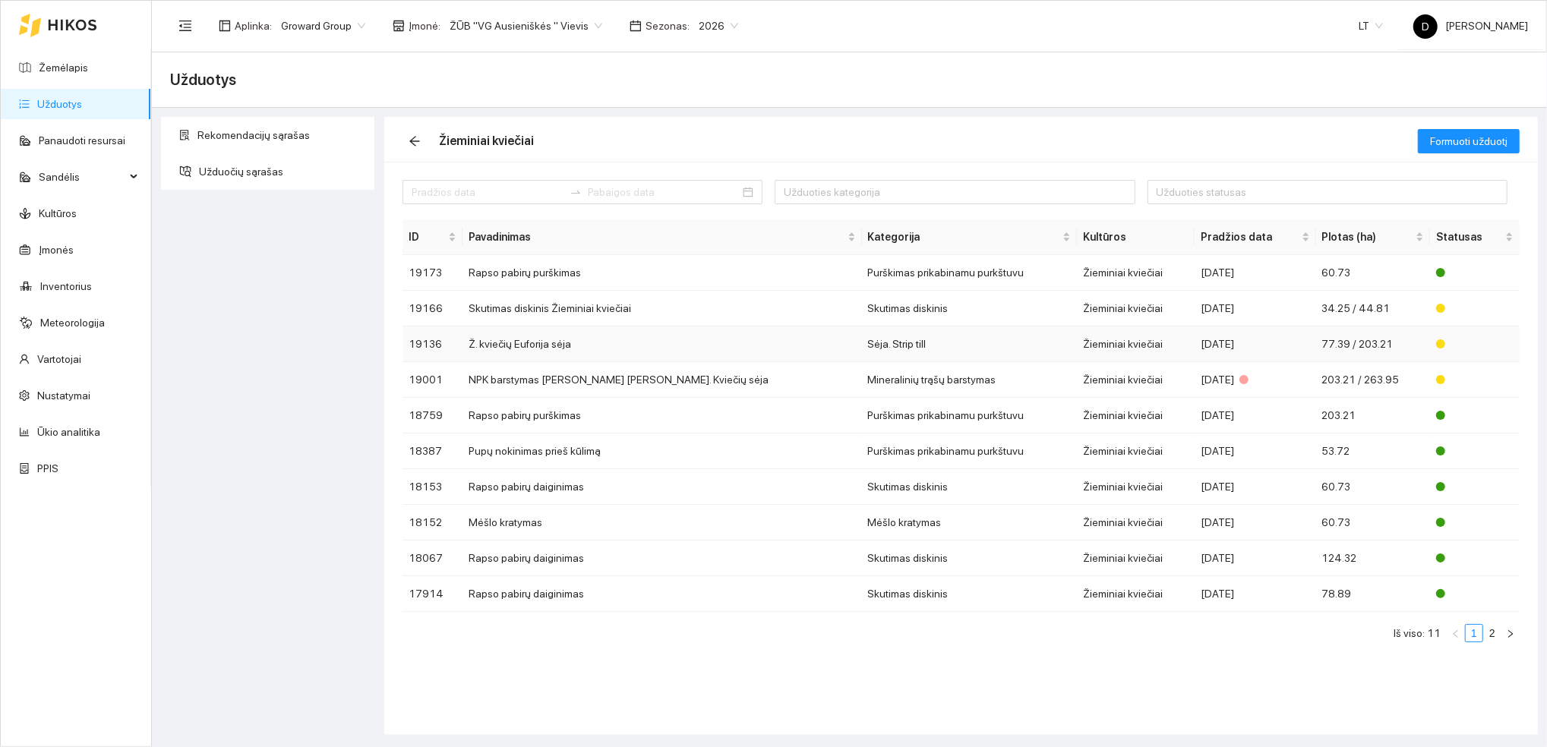
click at [518, 344] on td "Ž. kviečių Euforija sėja" at bounding box center [662, 345] width 399 height 36
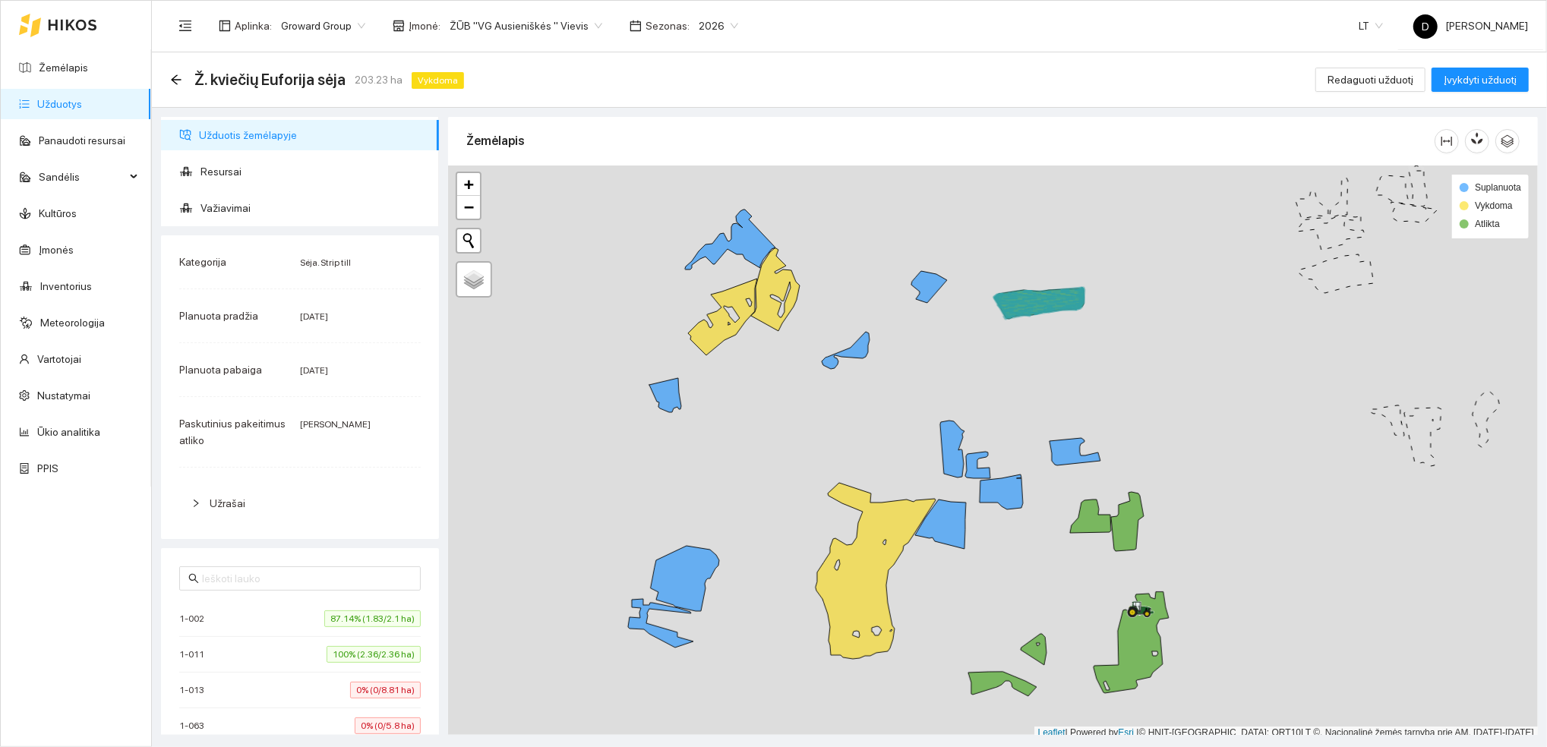
scroll to position [4, 0]
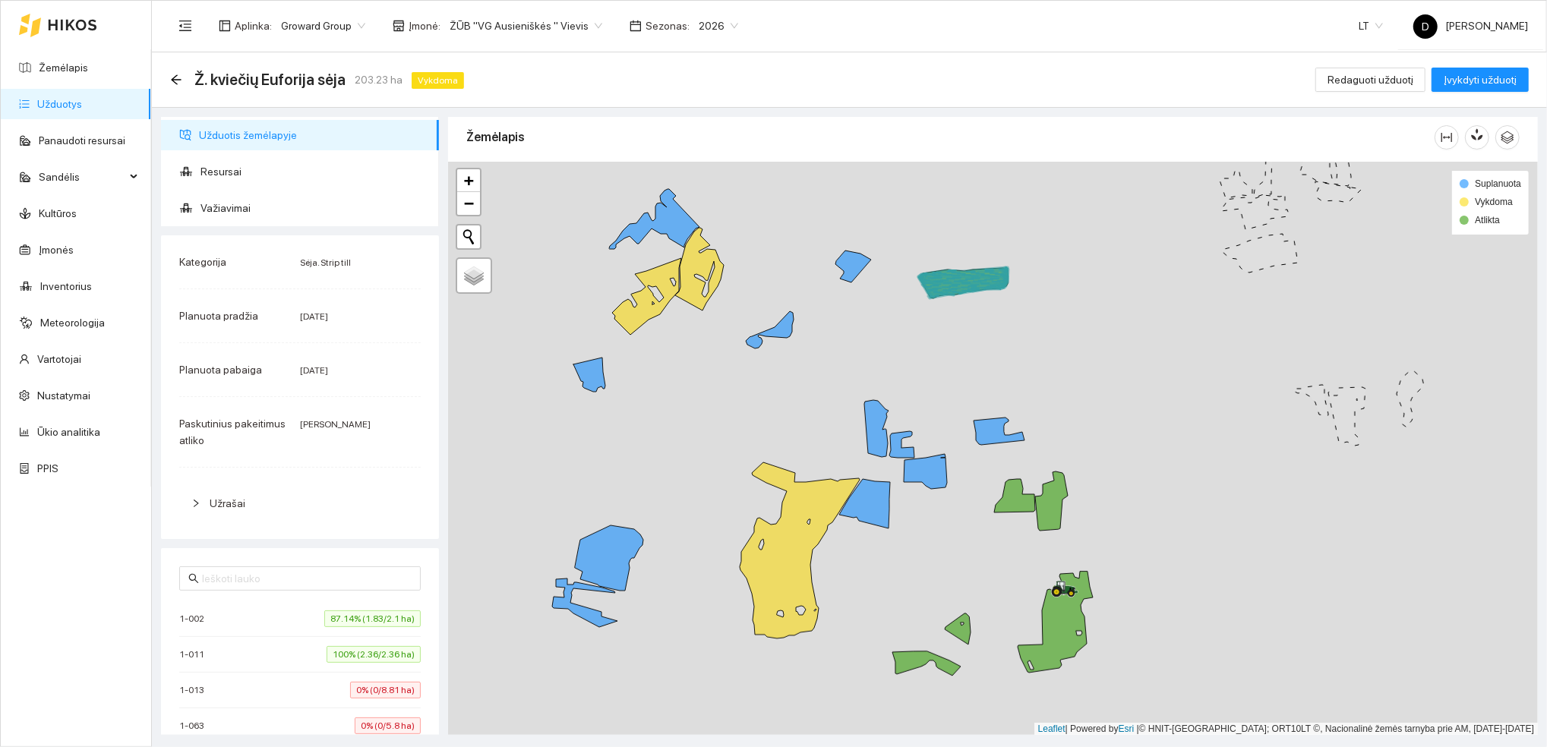
drag, startPoint x: 737, startPoint y: 465, endPoint x: 661, endPoint y: 448, distance: 77.8
click at [661, 448] on div at bounding box center [993, 449] width 1090 height 574
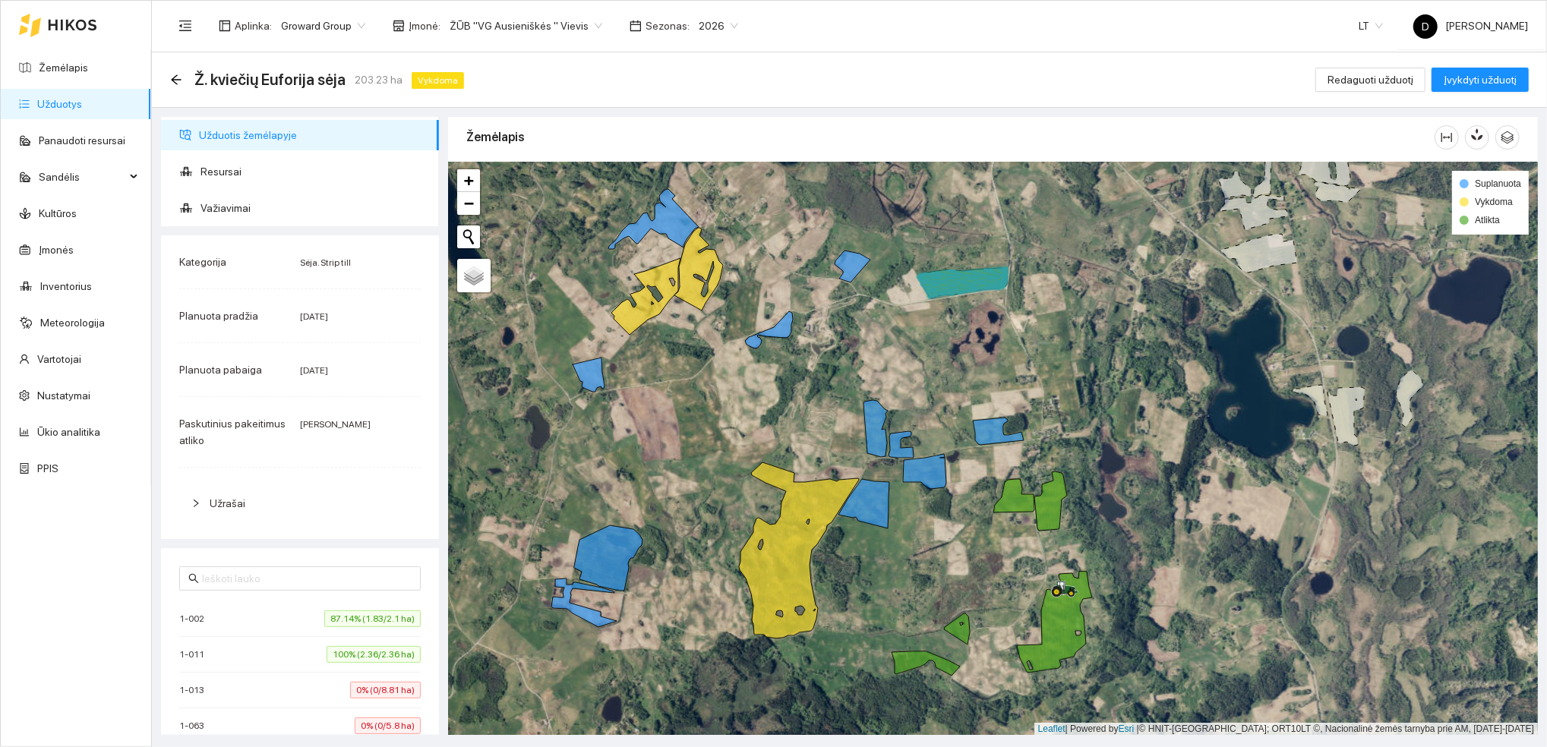
click at [779, 62] on div "Ž. kviečių [PERSON_NAME] sėja 203.23 ha Vykdoma Redaguoti užduotį Įvykdyti uždu…" at bounding box center [849, 79] width 1395 height 55
